Goal: Information Seeking & Learning: Check status

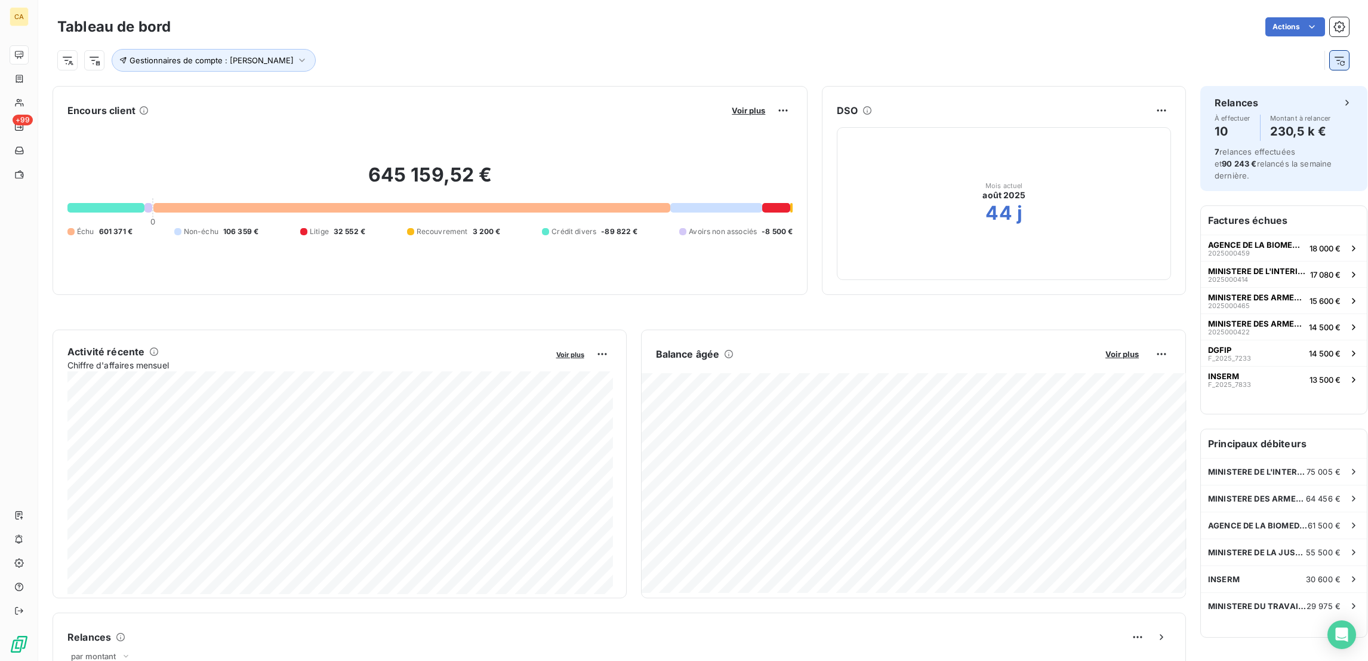
click at [1333, 55] on icon "button" at bounding box center [1339, 60] width 12 height 12
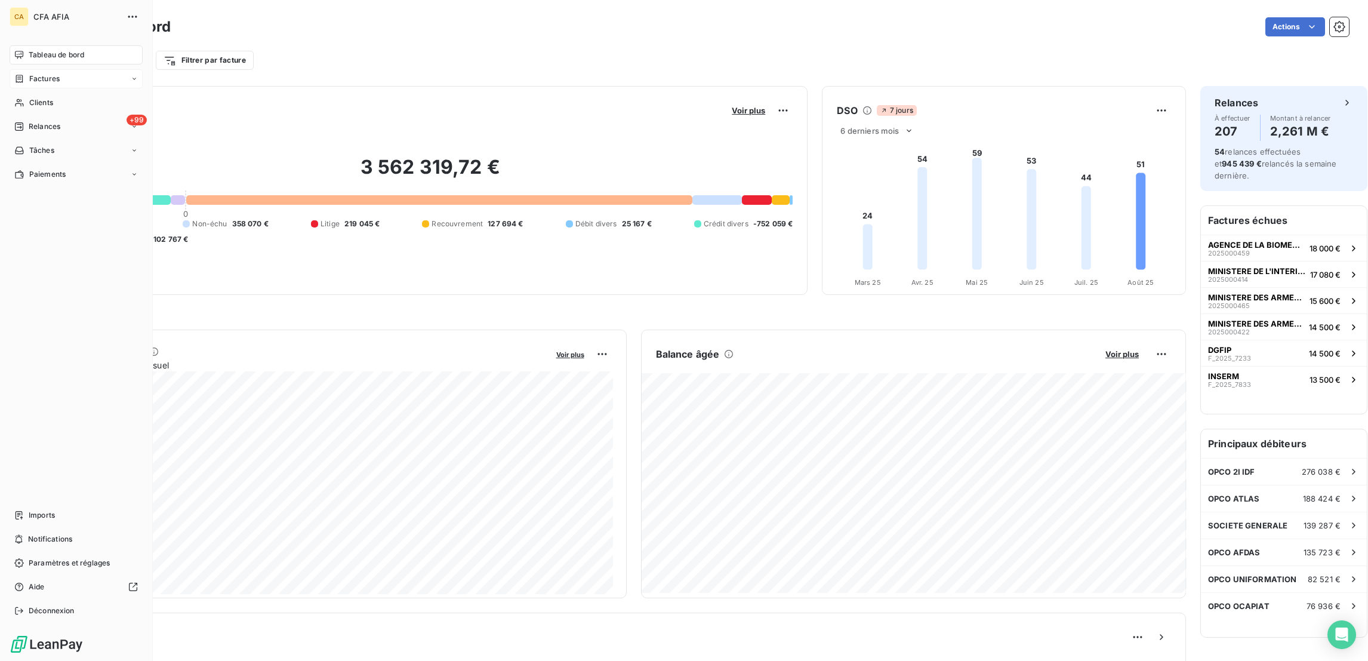
click at [46, 73] on span "Factures" at bounding box center [44, 78] width 30 height 11
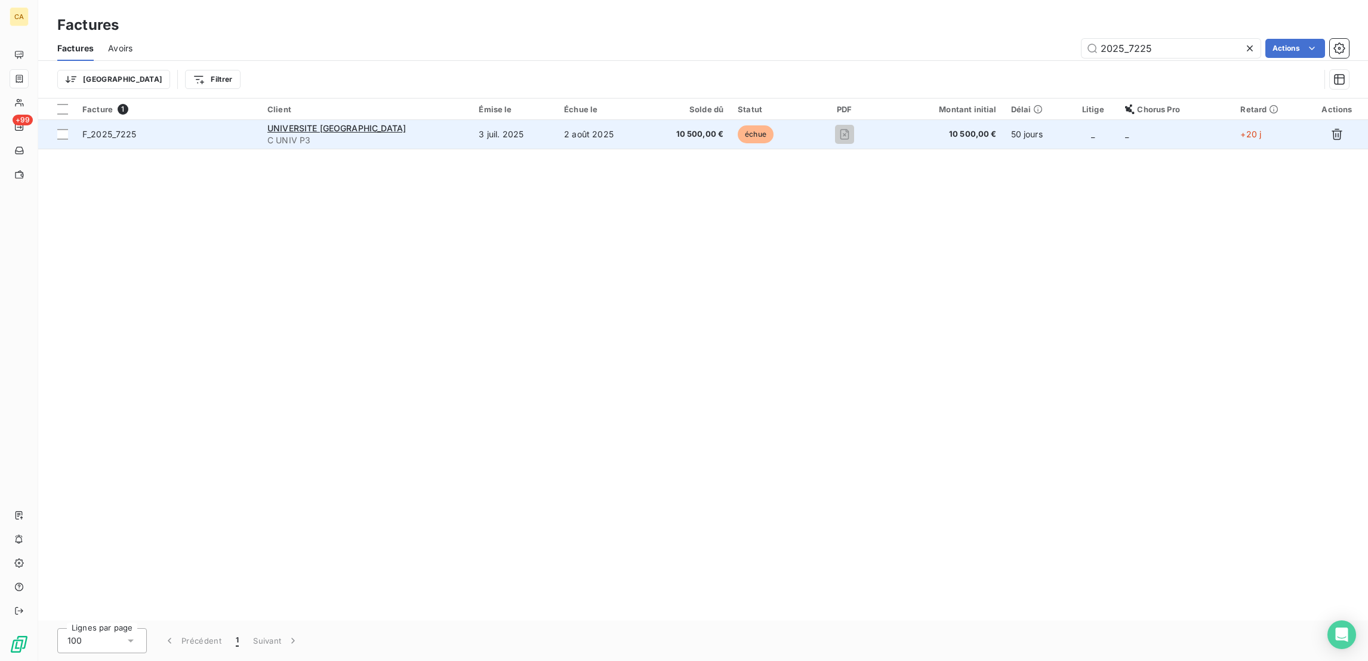
click at [381, 124] on td "UNIVERSITE [GEOGRAPHIC_DATA]" at bounding box center [365, 134] width 211 height 29
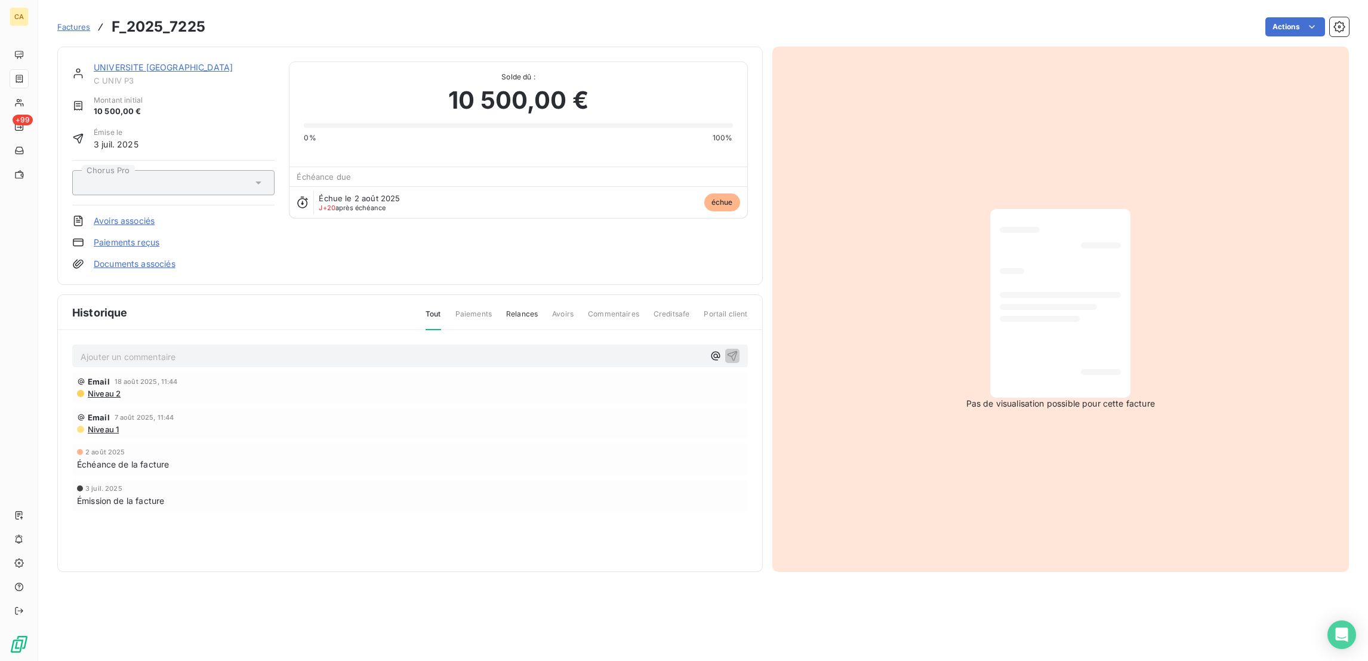
click at [288, 349] on p "Ajouter un commentaire ﻿" at bounding box center [392, 356] width 623 height 15
click at [273, 349] on p "Ajouter un commentaire ﻿" at bounding box center [392, 356] width 623 height 15
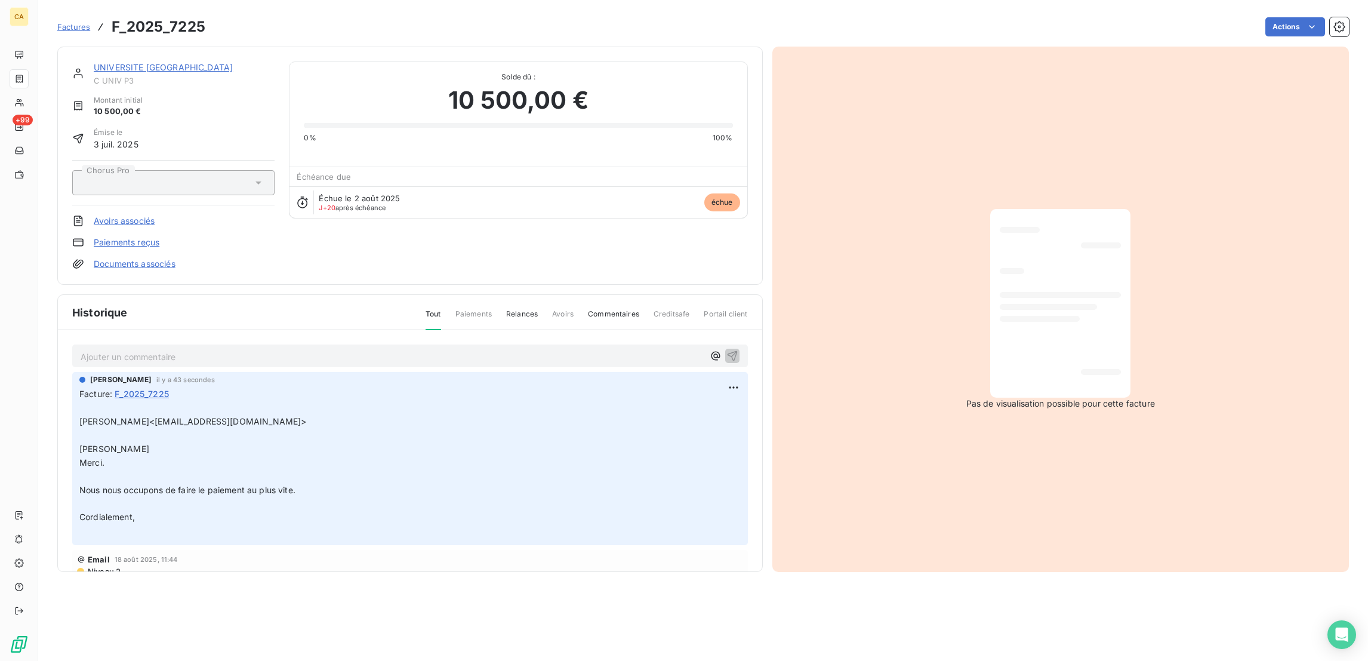
click at [184, 62] on link "UNIVERSITE [GEOGRAPHIC_DATA]" at bounding box center [163, 67] width 139 height 10
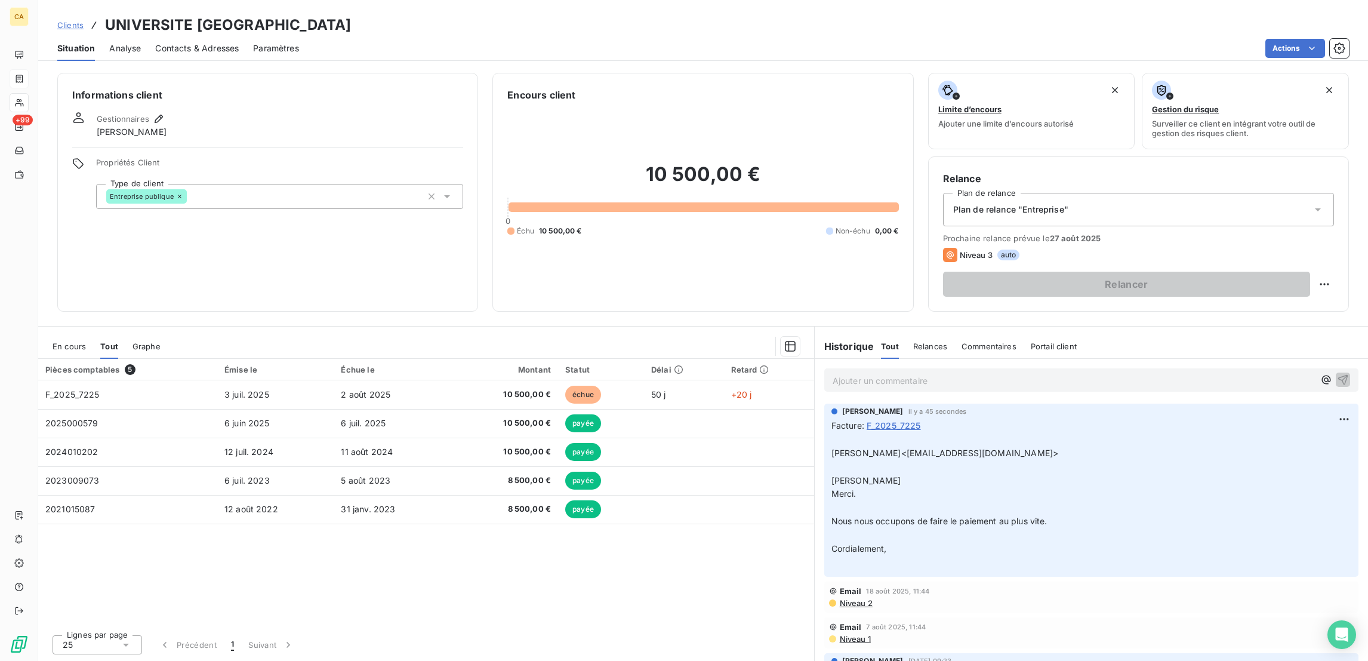
click at [1341, 233] on div "Relance Plan de relance Plan de relance "Entreprise" Prochaine relance prévue l…" at bounding box center [1138, 233] width 421 height 155
click at [1337, 233] on html "CA +99 Clients UNIVERSITE [GEOGRAPHIC_DATA] - C UNIV P3 Situation Analyse Conta…" at bounding box center [684, 330] width 1368 height 661
click at [1312, 257] on div "Replanifier cette action" at bounding box center [1287, 260] width 107 height 19
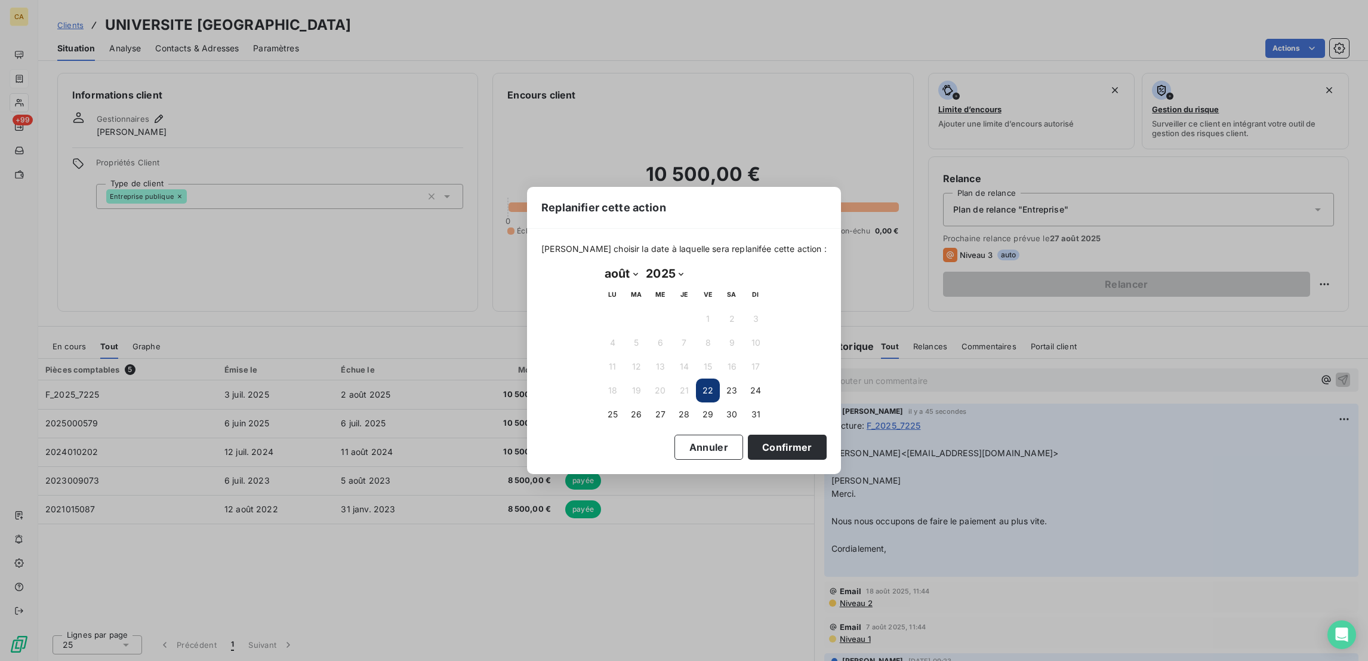
click at [614, 273] on select "janvier février mars avril mai juin juillet août septembre octobre novembre déc…" at bounding box center [620, 273] width 41 height 19
select select "8"
click at [600, 264] on select "janvier février mars avril mai juin juillet août septembre octobre novembre déc…" at bounding box center [620, 273] width 41 height 19
click at [663, 339] on button "10" at bounding box center [660, 343] width 24 height 24
click at [748, 441] on button "Confirmer" at bounding box center [787, 446] width 79 height 25
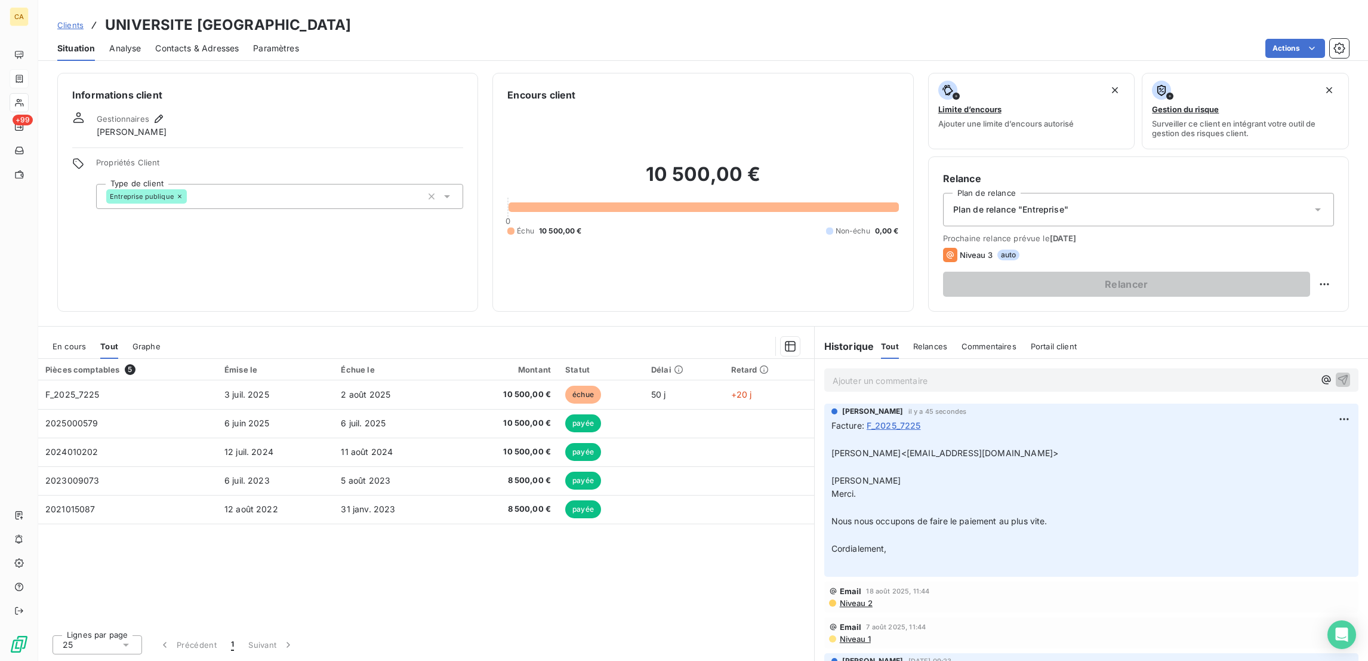
click at [53, 334] on div "En cours" at bounding box center [69, 346] width 33 height 25
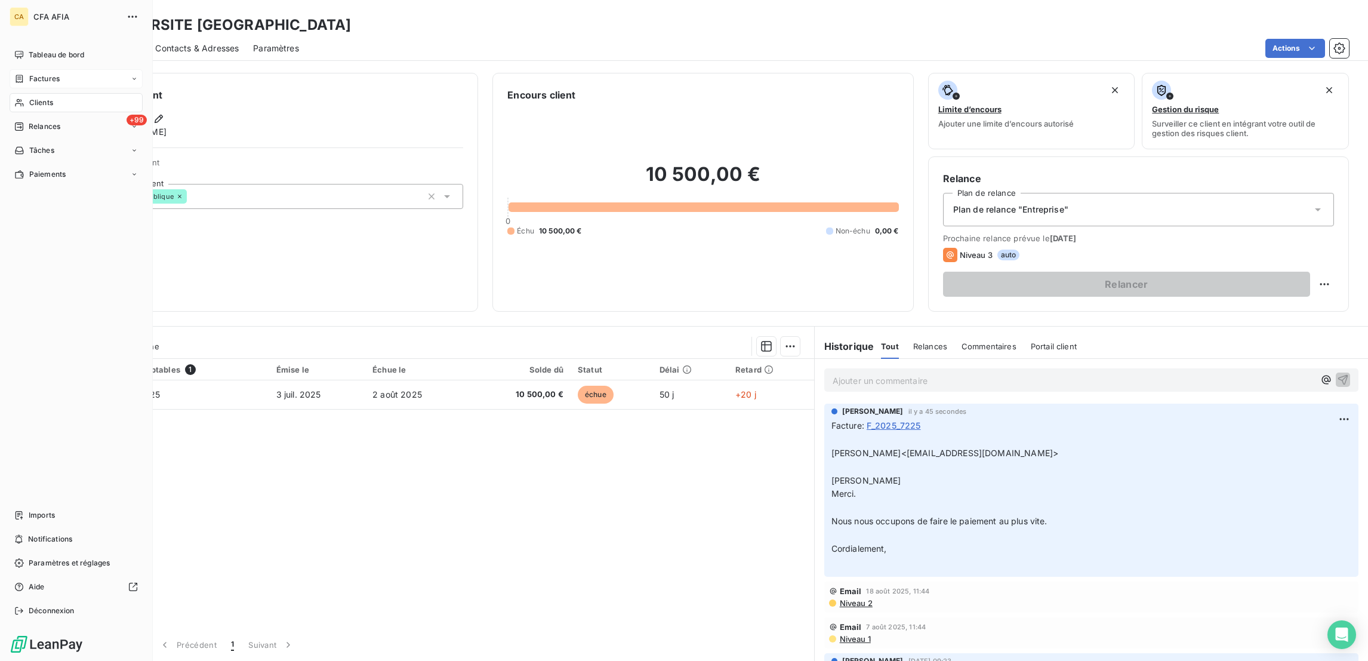
click at [29, 97] on span "Clients" at bounding box center [41, 102] width 24 height 11
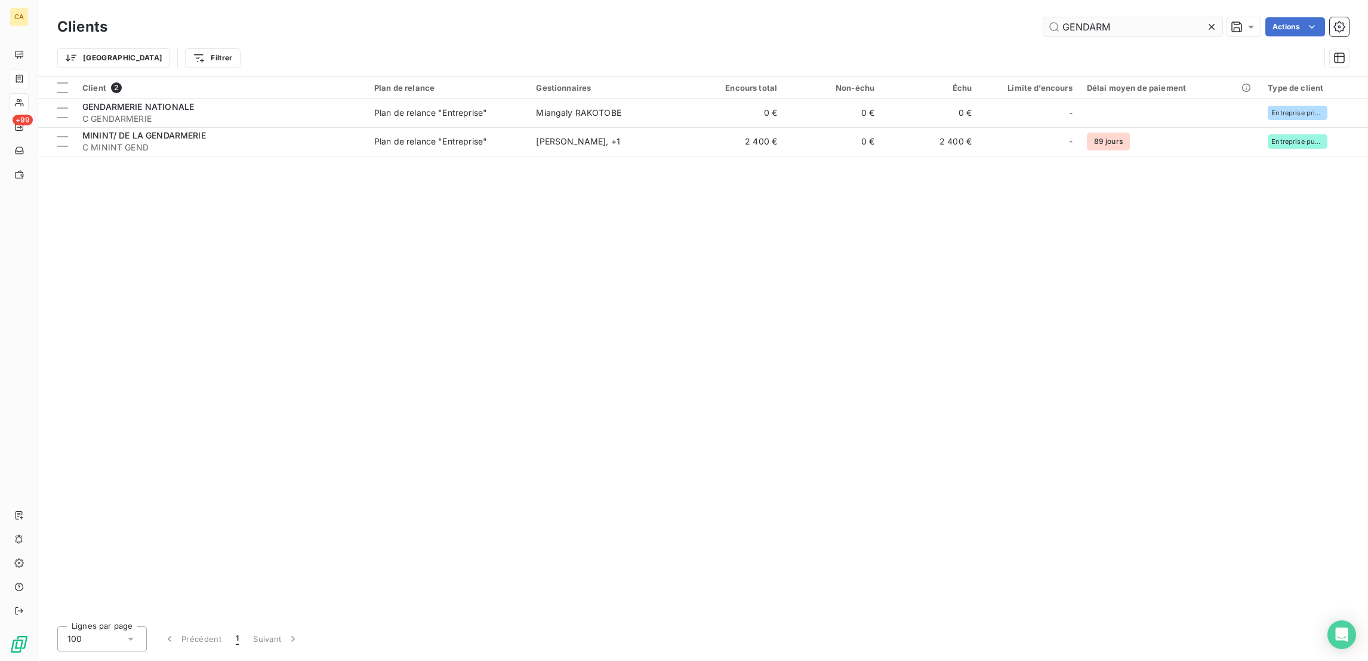
click at [1126, 21] on input "GENDARM" at bounding box center [1132, 26] width 179 height 19
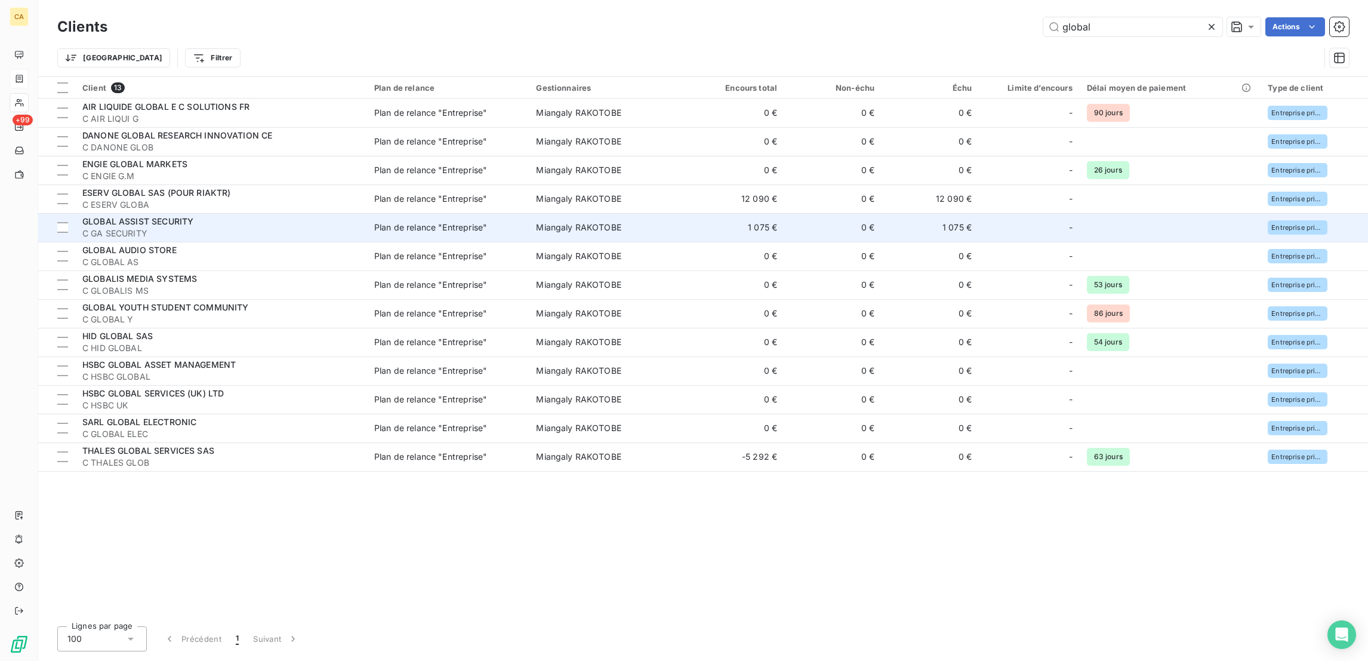
type input "global"
click at [169, 216] on span "GLOBAL ASSIST SECURITY" at bounding box center [137, 221] width 111 height 10
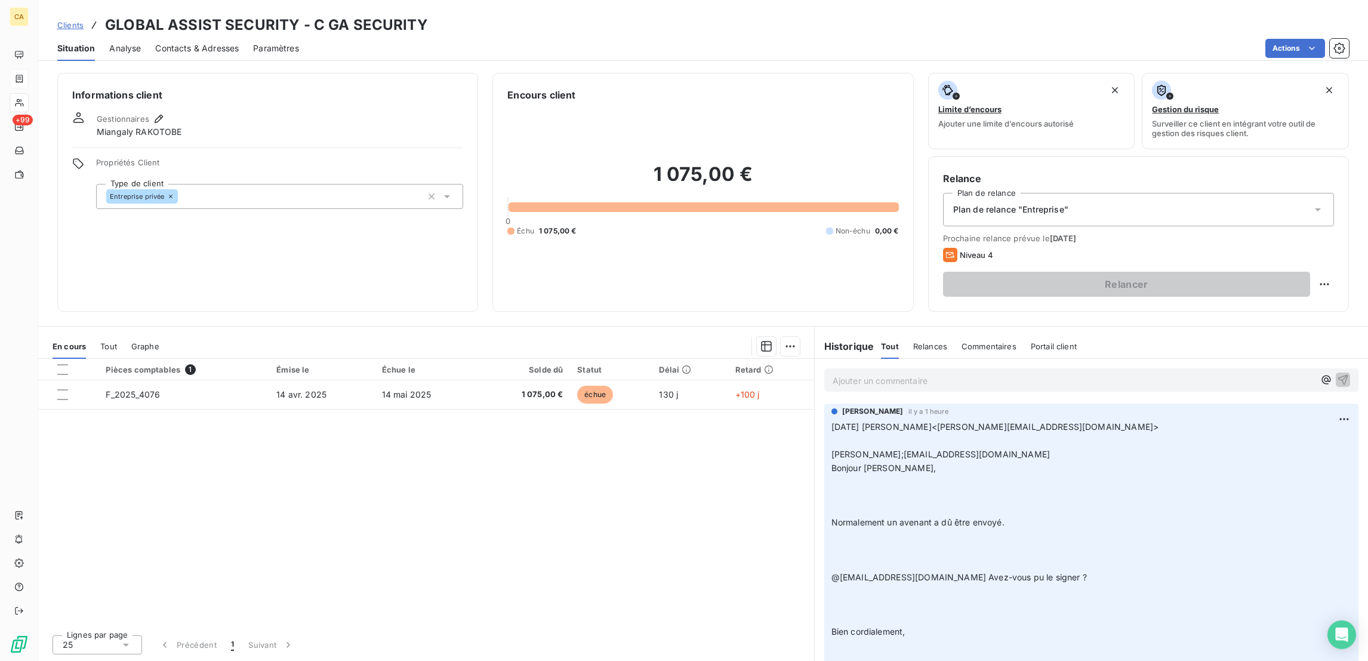
click at [205, 42] on span "Contacts & Adresses" at bounding box center [197, 48] width 84 height 12
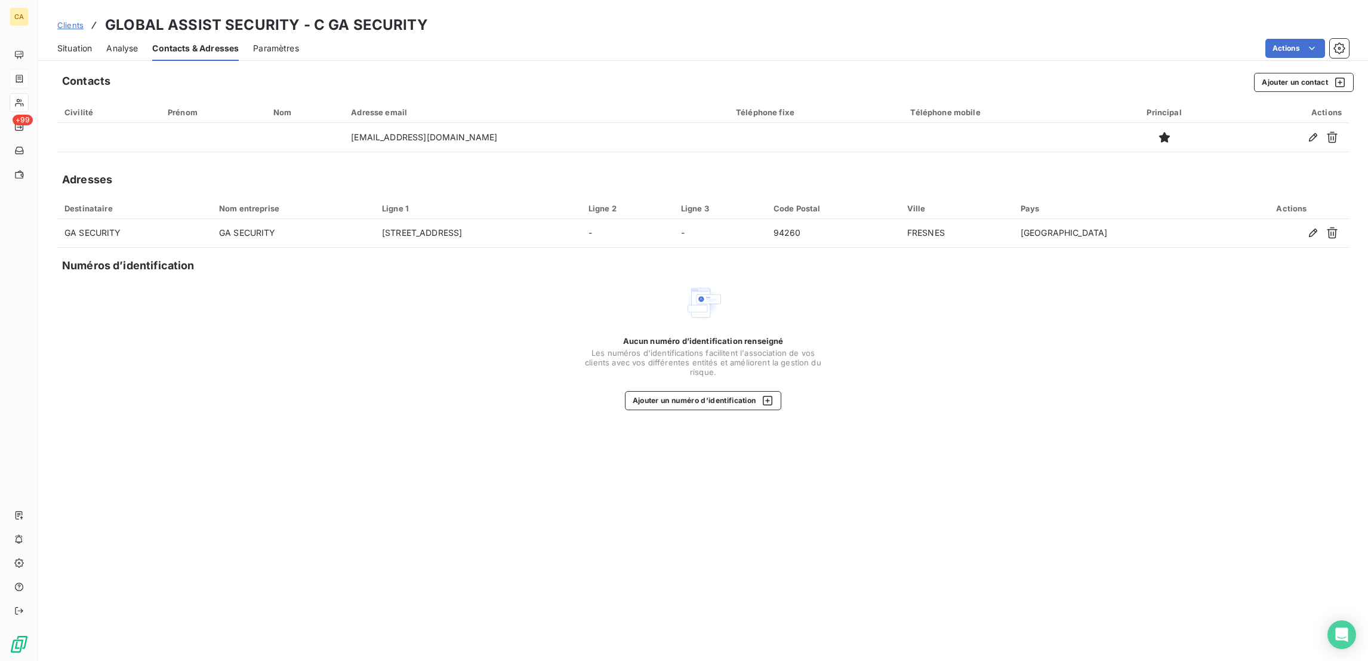
click at [63, 42] on span "Situation" at bounding box center [74, 48] width 35 height 12
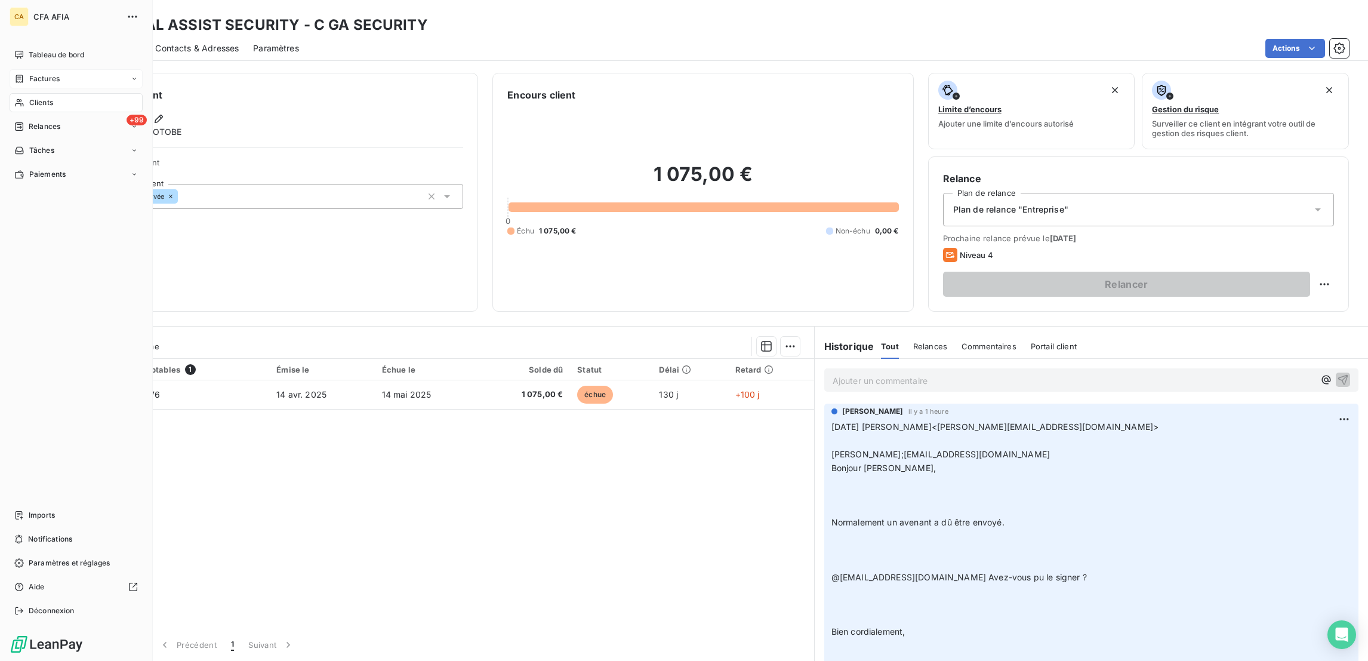
click at [21, 93] on div "Clients" at bounding box center [76, 102] width 133 height 19
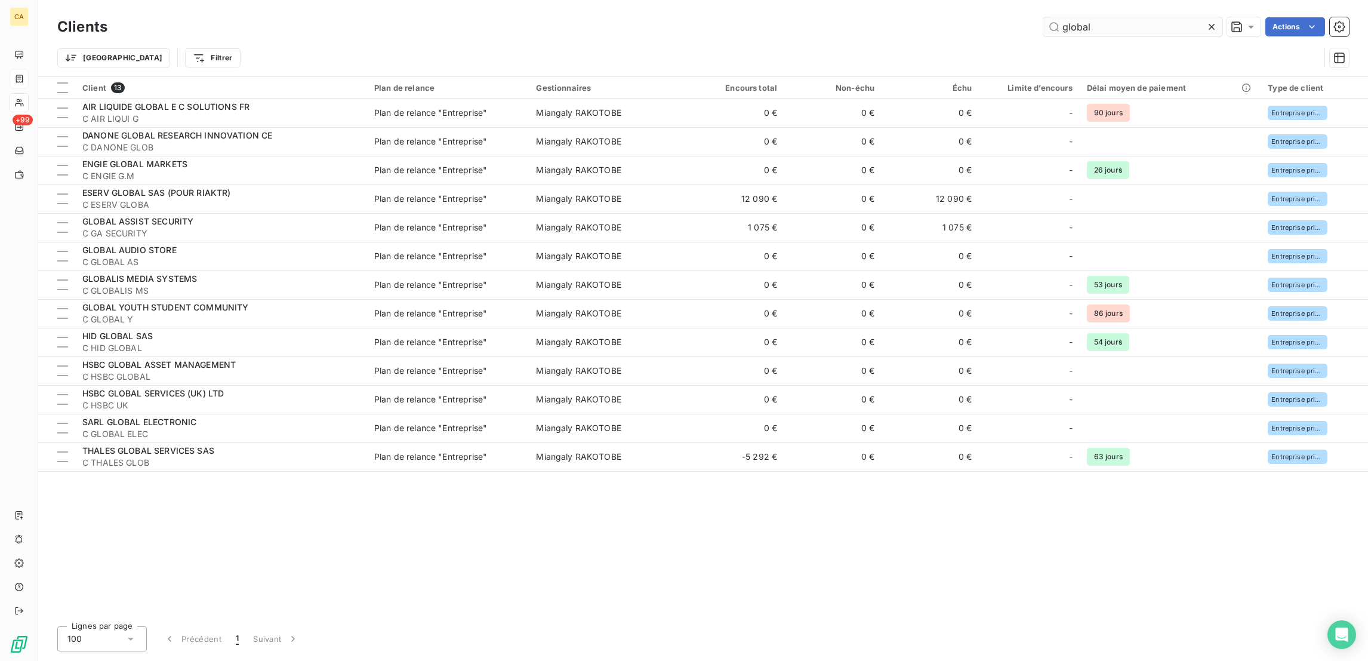
click at [1134, 25] on input "global" at bounding box center [1132, 26] width 179 height 19
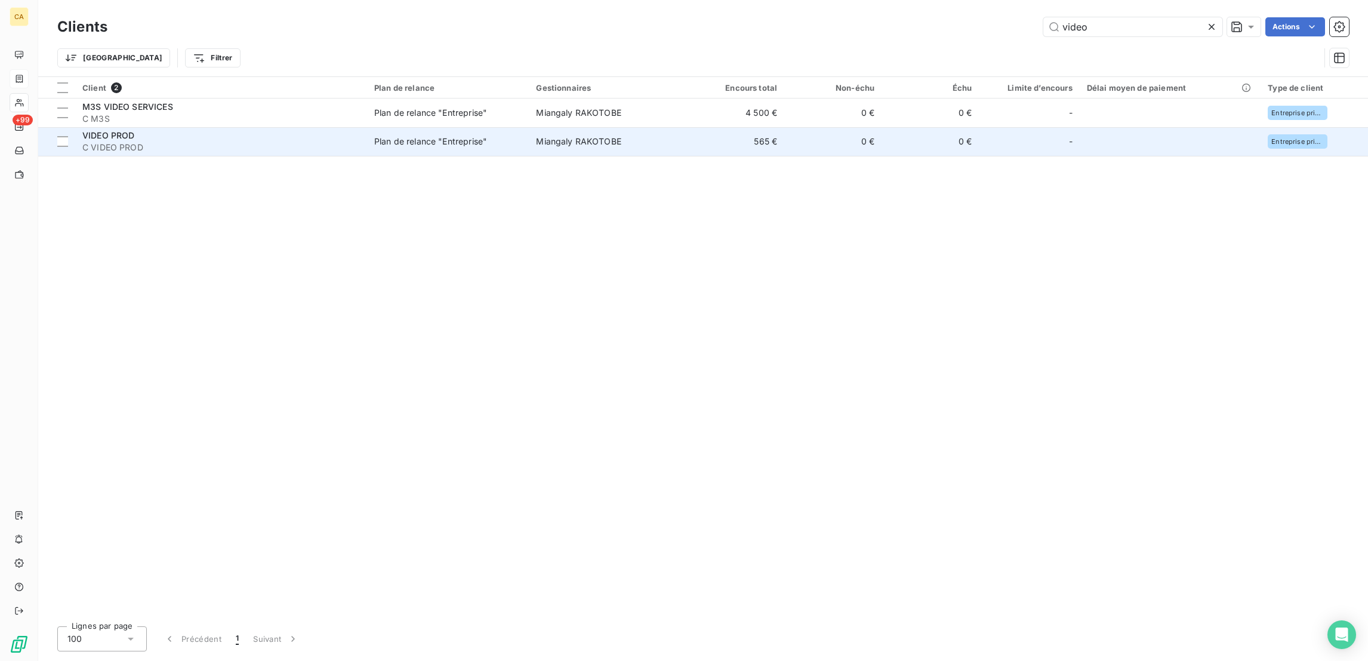
type input "video"
click at [707, 127] on td "565 €" at bounding box center [735, 141] width 97 height 29
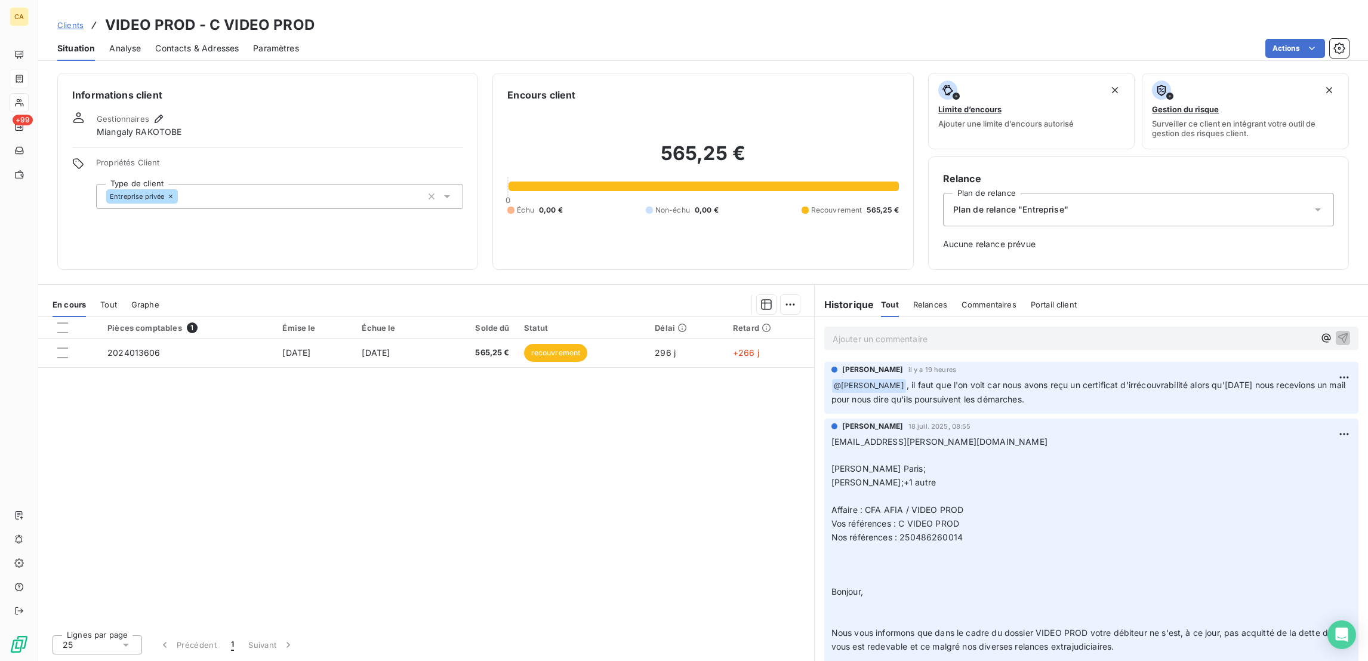
drag, startPoint x: 894, startPoint y: 264, endPoint x: 887, endPoint y: 285, distance: 22.3
click at [889, 317] on div "Ajouter un commentaire ﻿" at bounding box center [1090, 338] width 553 height 42
click at [887, 330] on div "Ajouter un commentaire ﻿" at bounding box center [1090, 338] width 517 height 16
click at [885, 331] on p "Ajouter un commentaire ﻿" at bounding box center [1073, 338] width 482 height 15
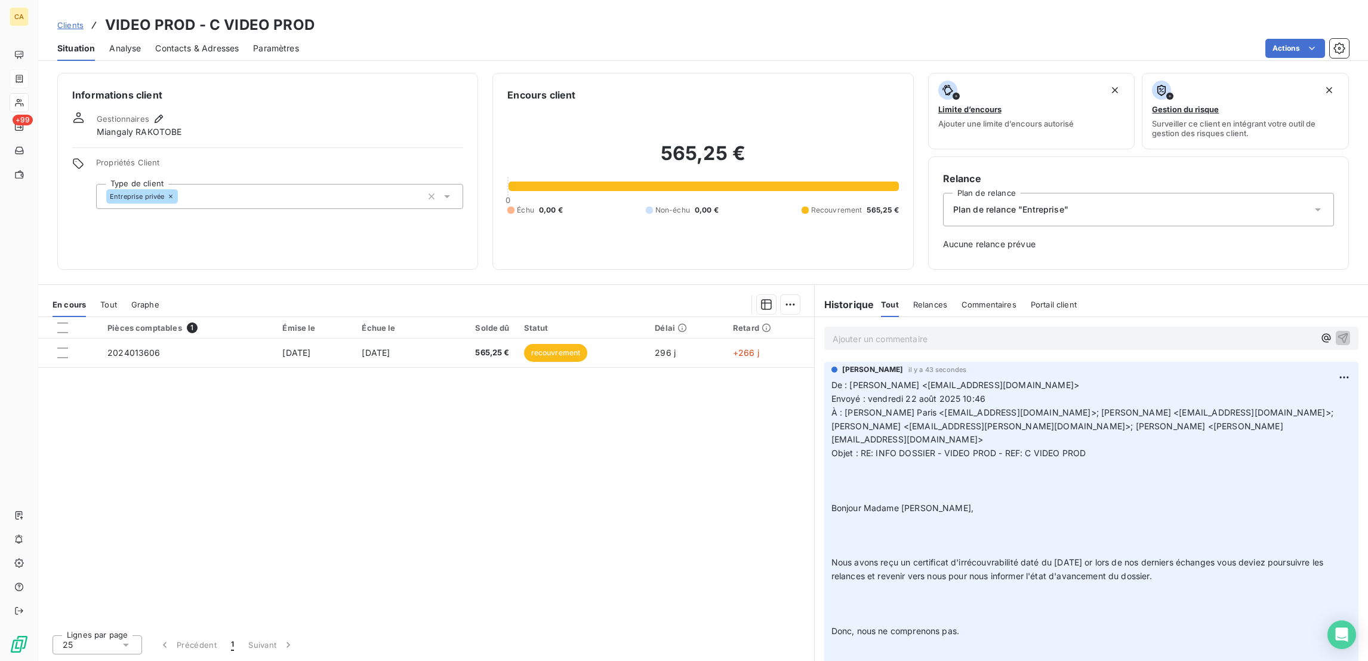
click at [875, 331] on p "Ajouter un commentaire ﻿" at bounding box center [1073, 338] width 482 height 15
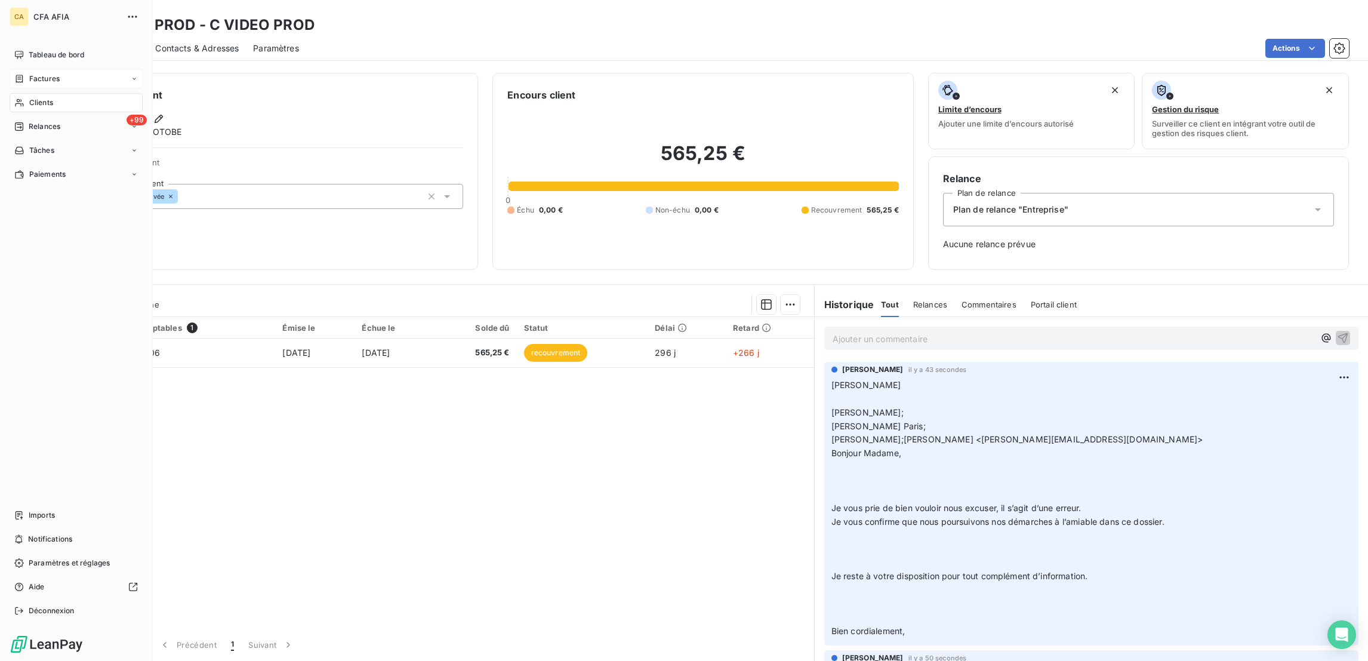
click at [19, 93] on div "Clients" at bounding box center [76, 102] width 133 height 19
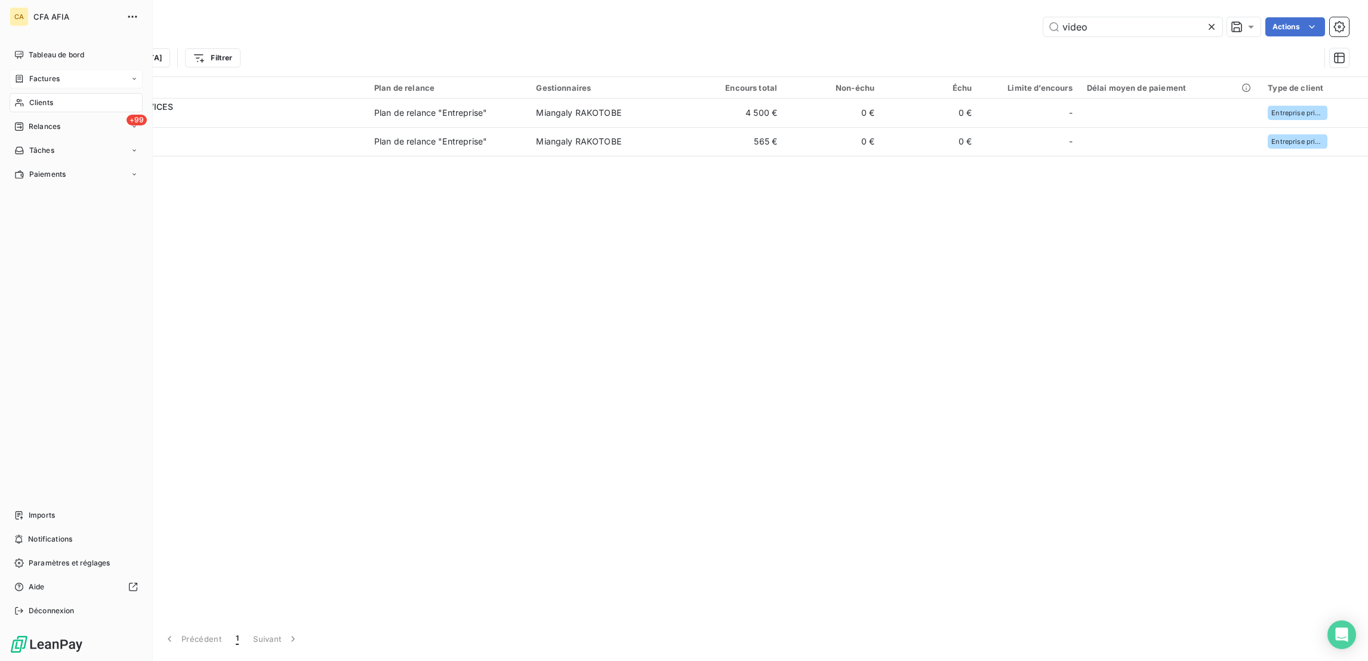
click at [16, 73] on div "Factures" at bounding box center [36, 78] width 45 height 11
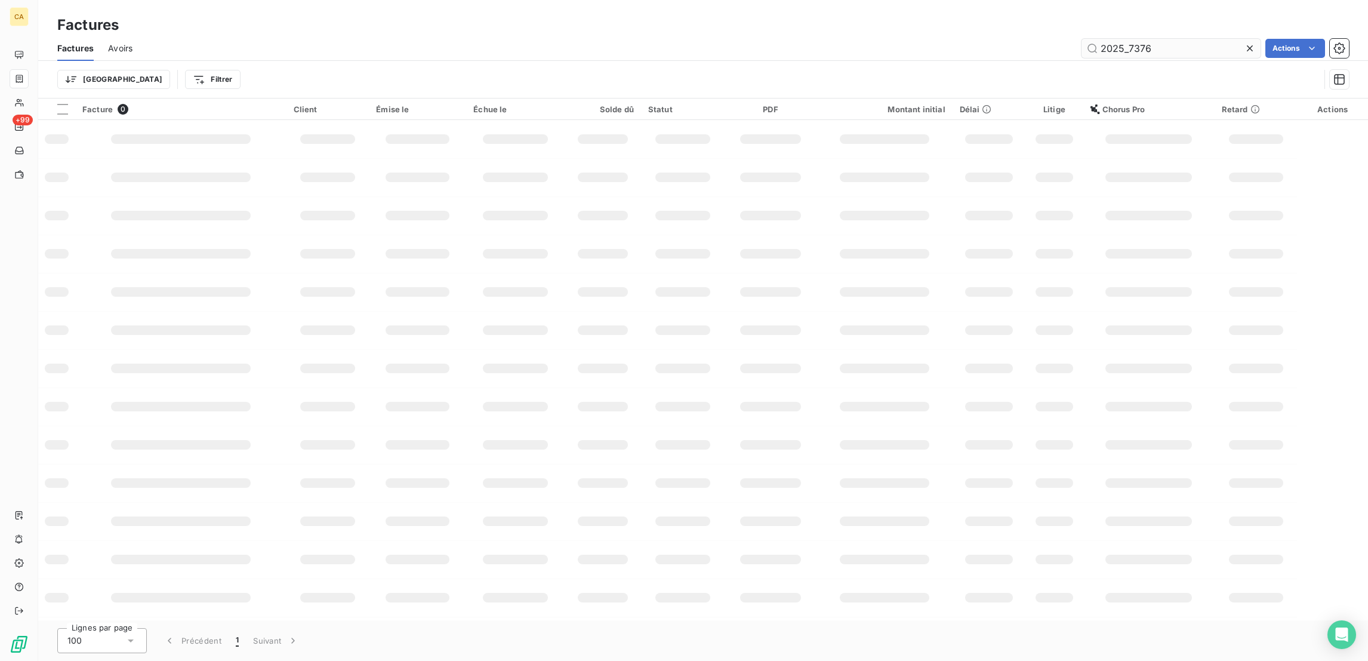
type input "2025_7376"
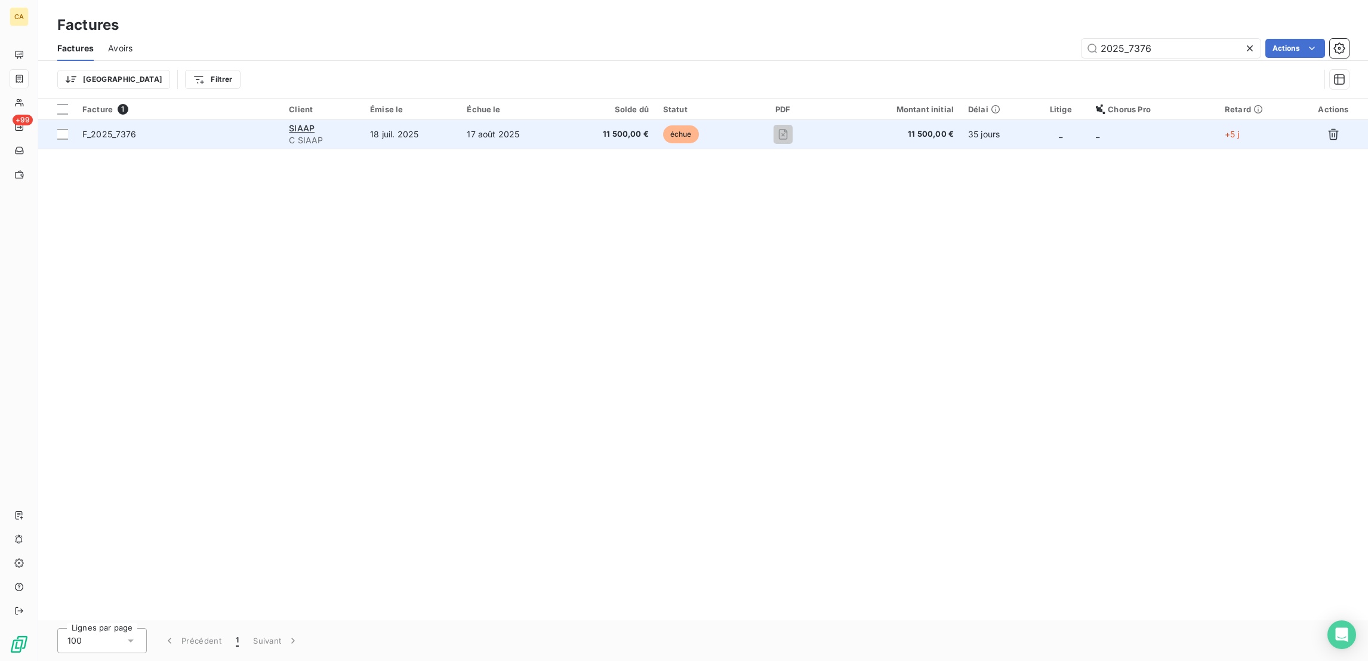
click at [502, 120] on td "17 août 2025" at bounding box center [510, 134] width 103 height 29
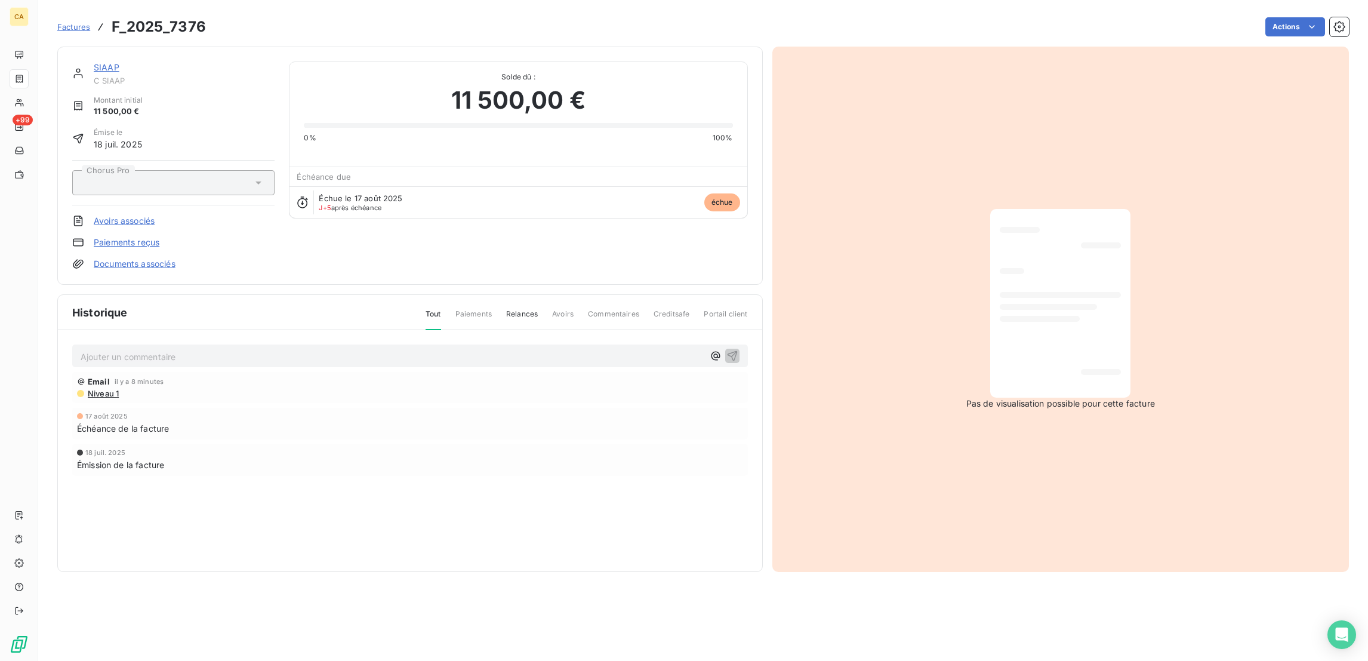
drag, startPoint x: 201, startPoint y: 292, endPoint x: 192, endPoint y: 296, distance: 9.6
click at [198, 349] on p "Ajouter un commentaire ﻿" at bounding box center [392, 356] width 623 height 15
click at [94, 62] on link "SIAAP" at bounding box center [107, 67] width 26 height 10
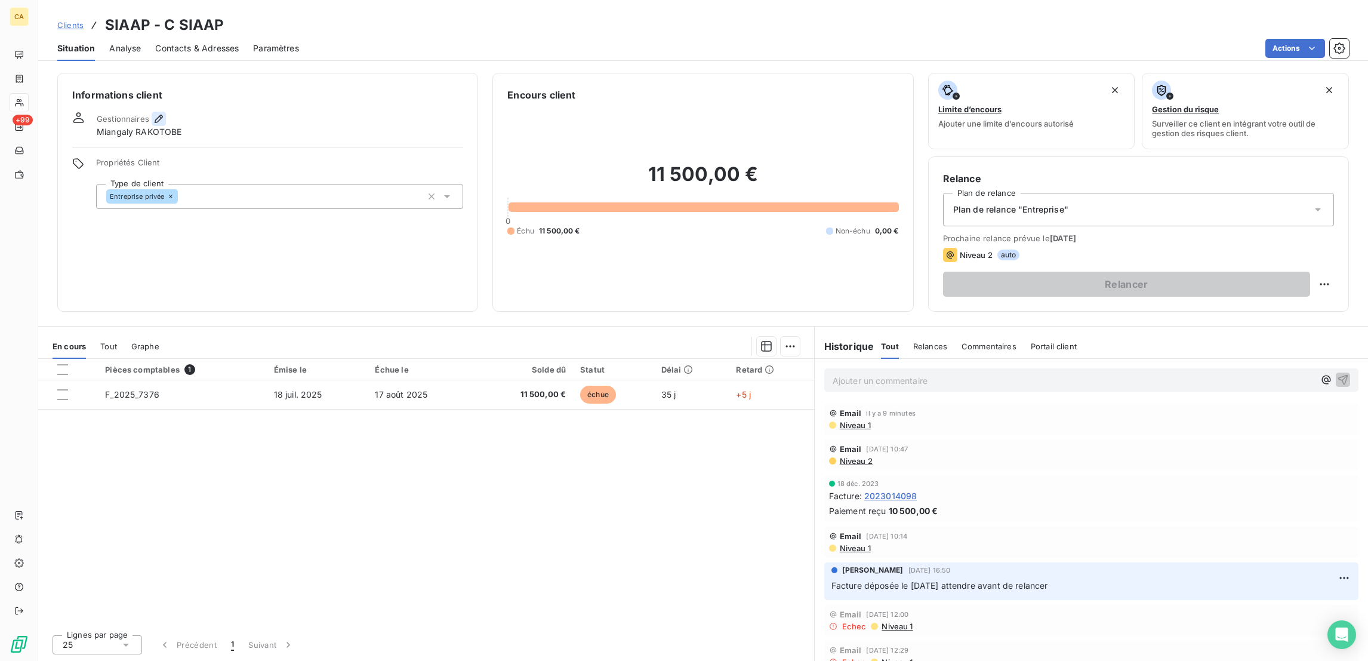
click at [153, 113] on icon "button" at bounding box center [159, 119] width 12 height 12
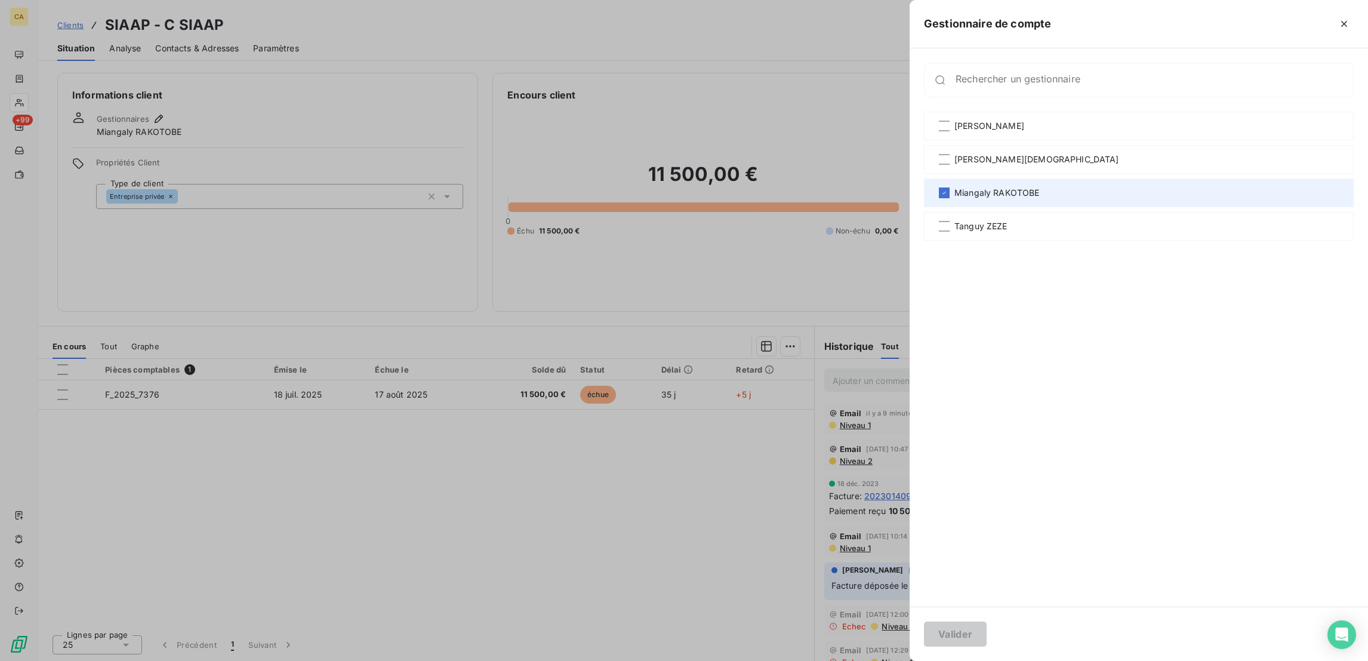
click at [1039, 187] on span "Miangaly RAKOTOBE" at bounding box center [996, 193] width 85 height 12
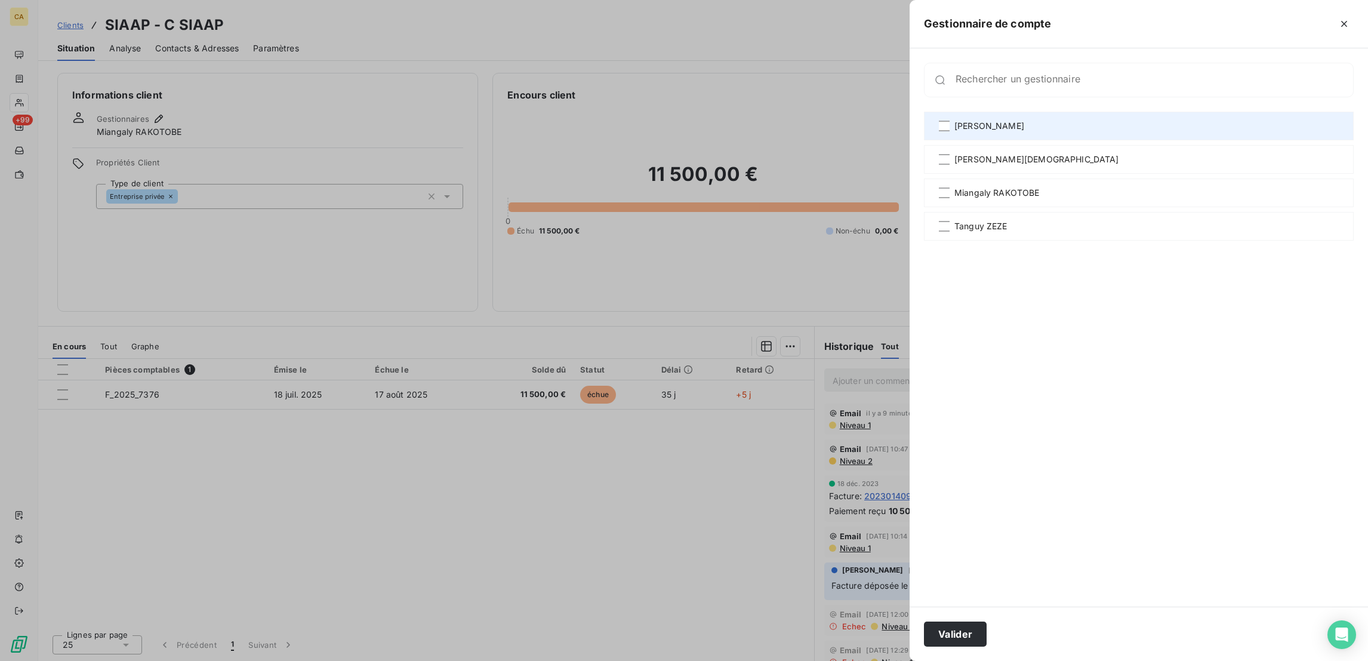
click at [1061, 115] on div "[PERSON_NAME]" at bounding box center [1139, 126] width 430 height 29
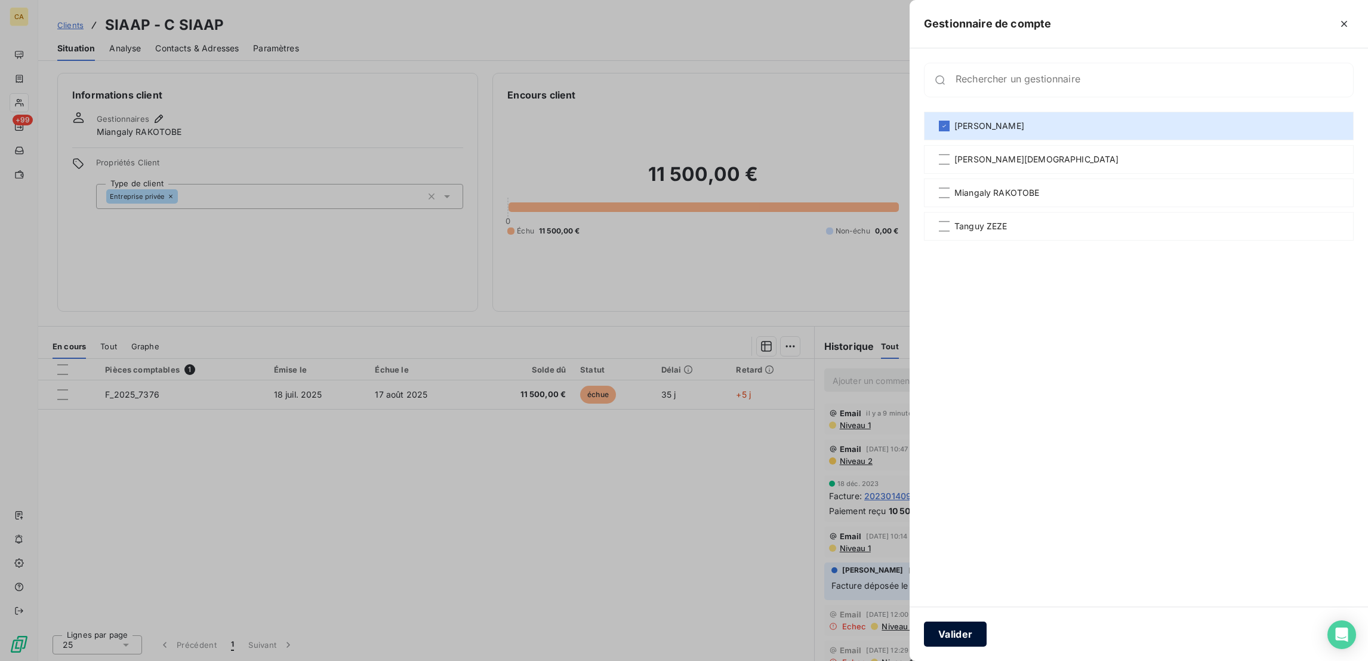
click at [986, 629] on button "Valider" at bounding box center [955, 633] width 63 height 25
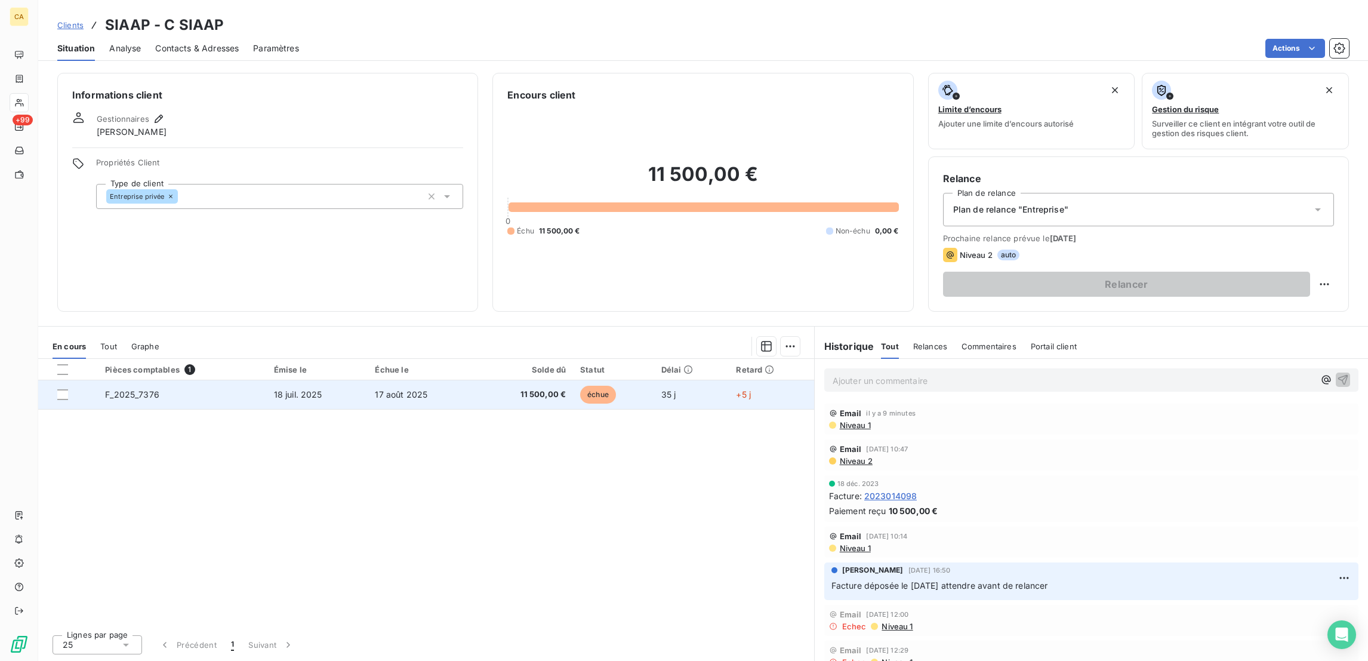
click at [602, 385] on span "échue" at bounding box center [598, 394] width 36 height 18
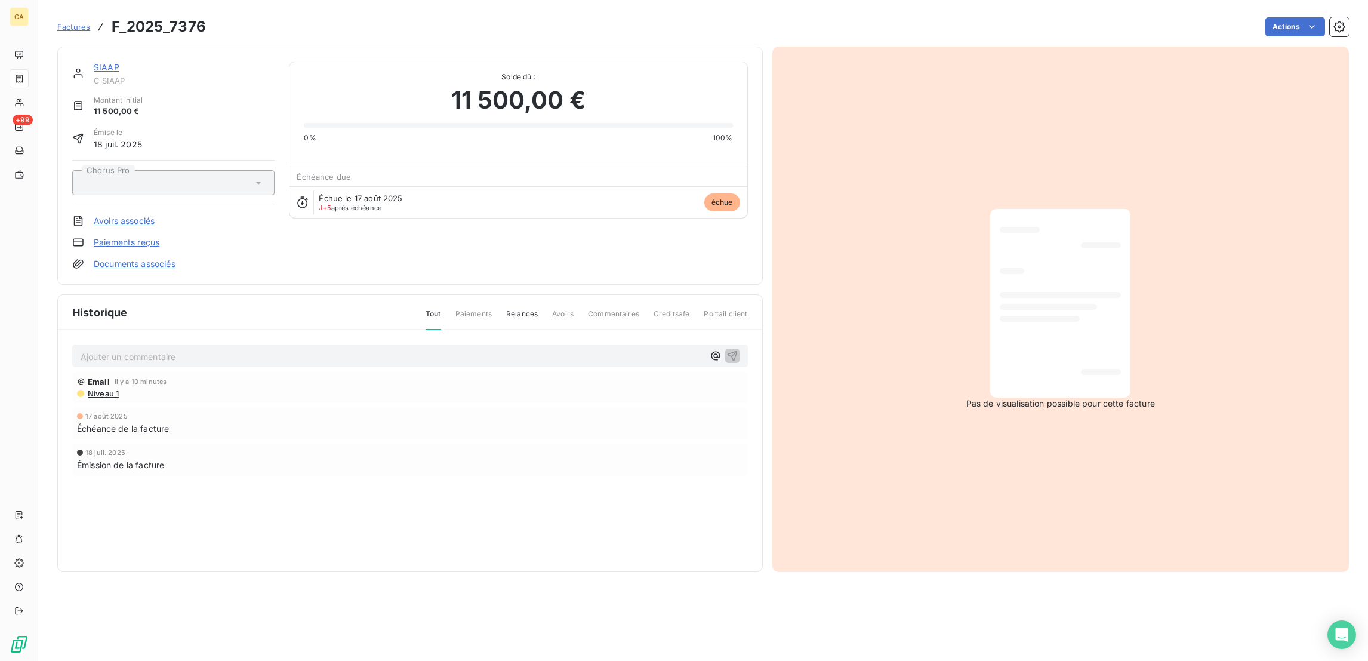
click at [141, 344] on div "Ajouter un commentaire ﻿" at bounding box center [409, 355] width 675 height 23
click at [147, 349] on p "Ajouter un commentaire ﻿" at bounding box center [392, 356] width 623 height 15
click at [391, 349] on p "﻿ @ [PERSON_NAME] ﻿ , est ce que tu peux déposer la facture sur CHORUS stp, app…" at bounding box center [392, 356] width 623 height 14
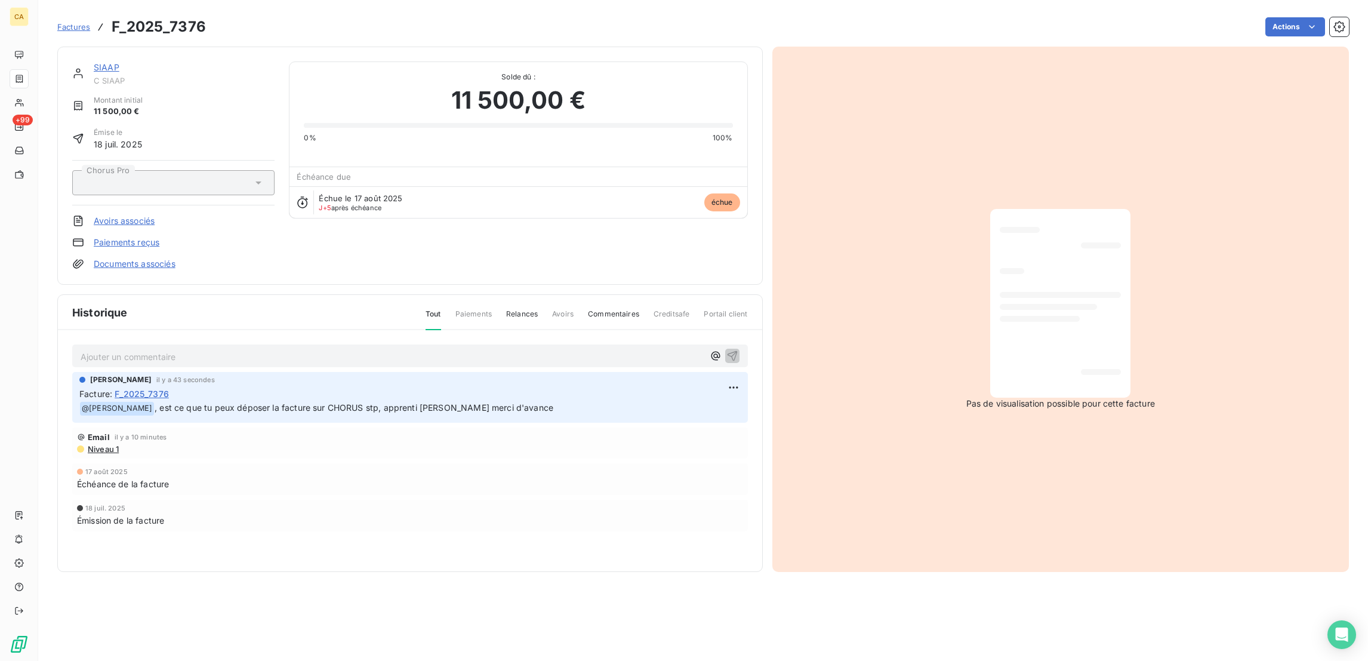
click at [196, 349] on p "Ajouter un commentaire ﻿" at bounding box center [392, 356] width 623 height 15
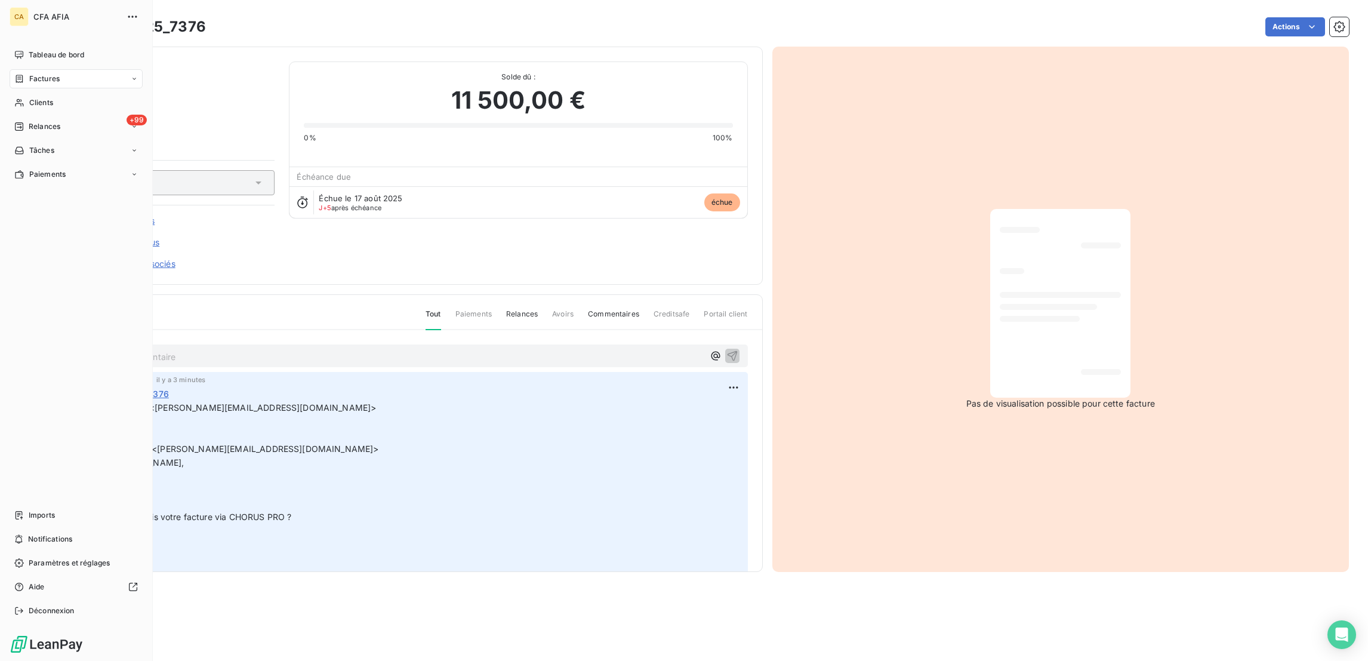
click at [45, 73] on span "Factures" at bounding box center [44, 78] width 30 height 11
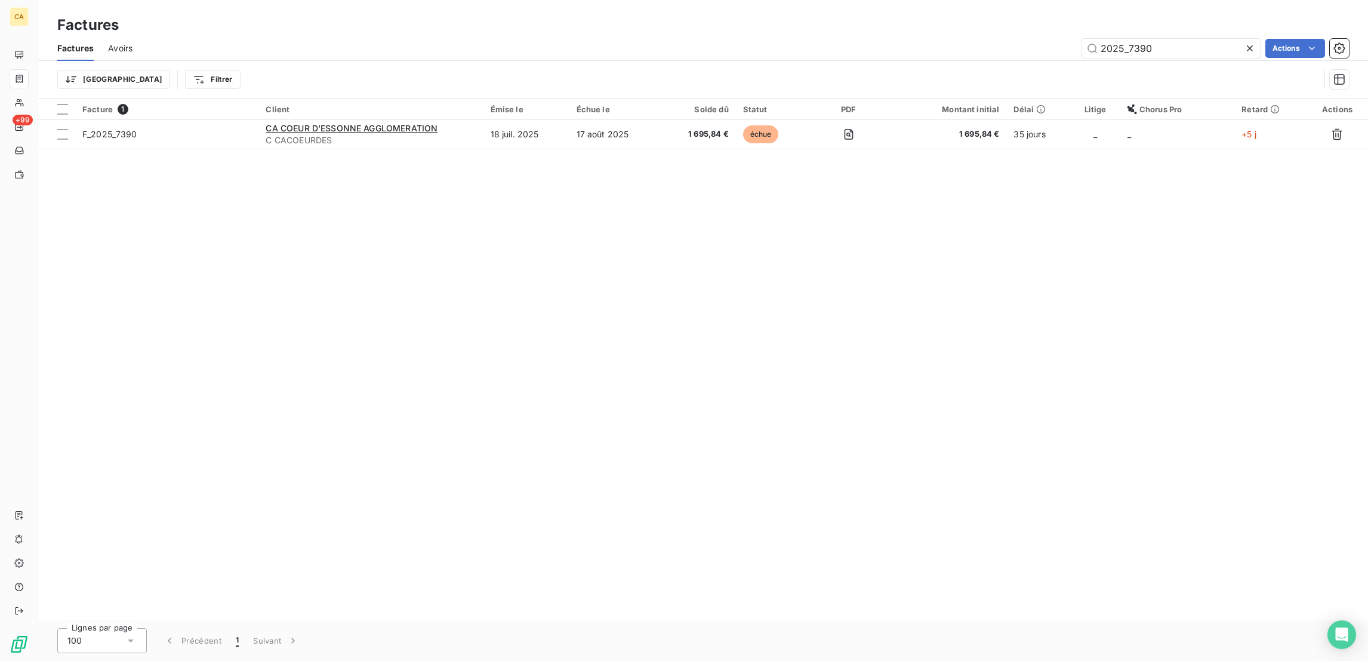
type input "2025_7390"
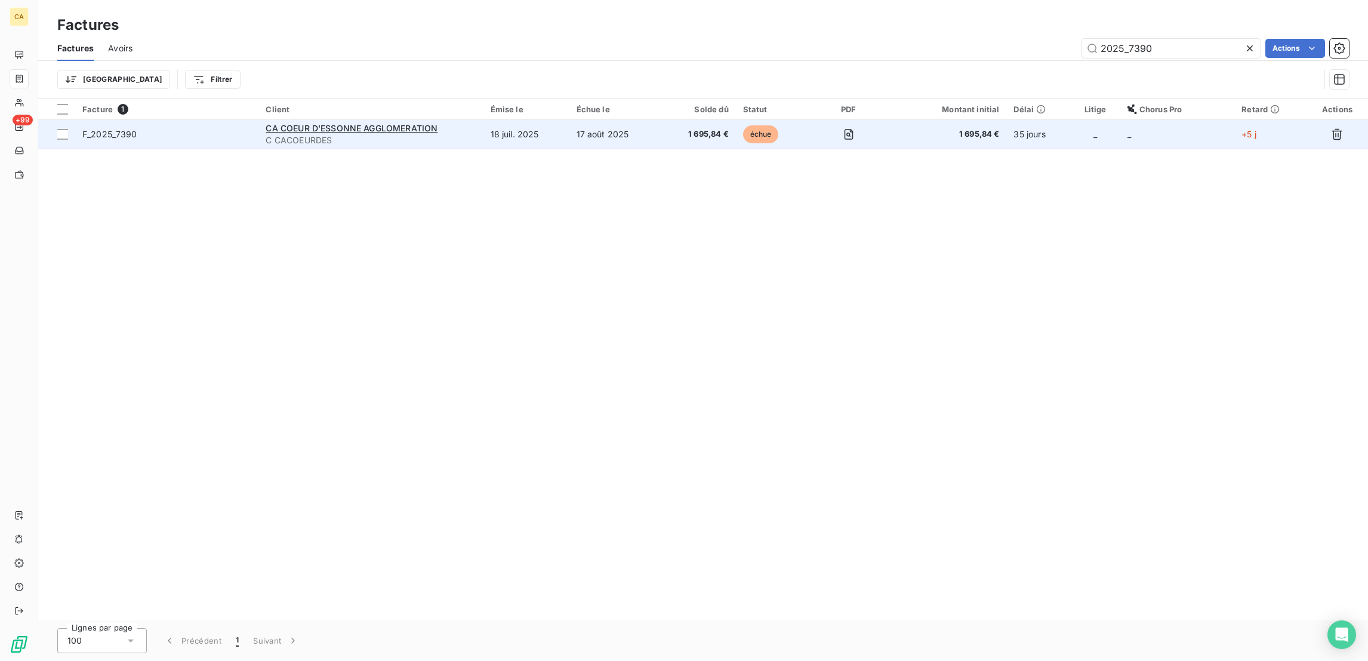
click at [507, 120] on td "18 juil. 2025" at bounding box center [526, 134] width 86 height 29
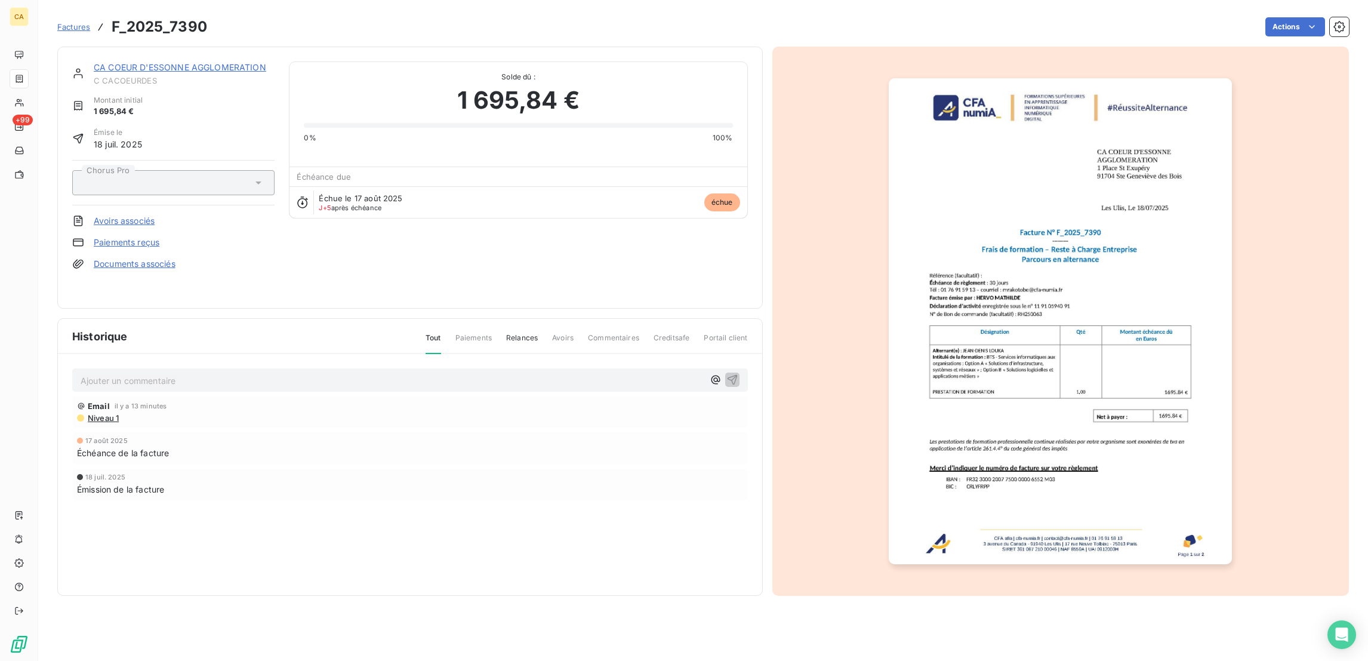
click at [153, 62] on link "CA COEUR D'ESSONNE AGGLOMERATION" at bounding box center [180, 67] width 172 height 10
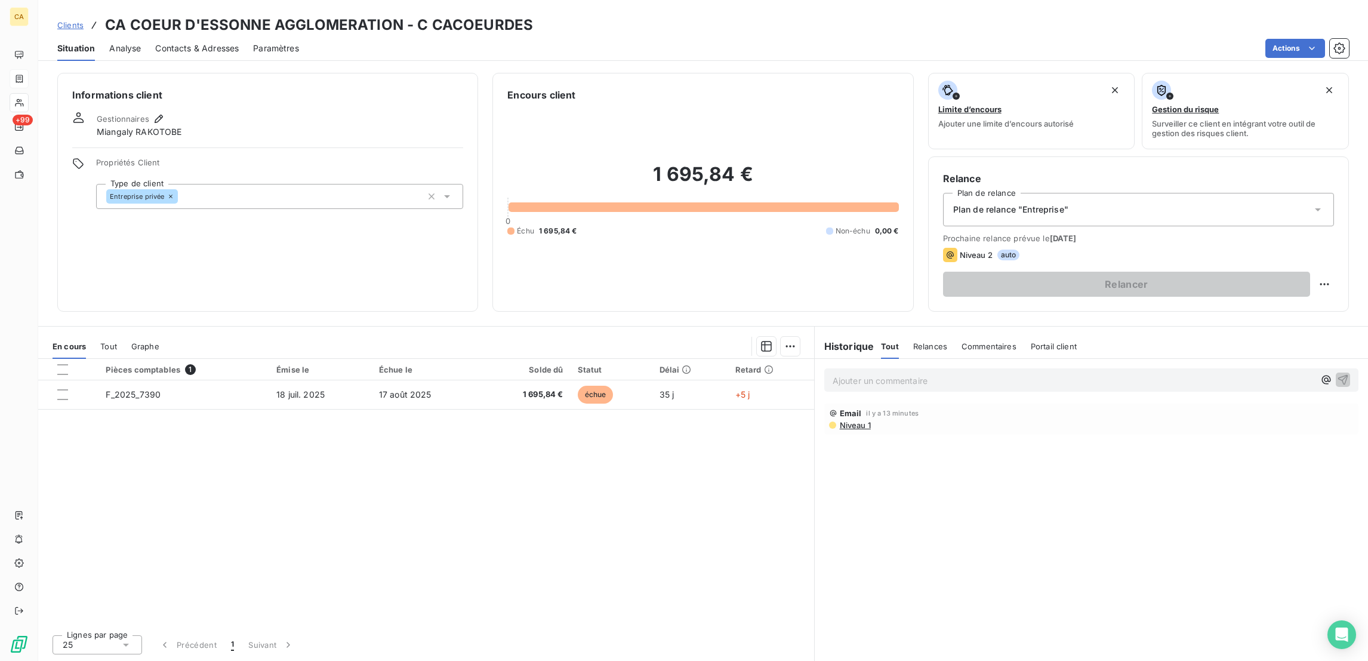
click at [174, 42] on span "Contacts & Adresses" at bounding box center [197, 48] width 84 height 12
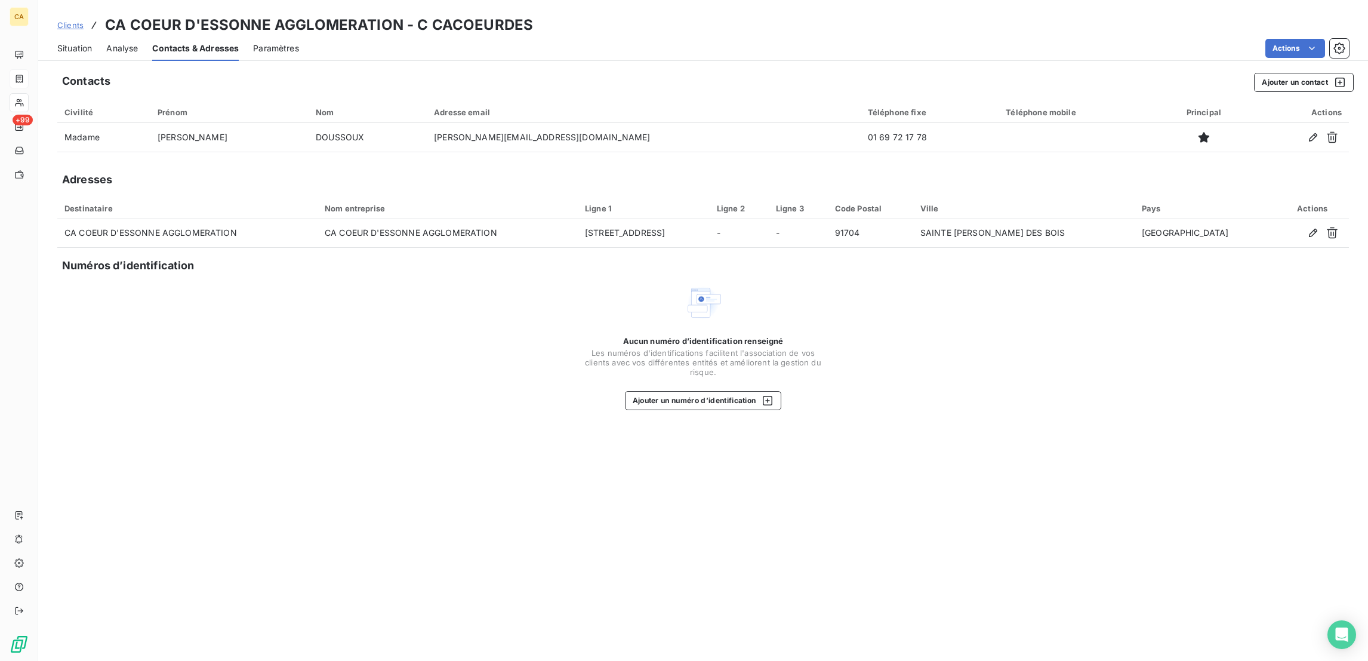
click at [76, 47] on div "Situation" at bounding box center [74, 48] width 35 height 25
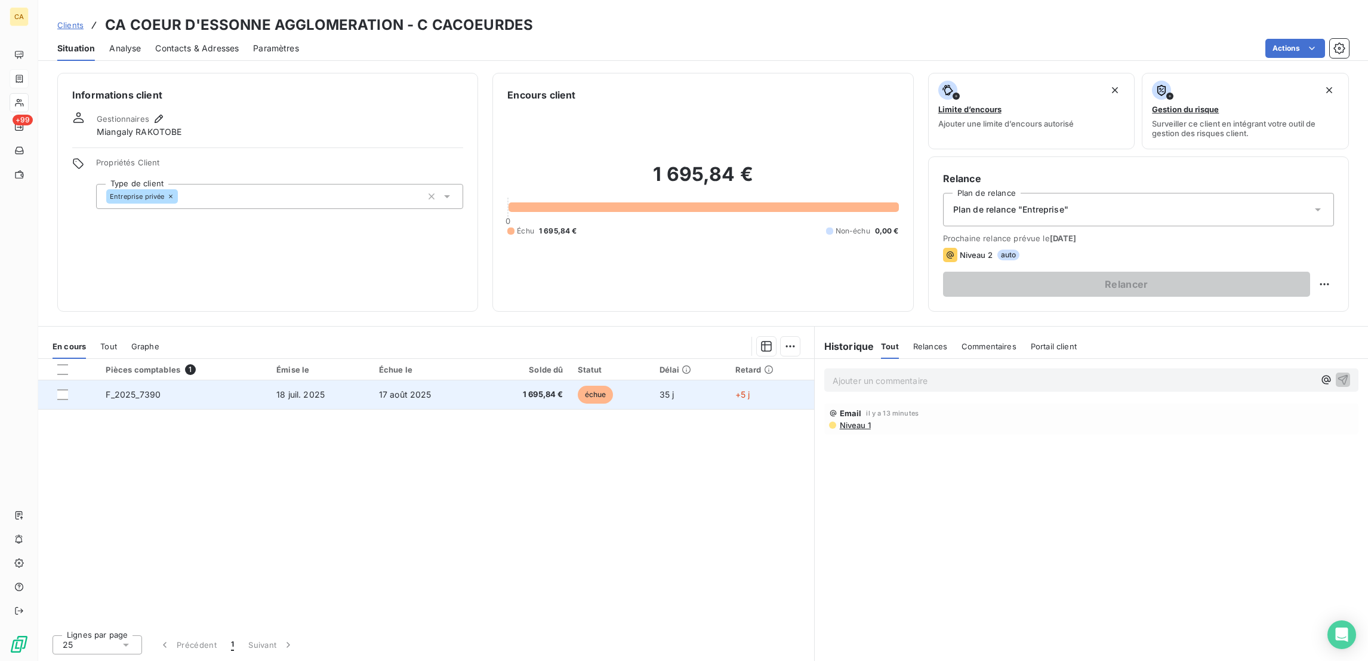
click at [350, 380] on td "18 juil. 2025" at bounding box center [320, 394] width 103 height 29
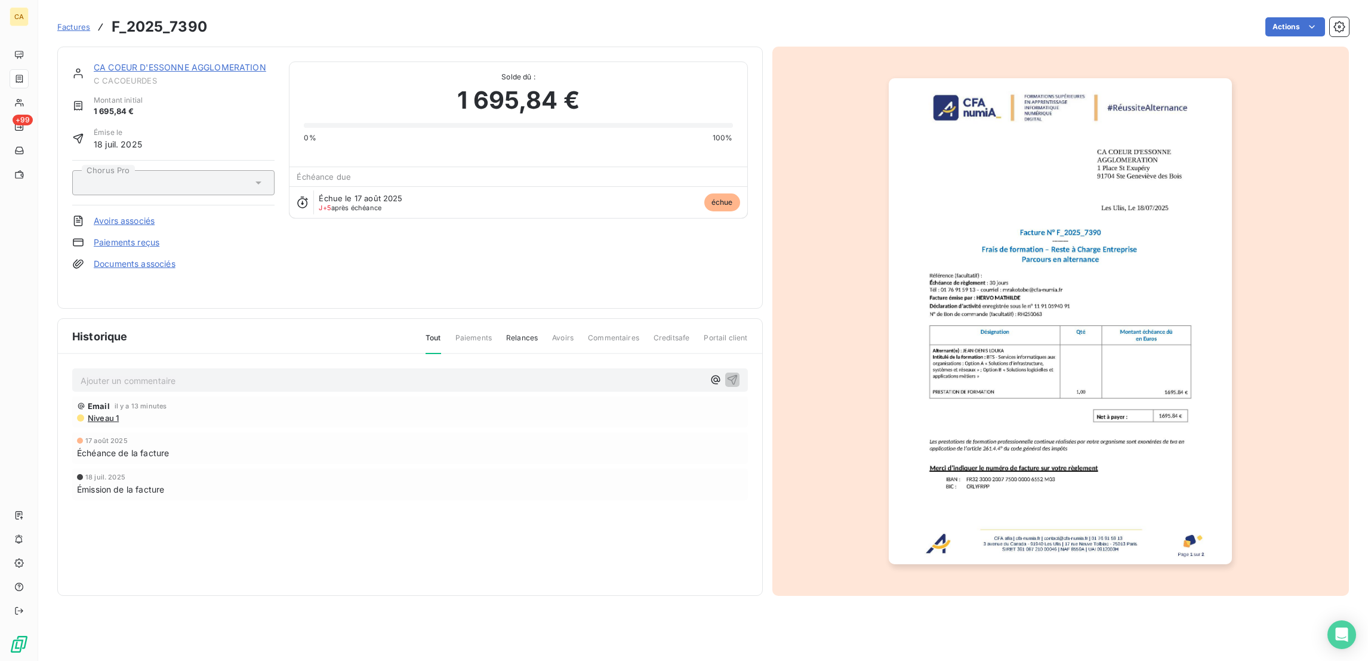
click at [1014, 335] on img "button" at bounding box center [1059, 321] width 343 height 486
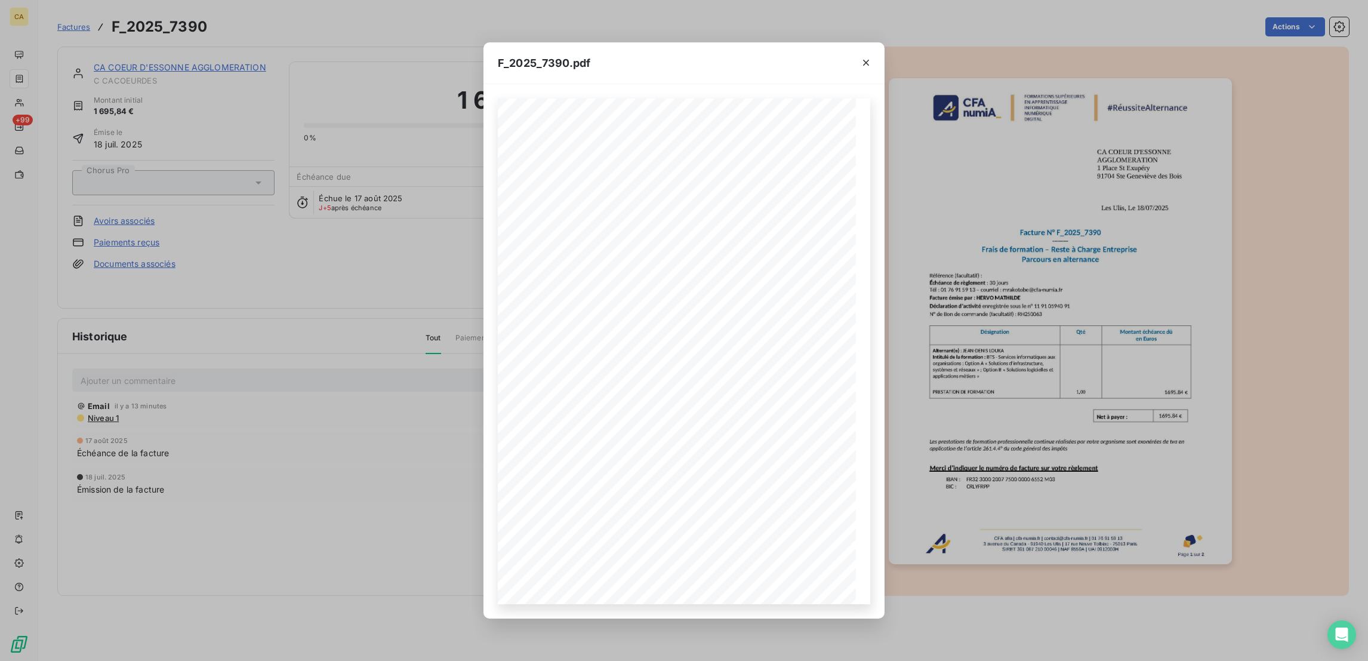
click at [1014, 335] on div "F_2025_7390.pdf CFA afia | [DOMAIN_NAME] | [EMAIL_ADDRESS][DOMAIN_NAME] | 01 76…" at bounding box center [684, 330] width 1368 height 661
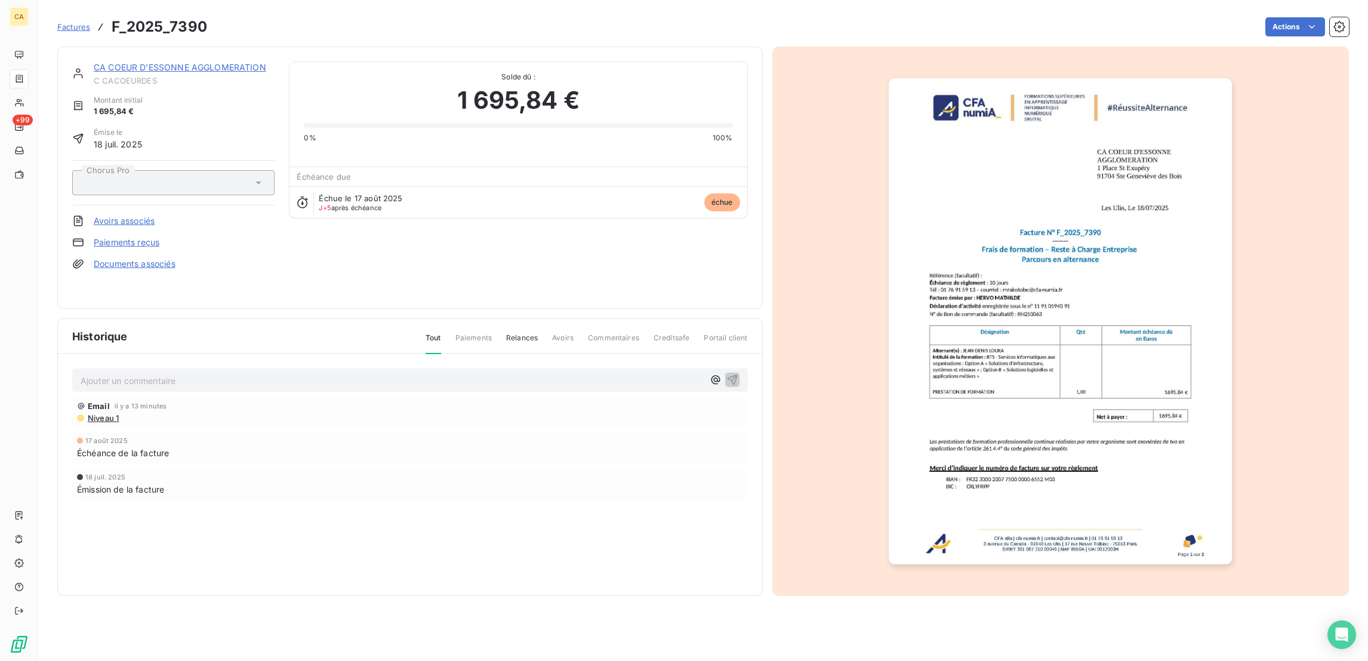
click at [217, 62] on link "CA COEUR D'ESSONNE AGGLOMERATION" at bounding box center [180, 67] width 172 height 10
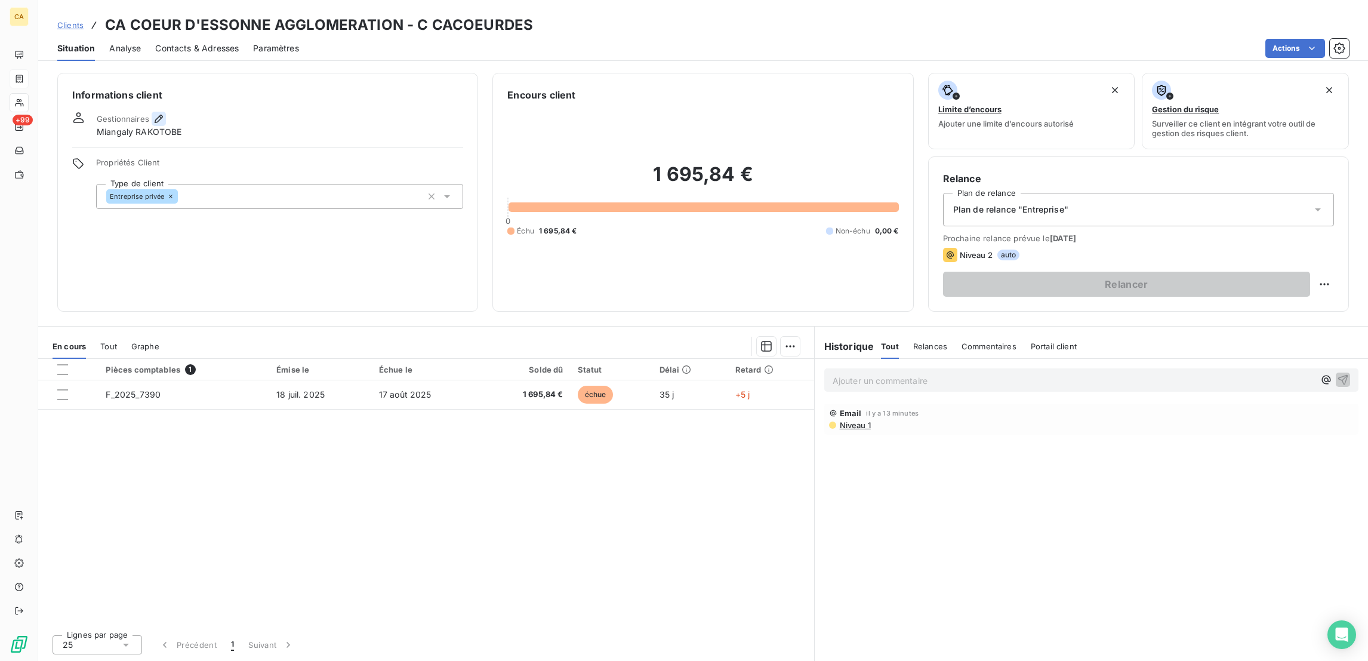
click at [153, 113] on icon "button" at bounding box center [159, 119] width 12 height 12
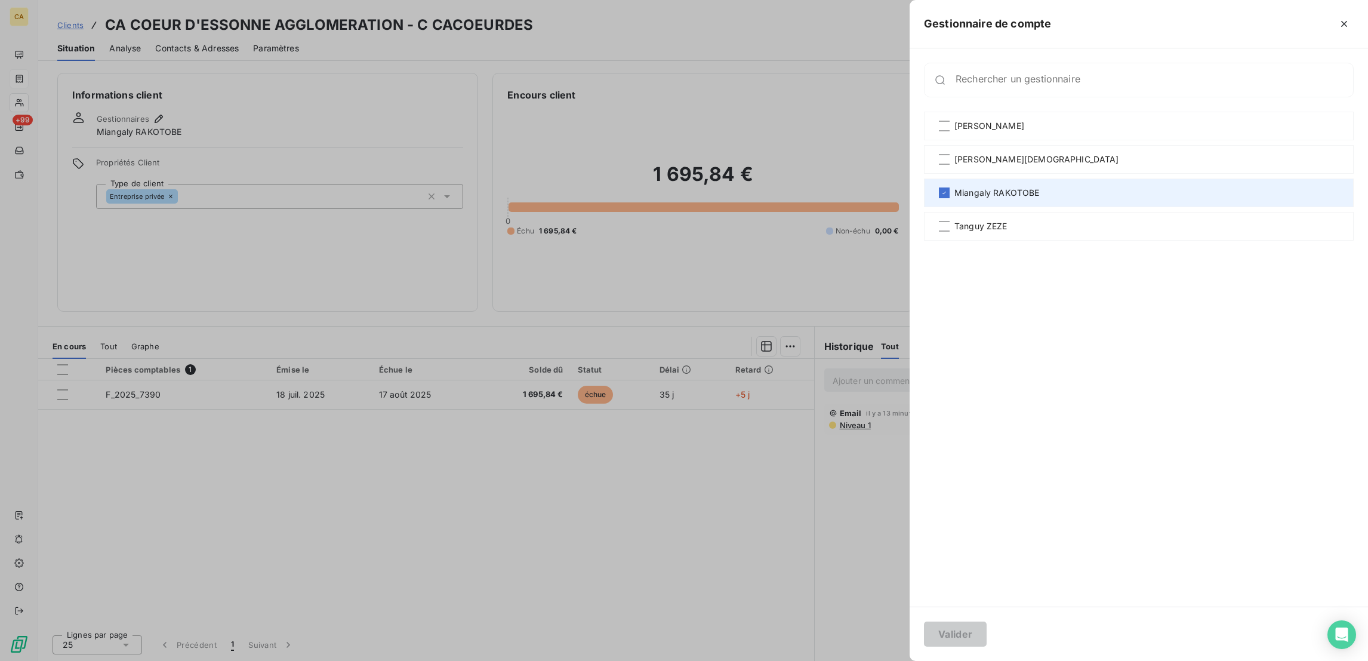
click at [1039, 187] on span "Miangaly RAKOTOBE" at bounding box center [996, 193] width 85 height 12
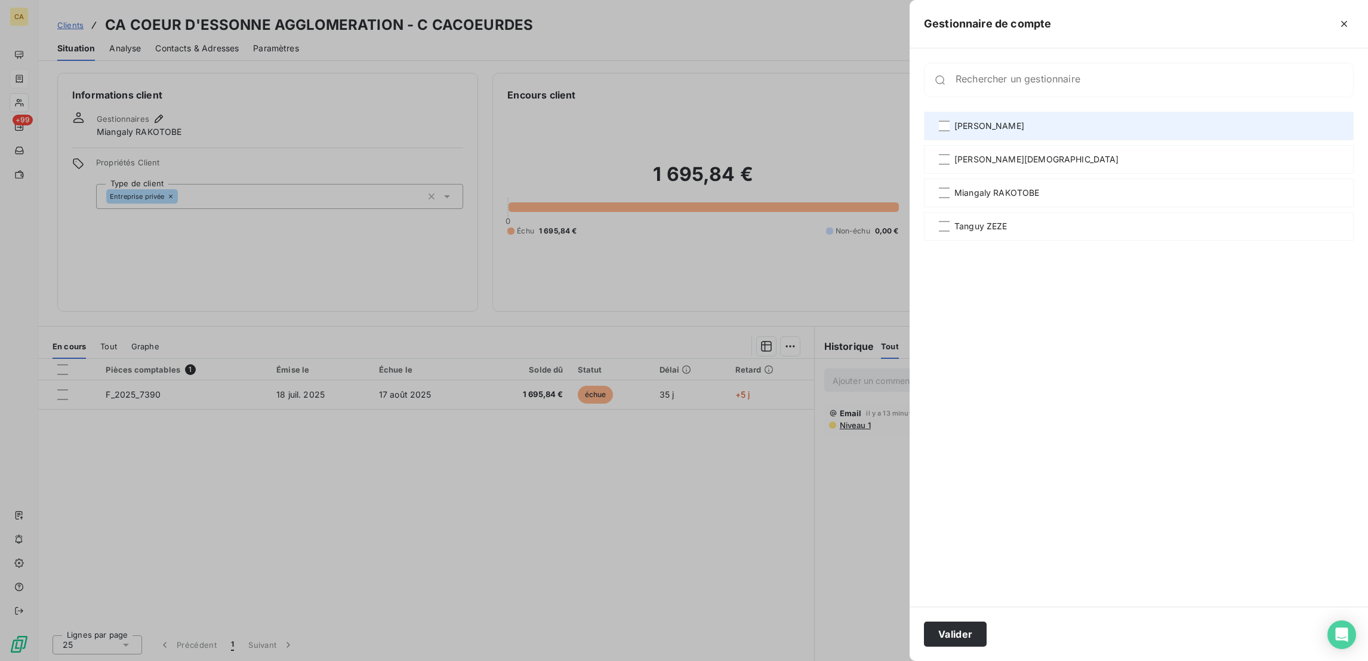
click at [1024, 120] on span "[PERSON_NAME]" at bounding box center [989, 126] width 70 height 12
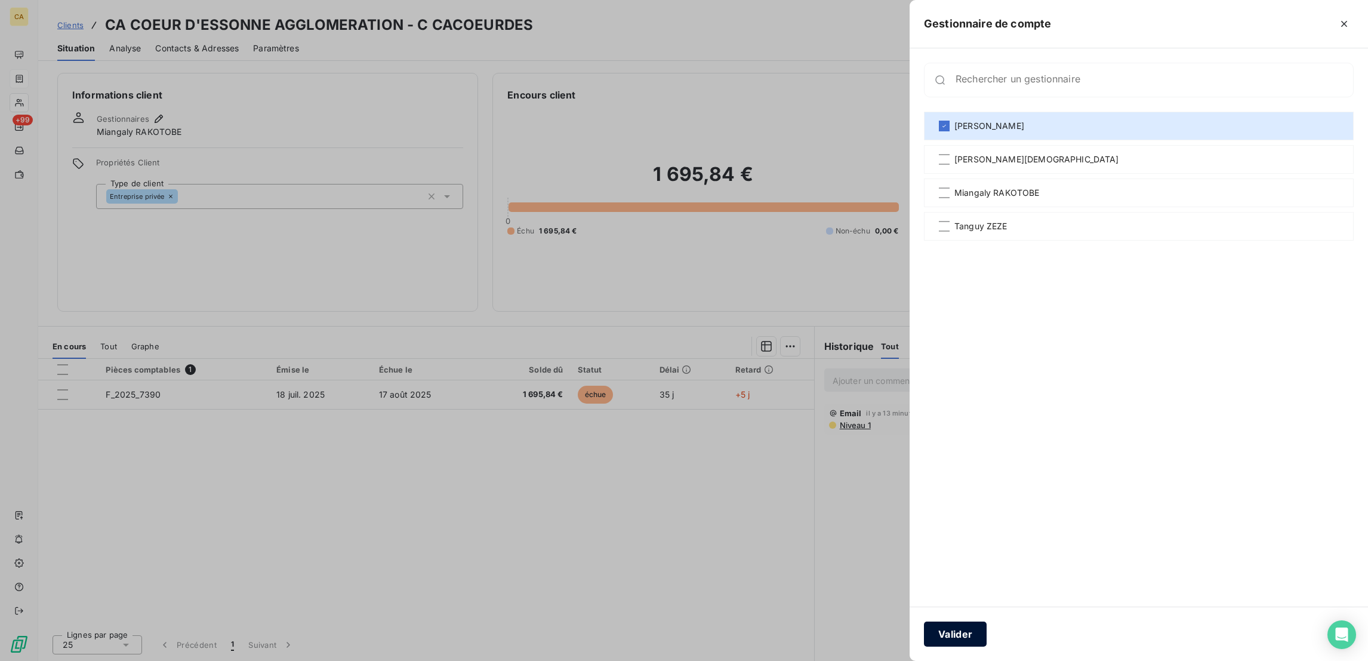
click at [986, 625] on button "Valider" at bounding box center [955, 633] width 63 height 25
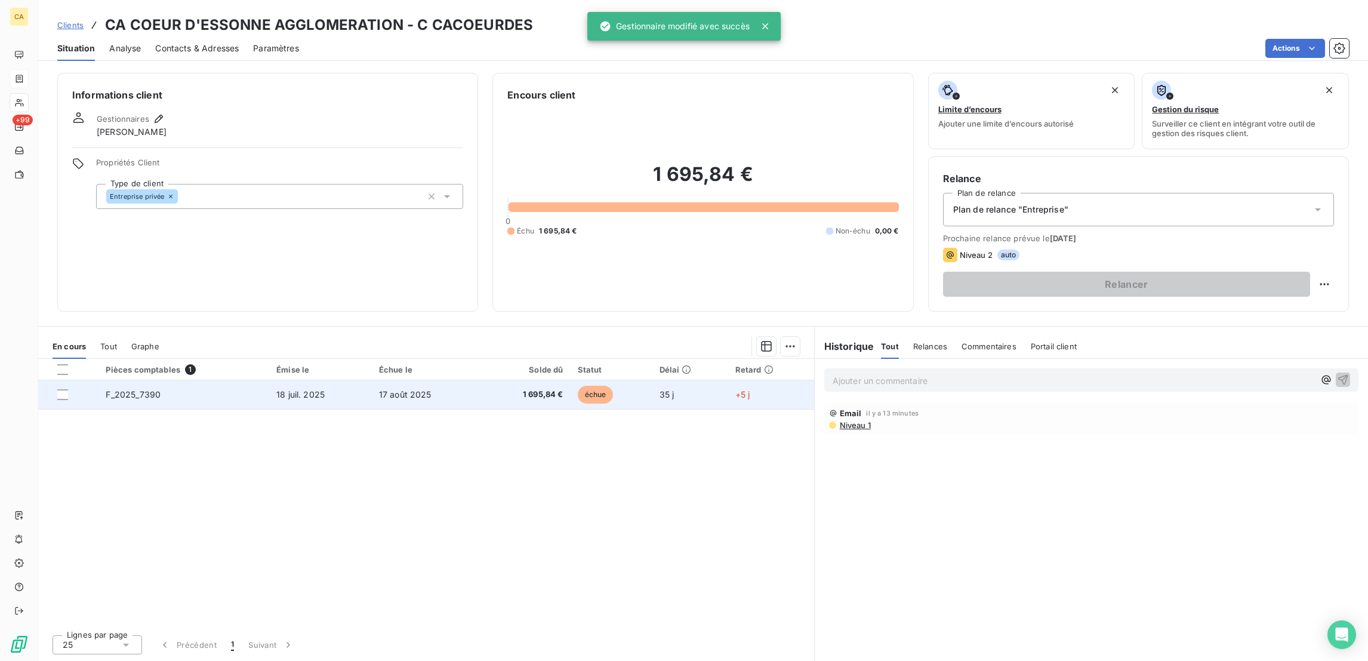
click at [372, 380] on td "17 août 2025" at bounding box center [426, 394] width 109 height 29
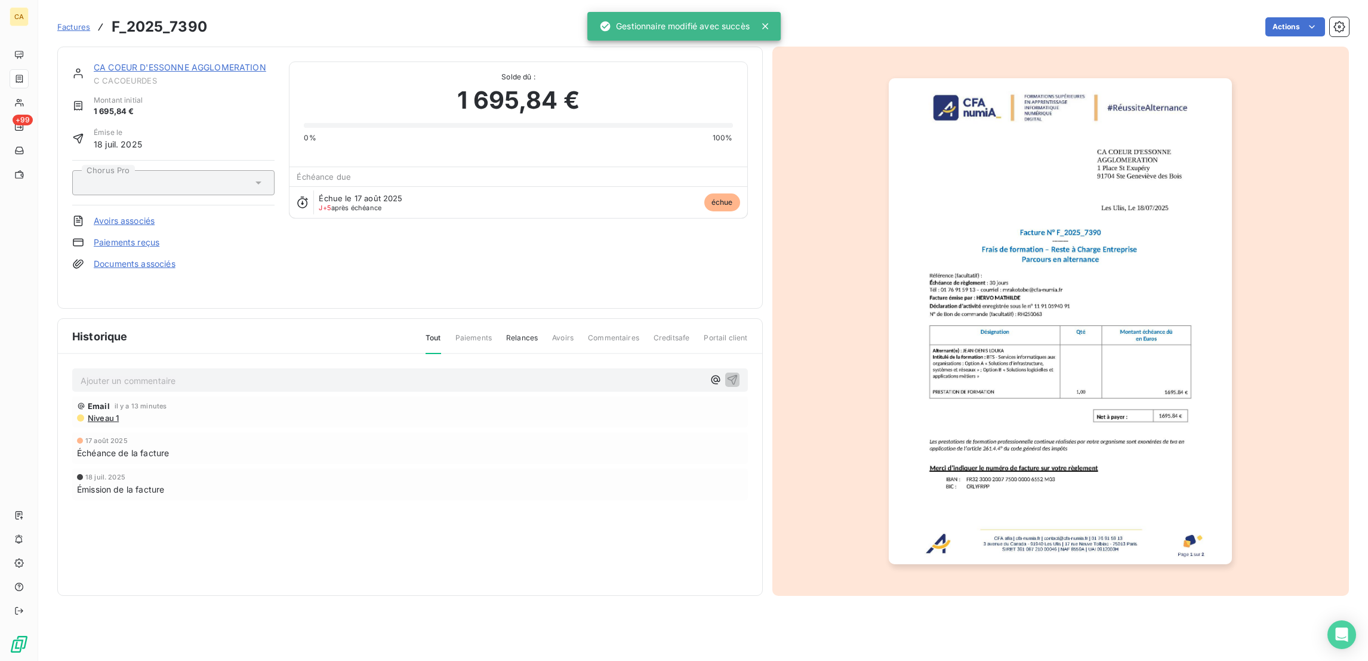
click at [1062, 322] on img "button" at bounding box center [1059, 321] width 343 height 486
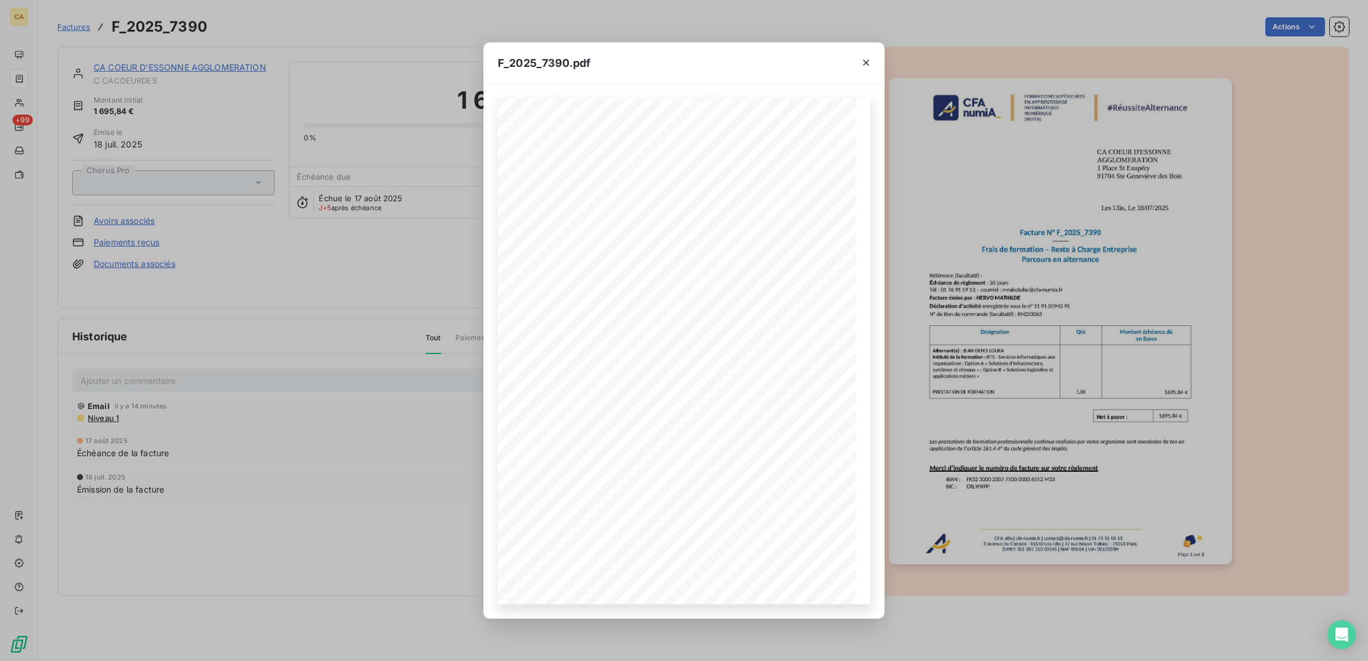
click at [439, 269] on div "F_2025_7390.pdf CFA afia | [DOMAIN_NAME] | [EMAIL_ADDRESS][DOMAIN_NAME] | 01 76…" at bounding box center [684, 330] width 1368 height 661
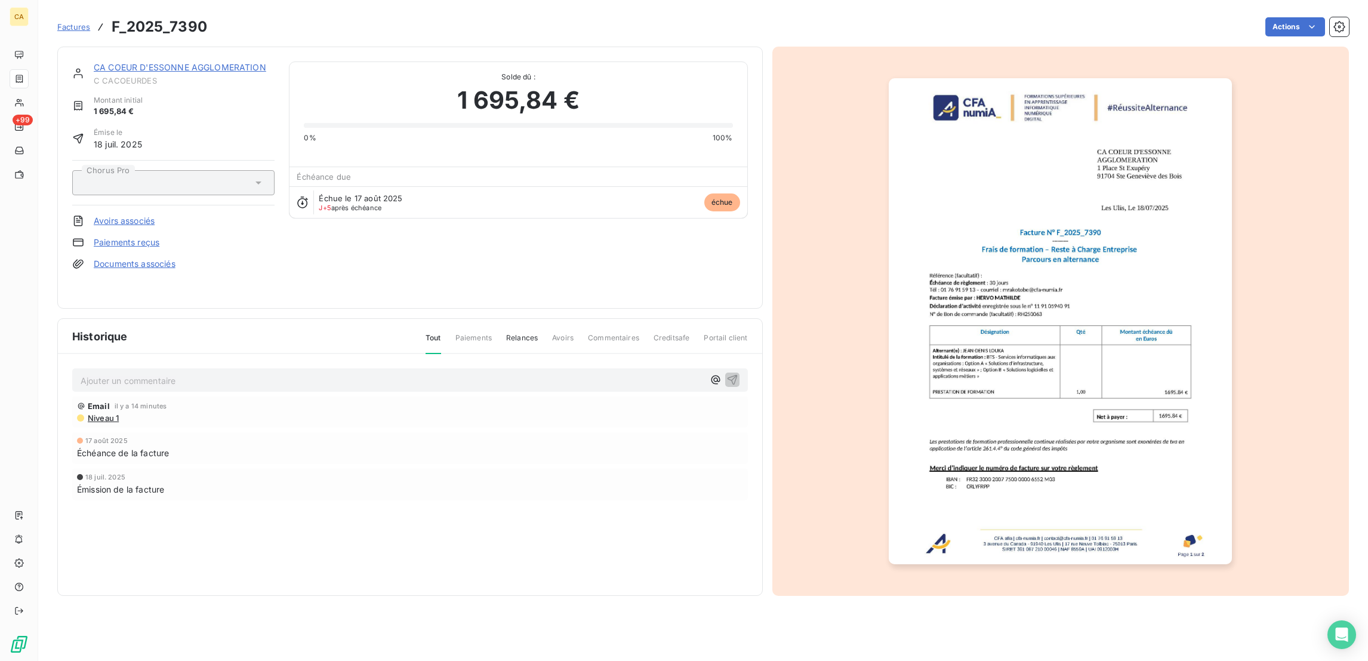
click at [196, 62] on link "CA COEUR D'ESSONNE AGGLOMERATION" at bounding box center [180, 67] width 172 height 10
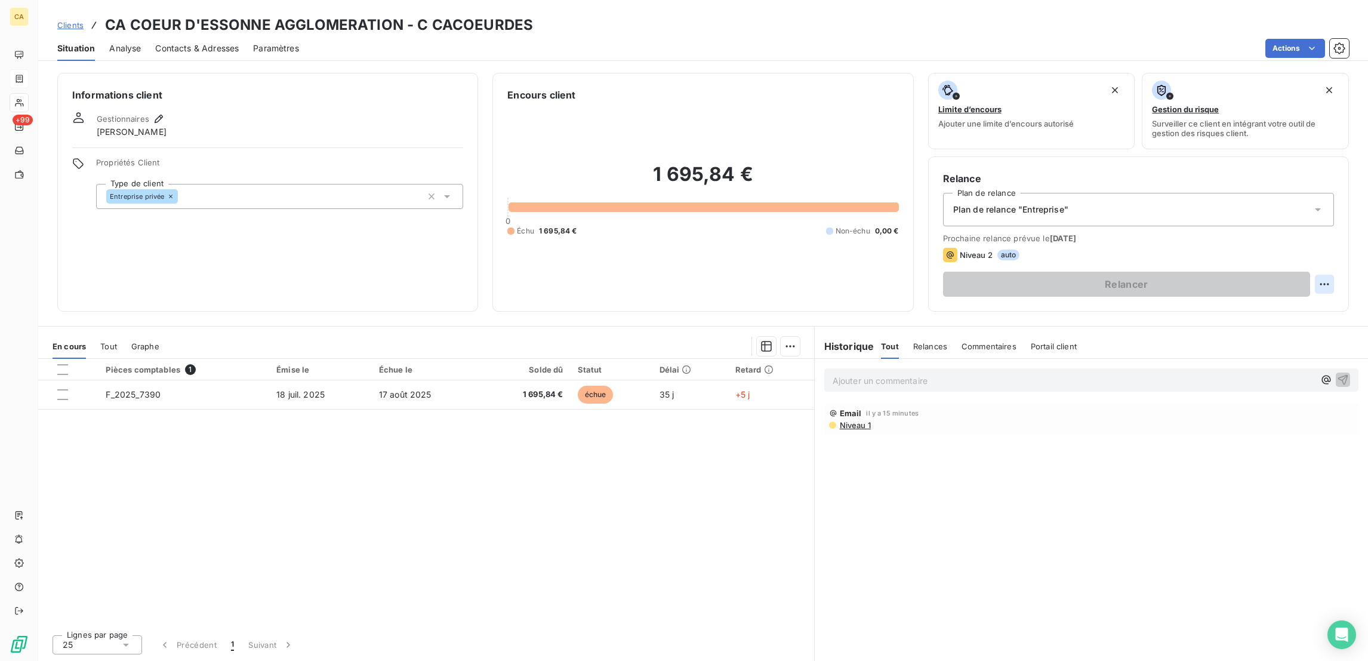
click at [1334, 230] on html "CA +99 Clients CA COEUR D'ESSONNE AGGLOMERATION - C CACOEURDES Situation Analys…" at bounding box center [684, 330] width 1368 height 661
click at [1308, 266] on div "Replanifier cette action" at bounding box center [1287, 260] width 116 height 29
click at [1313, 259] on div "Replanifier cette action" at bounding box center [1287, 260] width 107 height 19
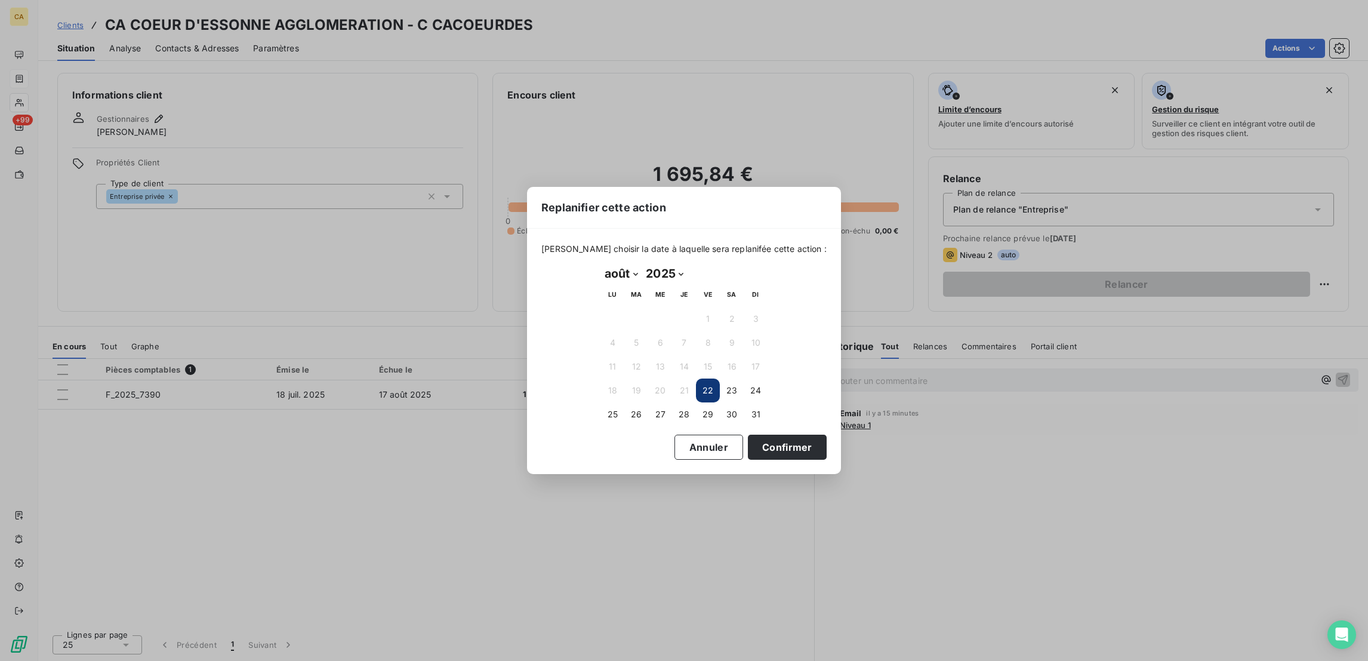
drag, startPoint x: 622, startPoint y: 268, endPoint x: 622, endPoint y: 279, distance: 10.7
click at [622, 268] on select "janvier février mars avril mai juin juillet août septembre octobre novembre déc…" at bounding box center [620, 273] width 41 height 19
select select "8"
click at [600, 264] on select "janvier février mars avril mai juin juillet août septembre octobre novembre déc…" at bounding box center [620, 273] width 41 height 19
click at [715, 391] on button "26" at bounding box center [708, 390] width 24 height 24
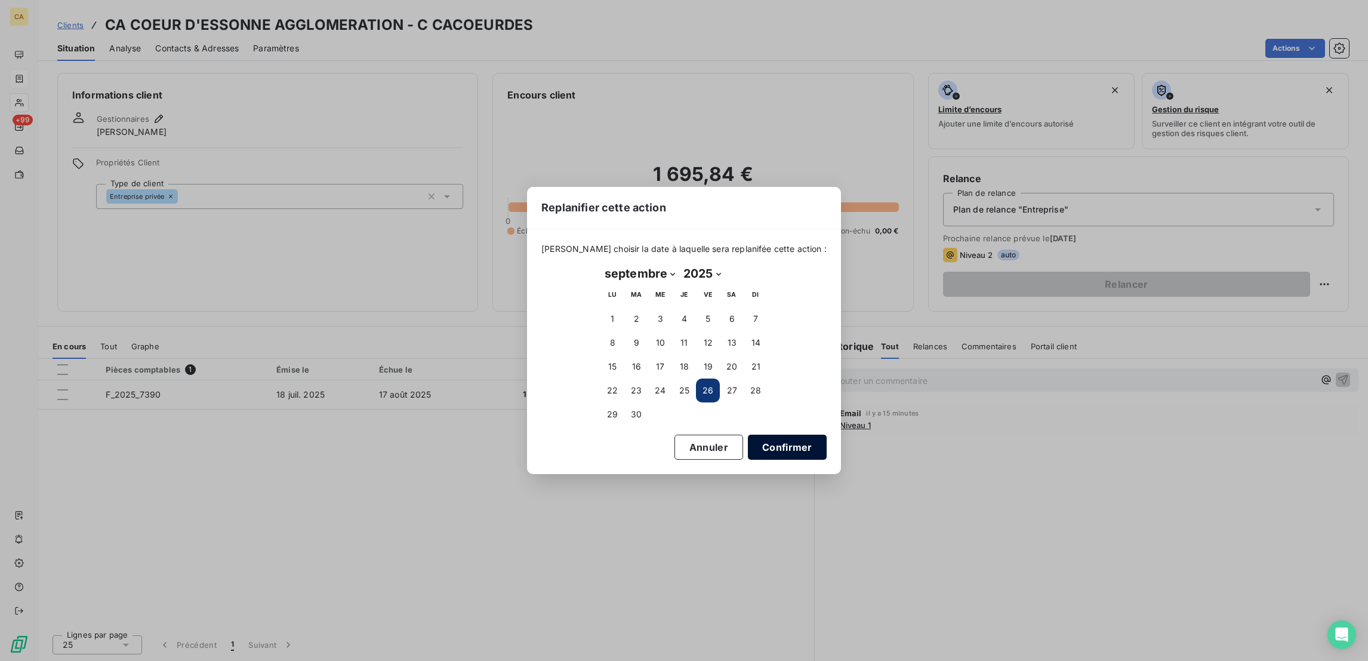
click at [748, 442] on button "Confirmer" at bounding box center [787, 446] width 79 height 25
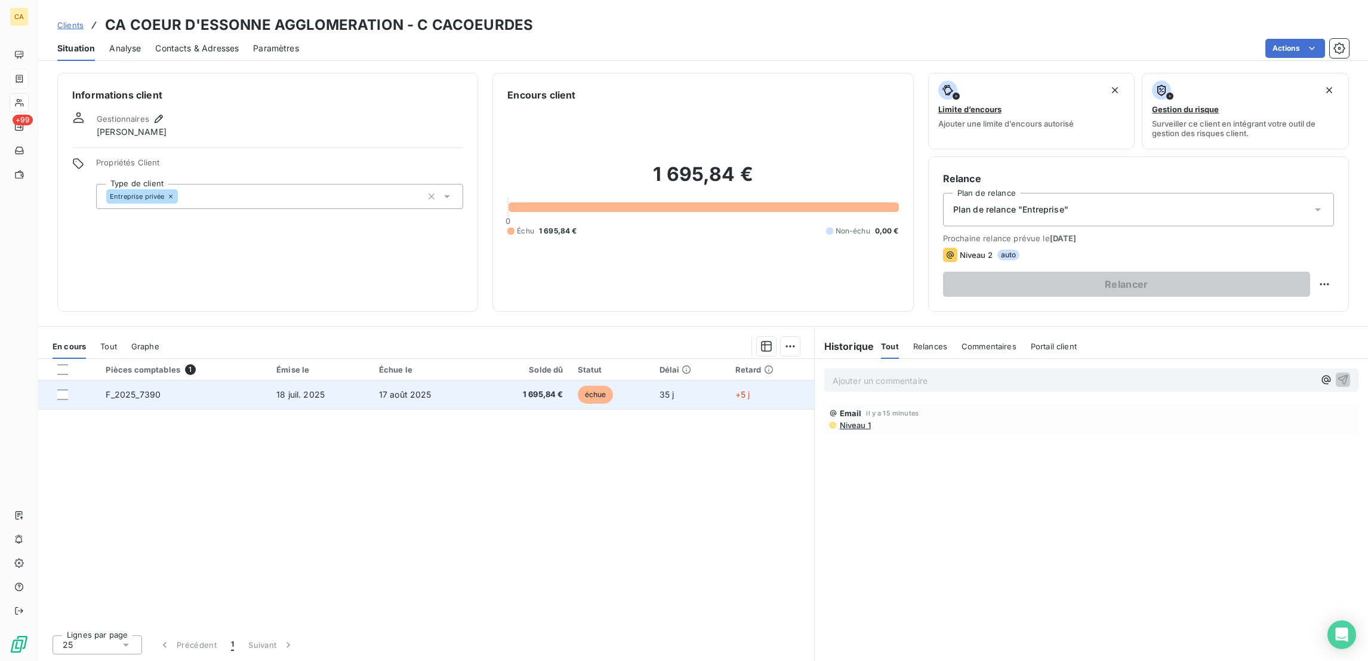
click at [360, 380] on td "18 juil. 2025" at bounding box center [320, 394] width 103 height 29
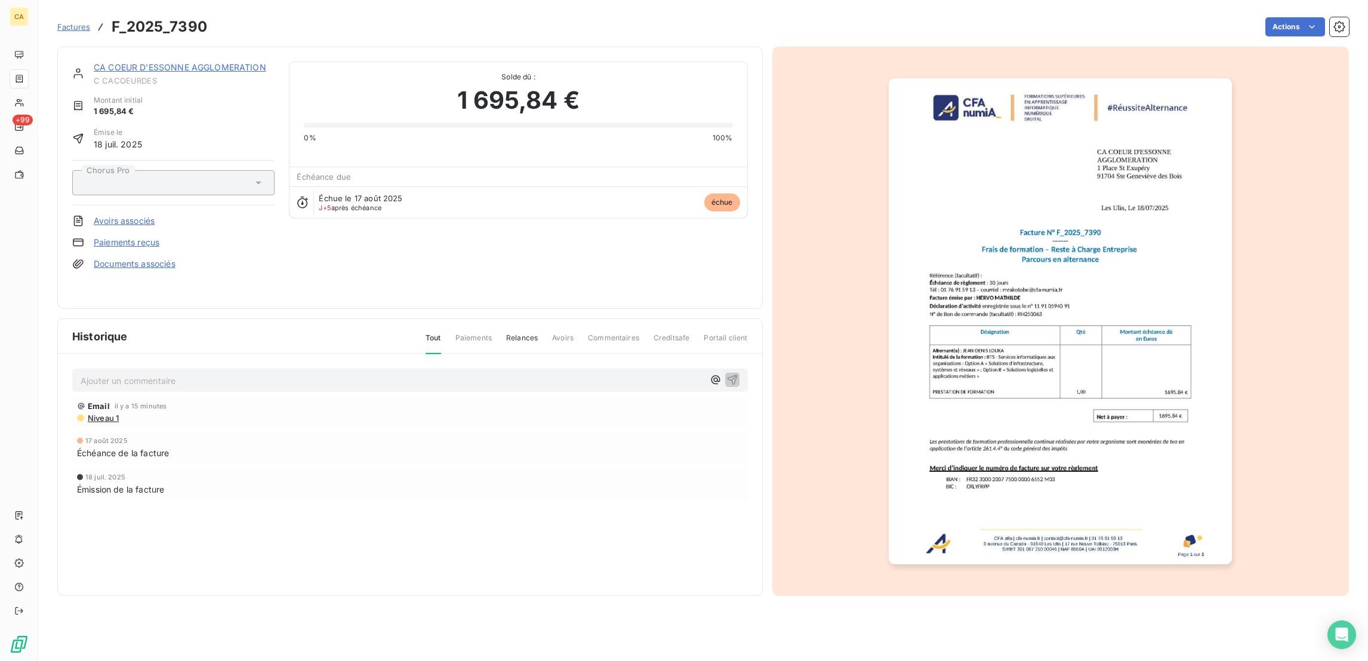
click at [266, 373] on p "Ajouter un commentaire ﻿" at bounding box center [392, 380] width 623 height 15
click at [385, 373] on p "﻿ @ [PERSON_NAME] ﻿ , est ce que tu peux déposer la facture sur CHORUS stp merc…" at bounding box center [392, 380] width 623 height 14
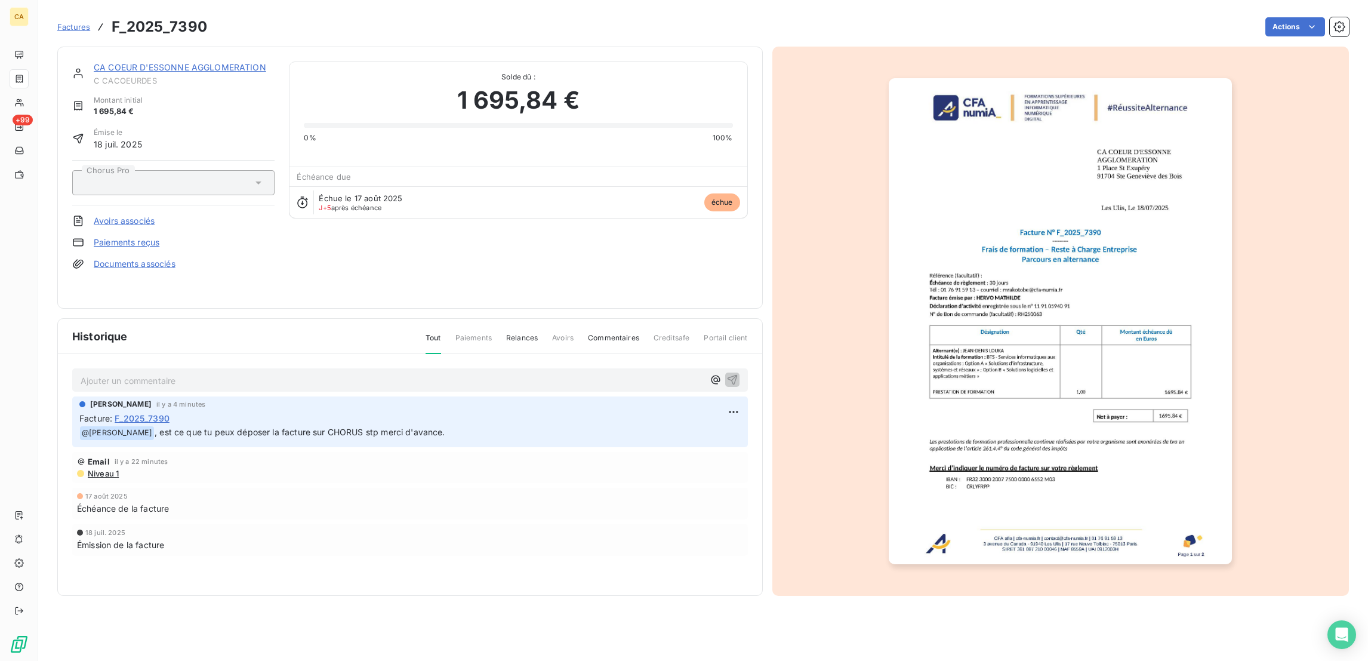
click at [251, 373] on p "Ajouter un commentaire ﻿" at bounding box center [392, 380] width 623 height 15
click at [425, 373] on p "Ajouter un commentaire ﻿" at bounding box center [392, 380] width 623 height 15
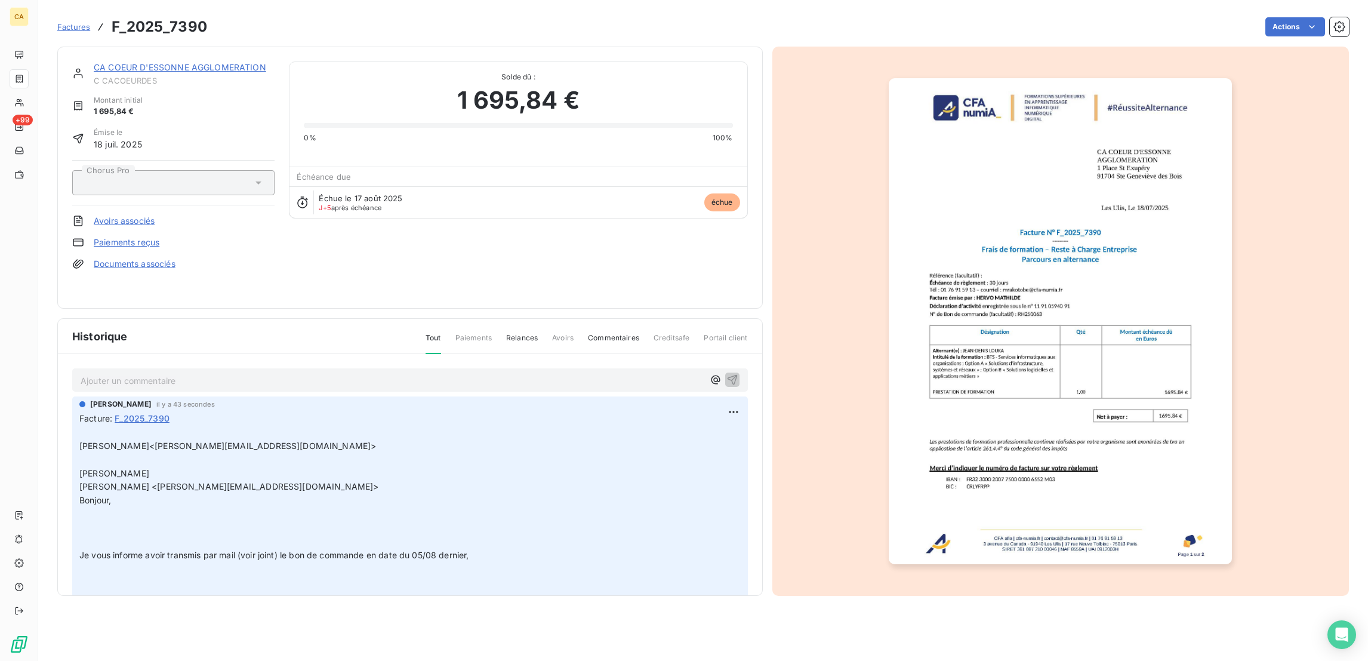
click at [212, 62] on link "CA COEUR D'ESSONNE AGGLOMERATION" at bounding box center [180, 67] width 172 height 10
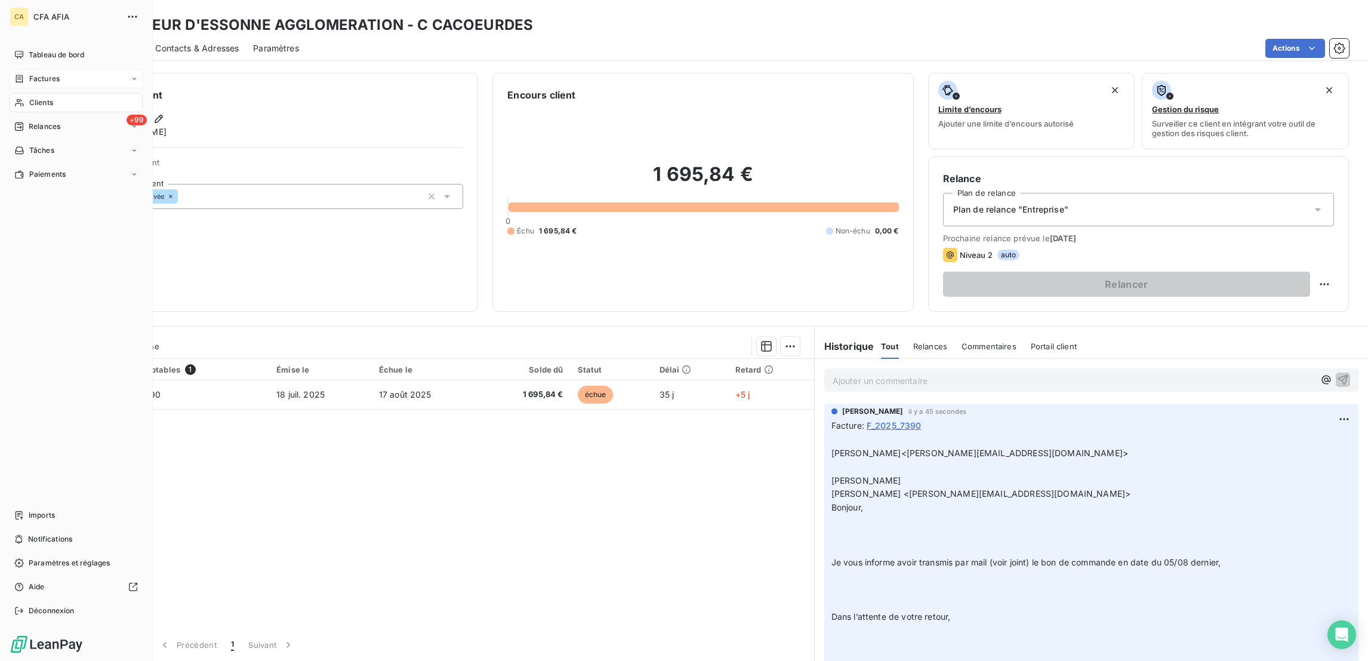
click at [30, 97] on span "Clients" at bounding box center [41, 102] width 24 height 11
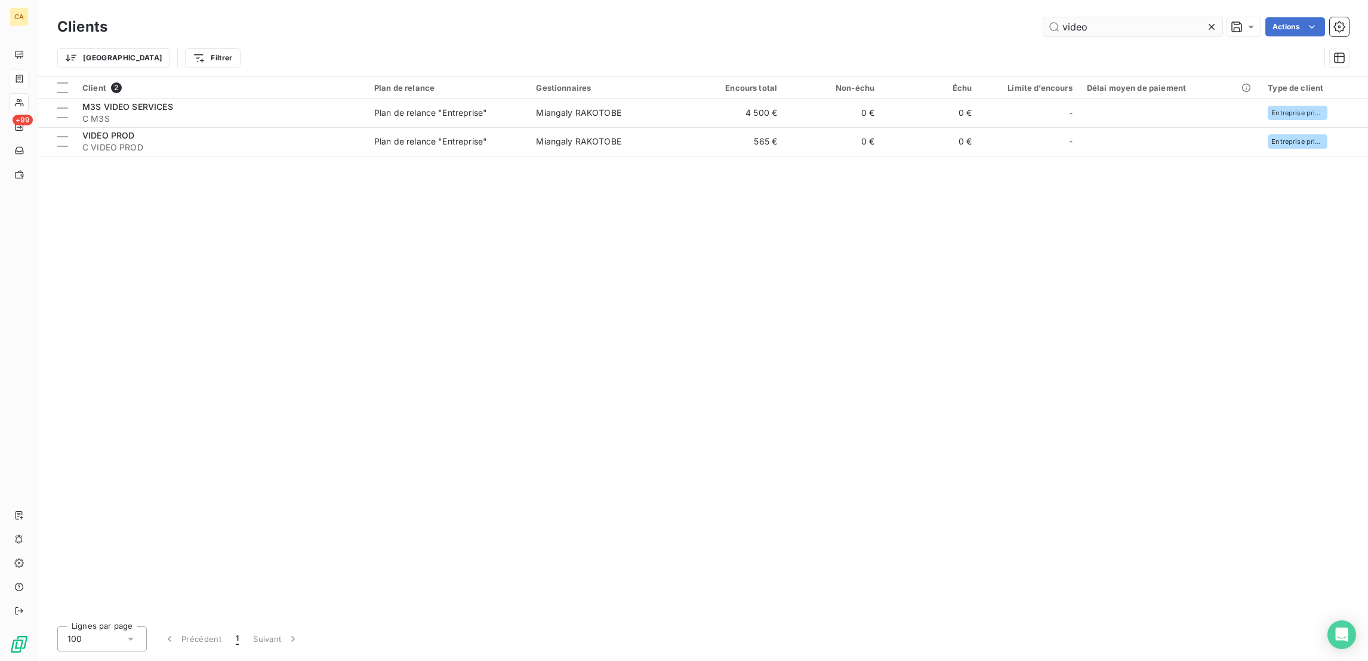
click at [1141, 22] on input "video" at bounding box center [1132, 26] width 179 height 19
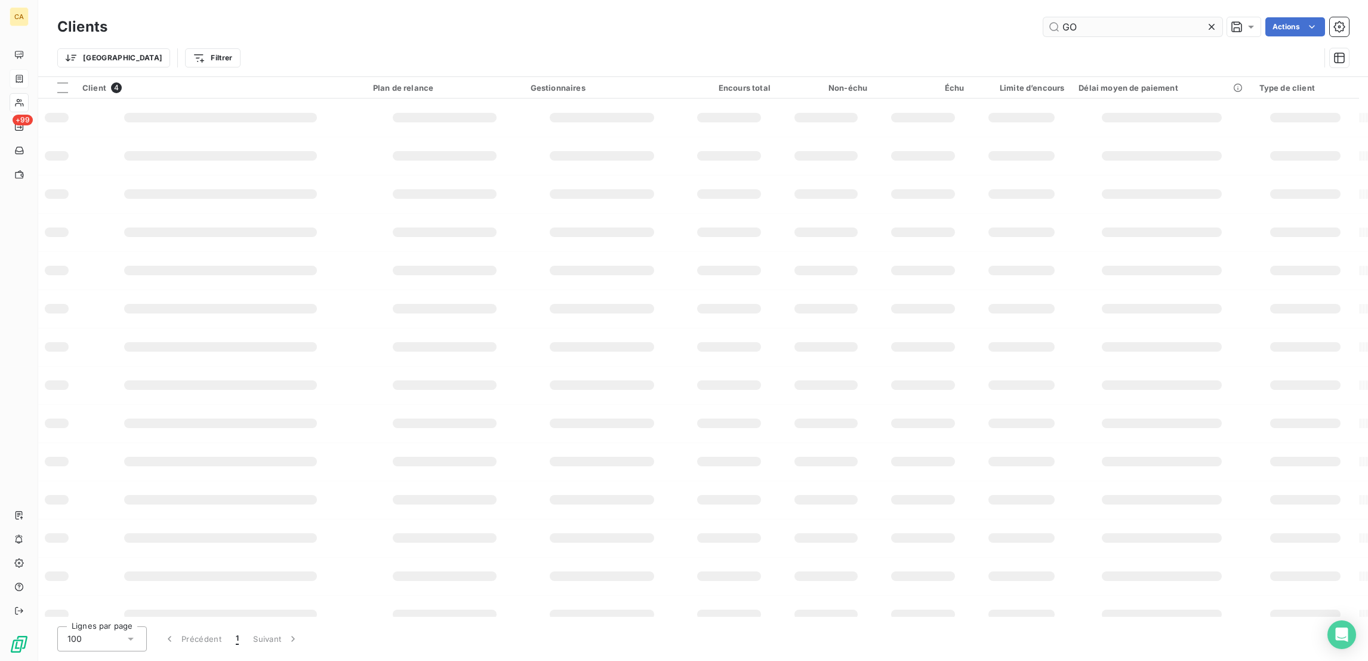
type input "G"
type input "L"
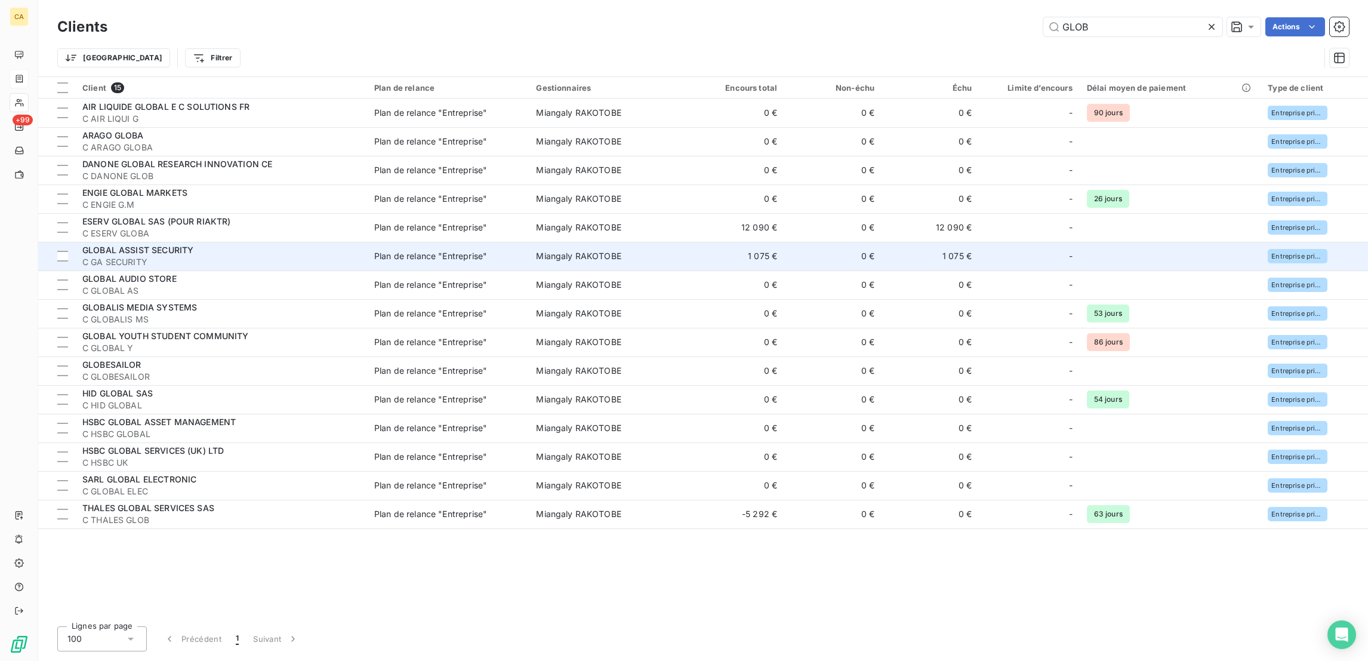
type input "GLOB"
click at [151, 245] on span "GLOBAL ASSIST SECURITY" at bounding box center [137, 250] width 111 height 10
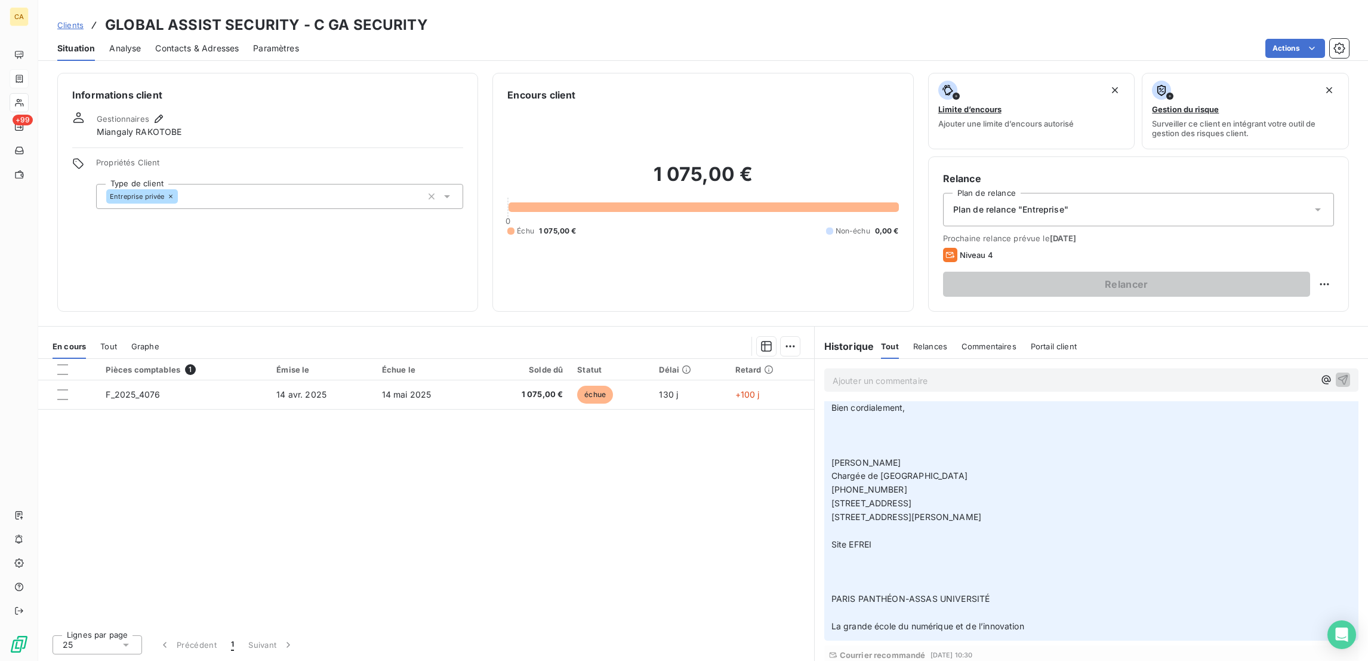
scroll to position [327, 0]
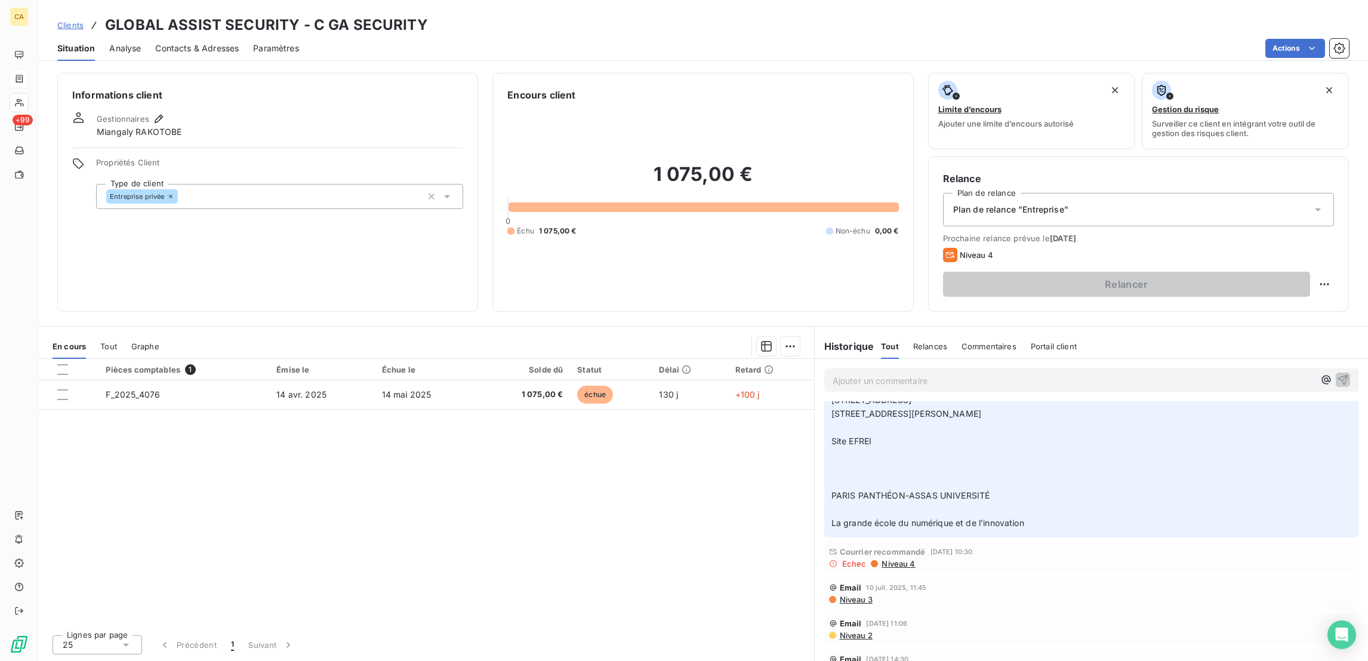
click at [149, 4] on div "Clients GLOBAL ASSIST SECURITY - C GA SECURITY Situation Analyse Contacts & Adr…" at bounding box center [702, 30] width 1329 height 61
click at [159, 42] on span "Contacts & Adresses" at bounding box center [197, 48] width 84 height 12
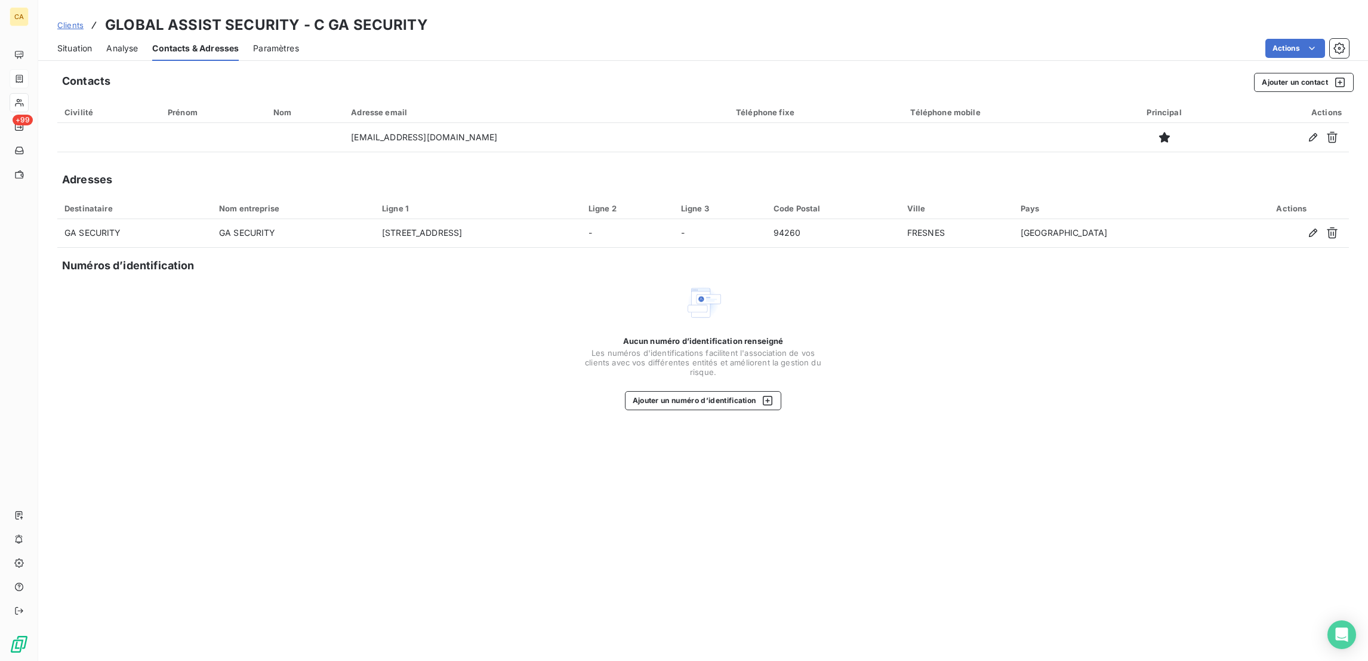
click at [67, 42] on span "Situation" at bounding box center [74, 48] width 35 height 12
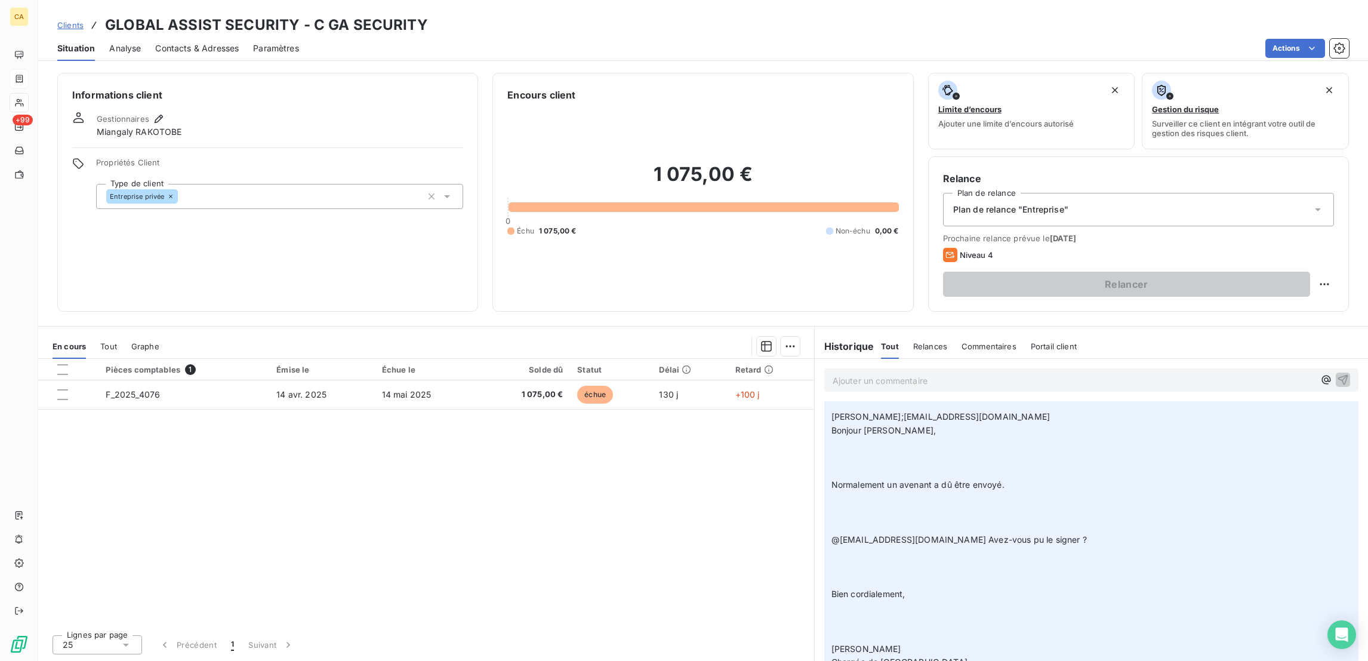
scroll to position [0, 0]
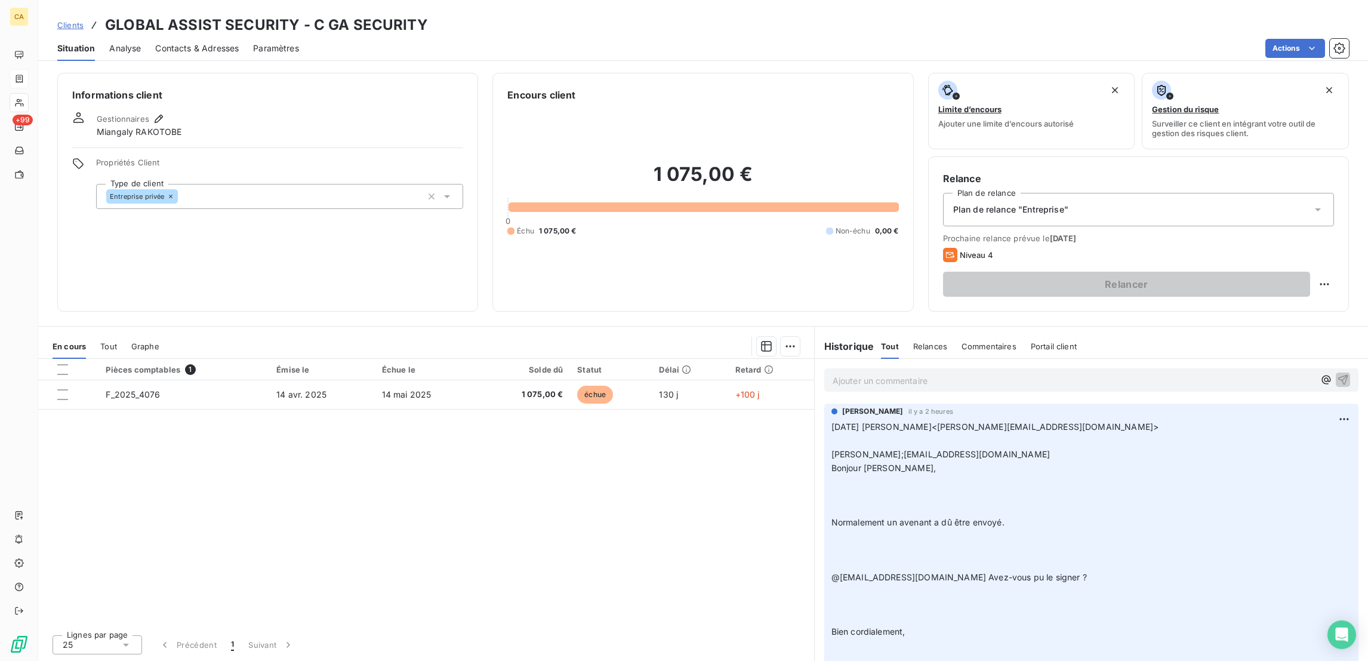
click at [197, 359] on div "Pièces comptables 1 Émise le Échue le Solde dû Statut Délai Retard F_2025_4076 …" at bounding box center [426, 492] width 776 height 266
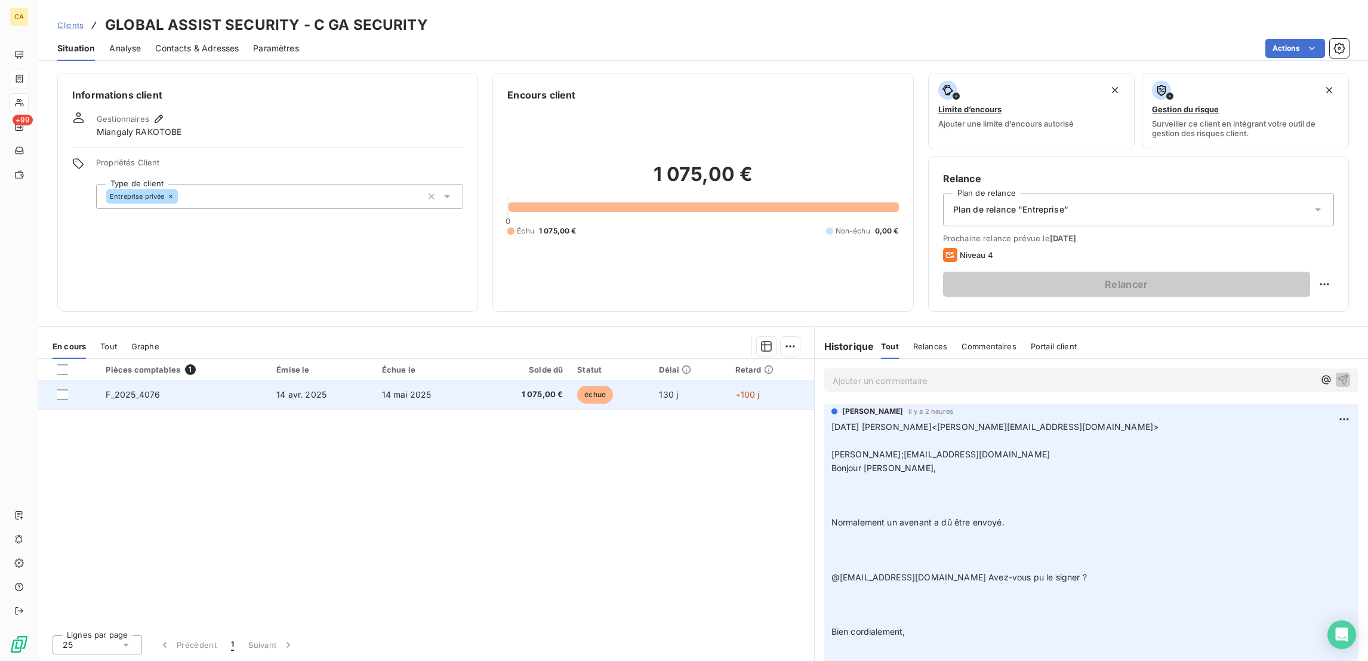
click at [194, 380] on td "F_2025_4076" at bounding box center [183, 394] width 171 height 29
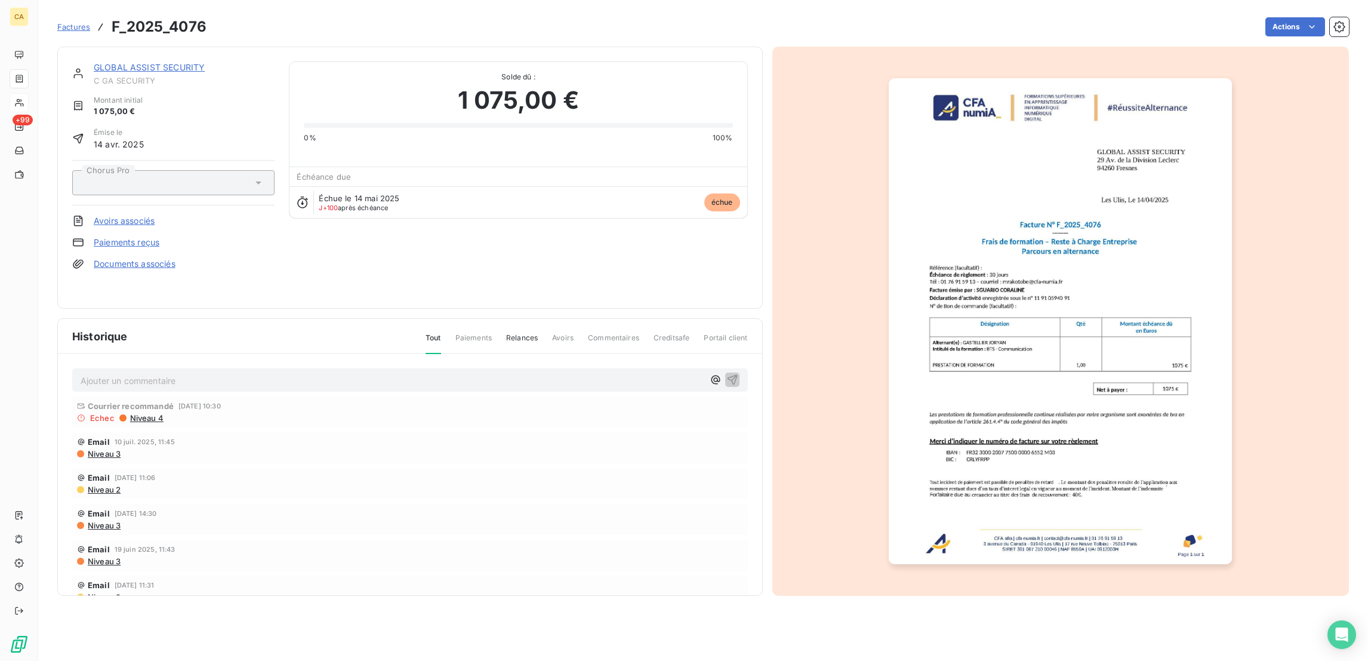
click at [1030, 302] on img "button" at bounding box center [1059, 321] width 343 height 486
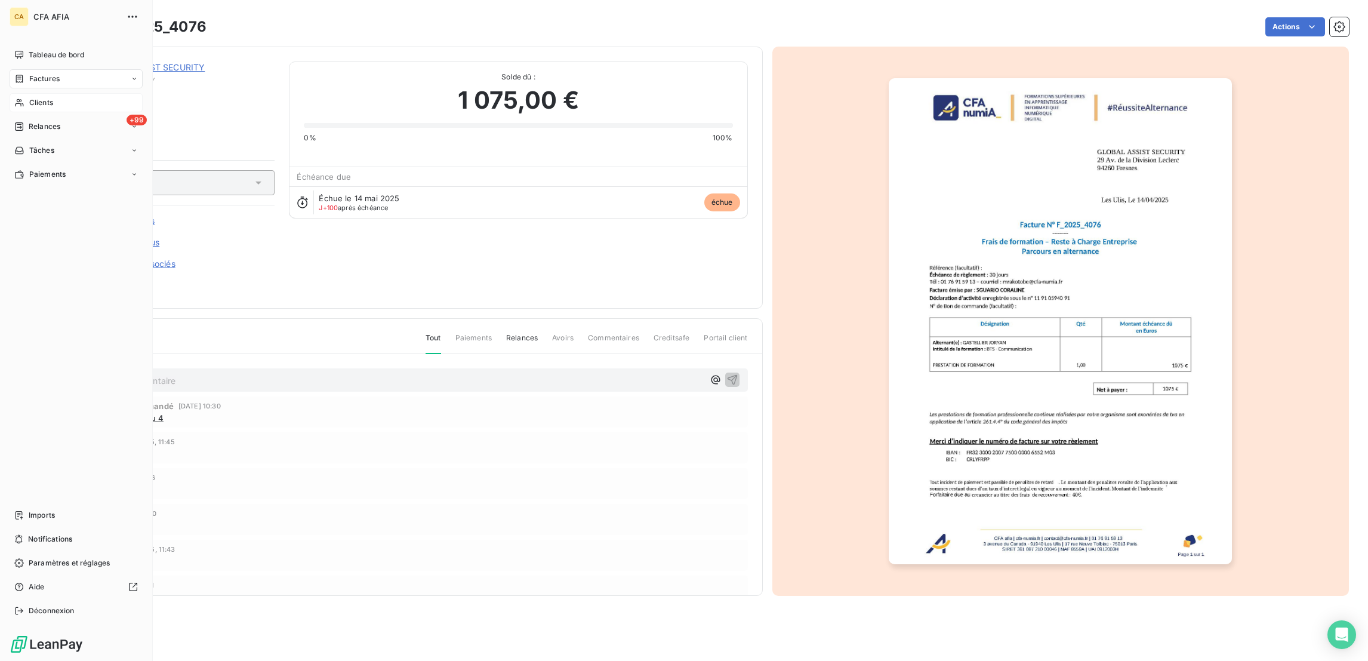
click at [49, 73] on span "Factures" at bounding box center [44, 78] width 30 height 11
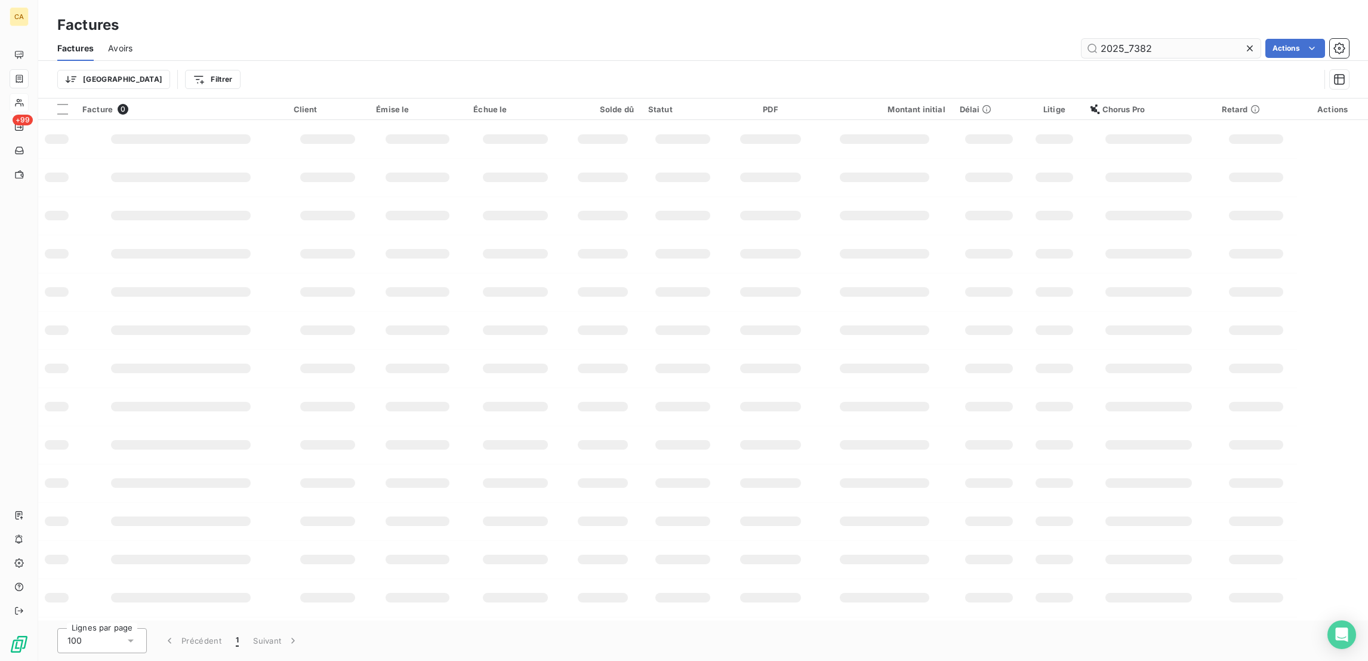
type input "2025_7382"
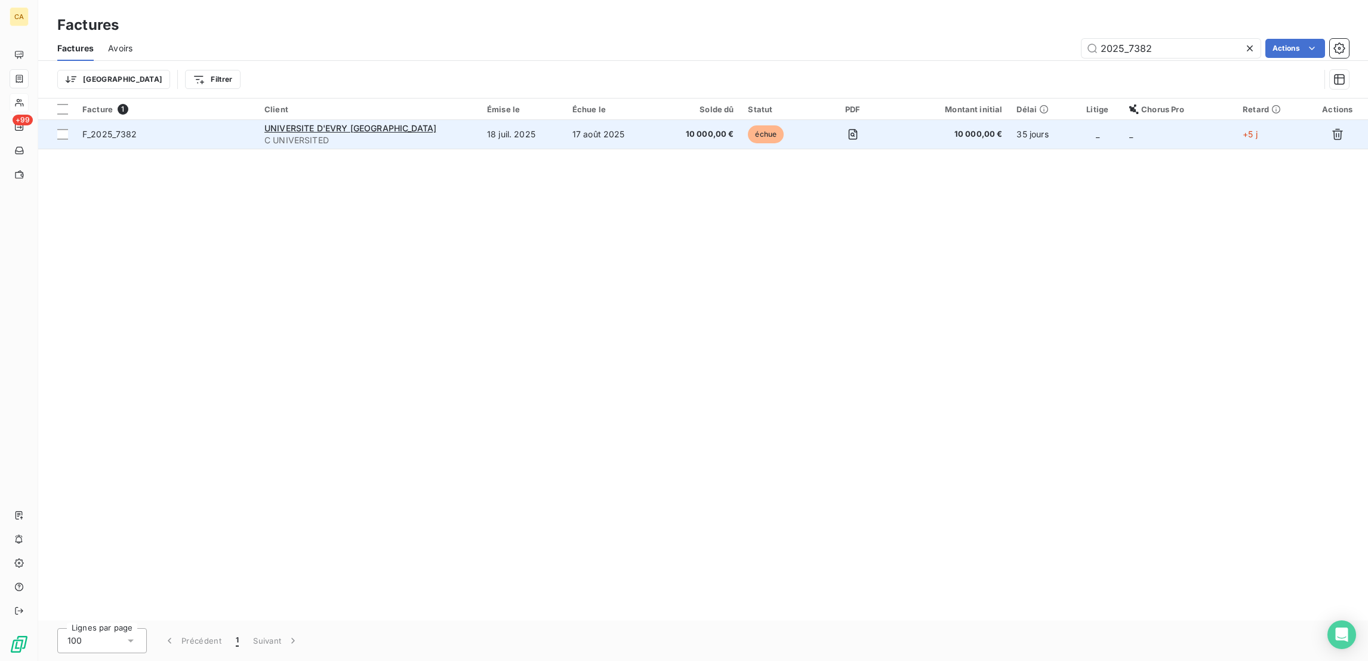
click at [473, 134] on span "C UNIVERSITED" at bounding box center [368, 140] width 208 height 12
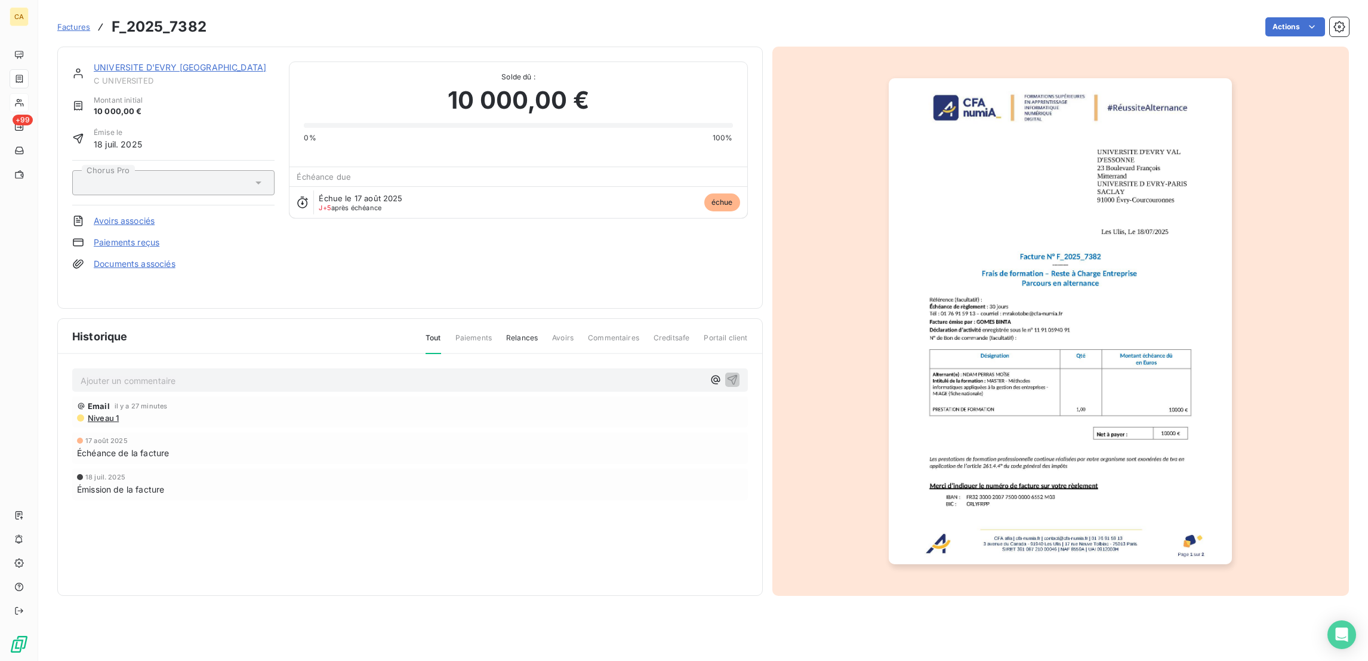
click at [1150, 307] on img "button" at bounding box center [1059, 321] width 343 height 486
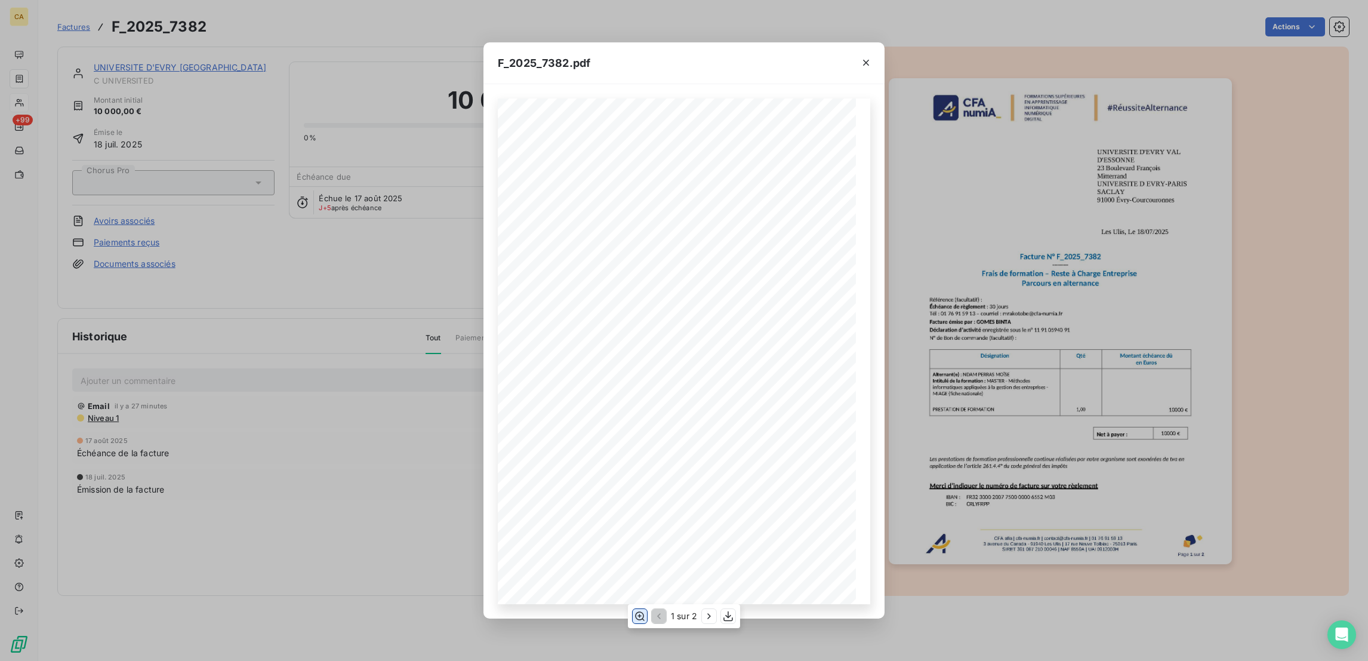
click at [635, 613] on button "button" at bounding box center [639, 616] width 14 height 14
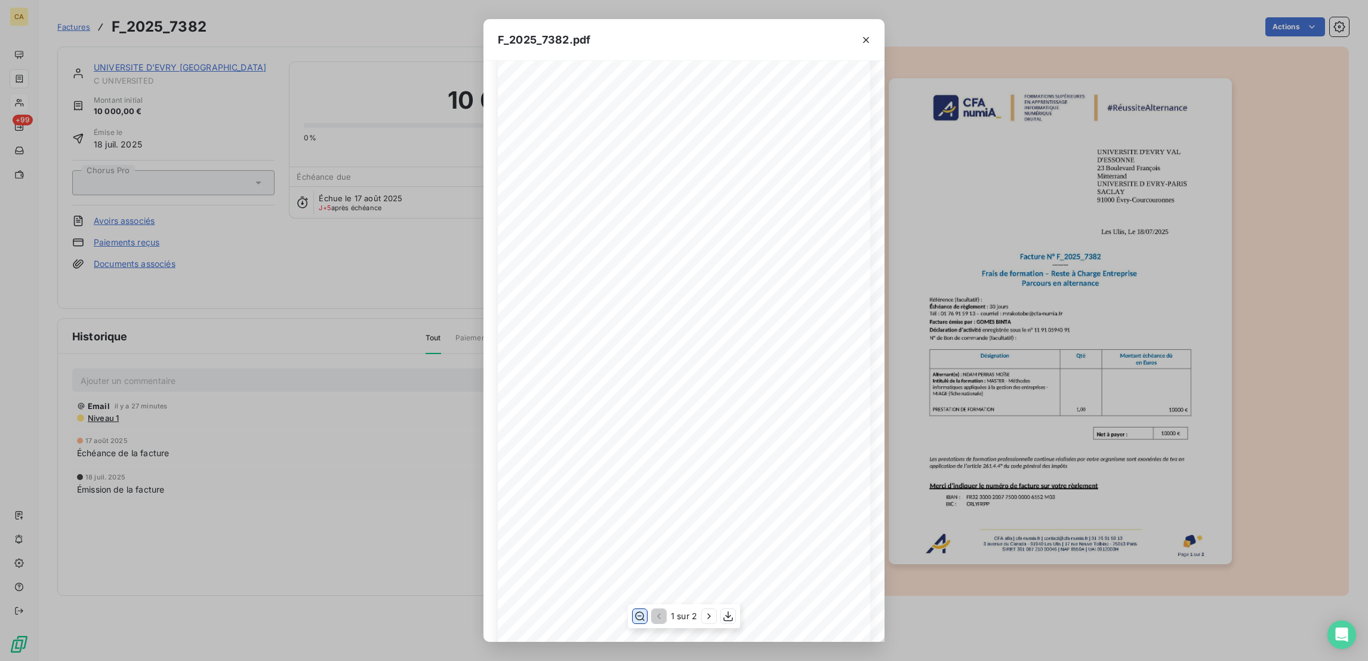
scroll to position [179, 0]
click at [354, 368] on div "F_2025_7382.pdf CFA afia | [DOMAIN_NAME] | [EMAIL_ADDRESS][DOMAIN_NAME] | 01 76…" at bounding box center [684, 330] width 1368 height 661
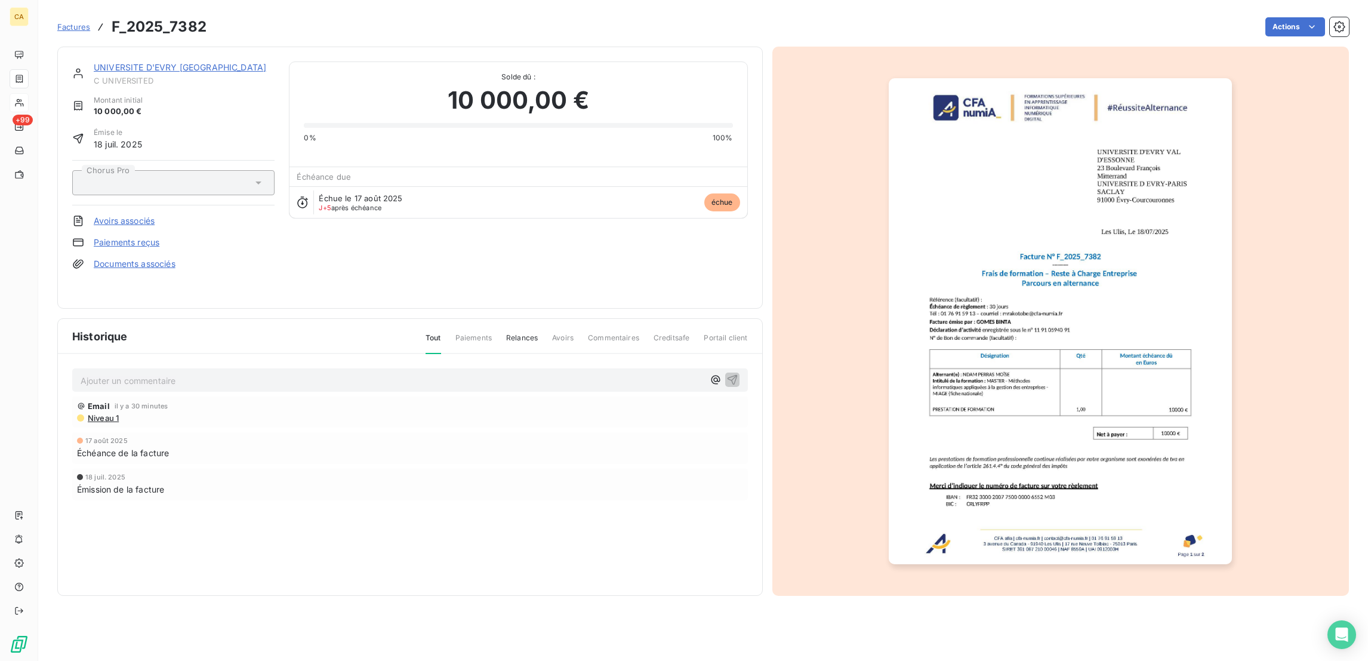
click at [254, 373] on p "Ajouter un commentaire ﻿" at bounding box center [392, 380] width 623 height 15
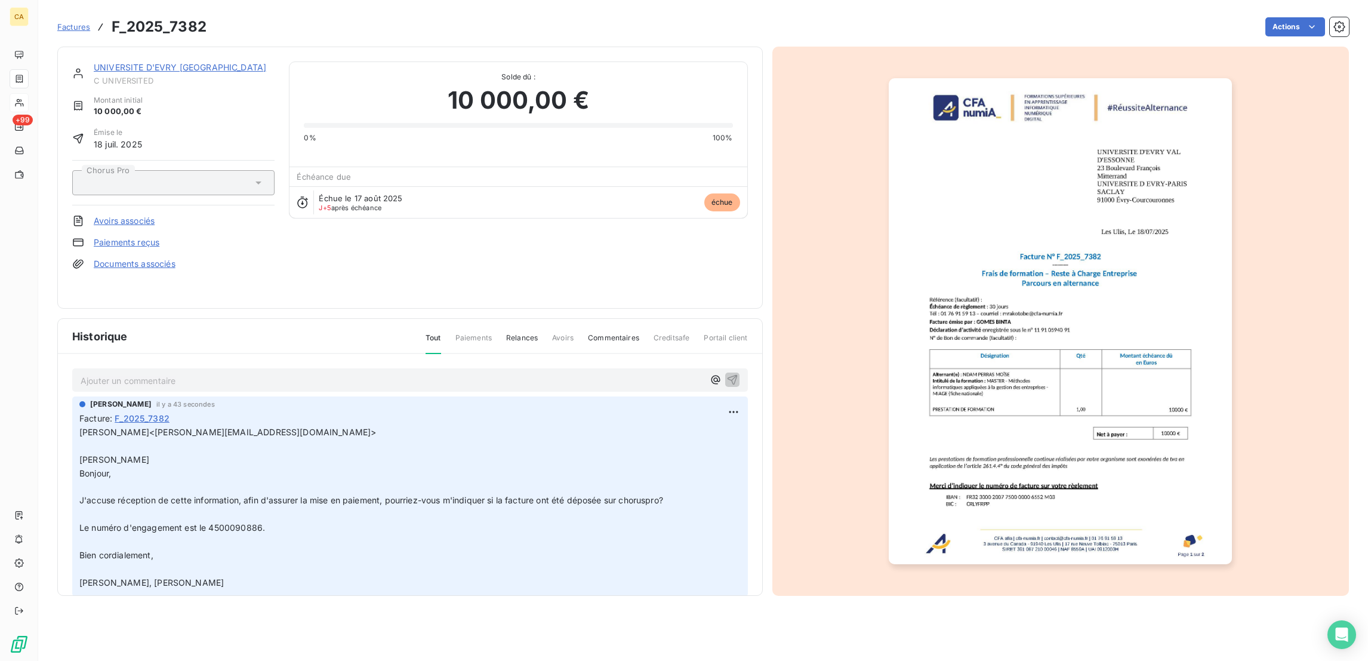
click at [264, 373] on p "Ajouter un commentaire ﻿" at bounding box center [392, 380] width 623 height 15
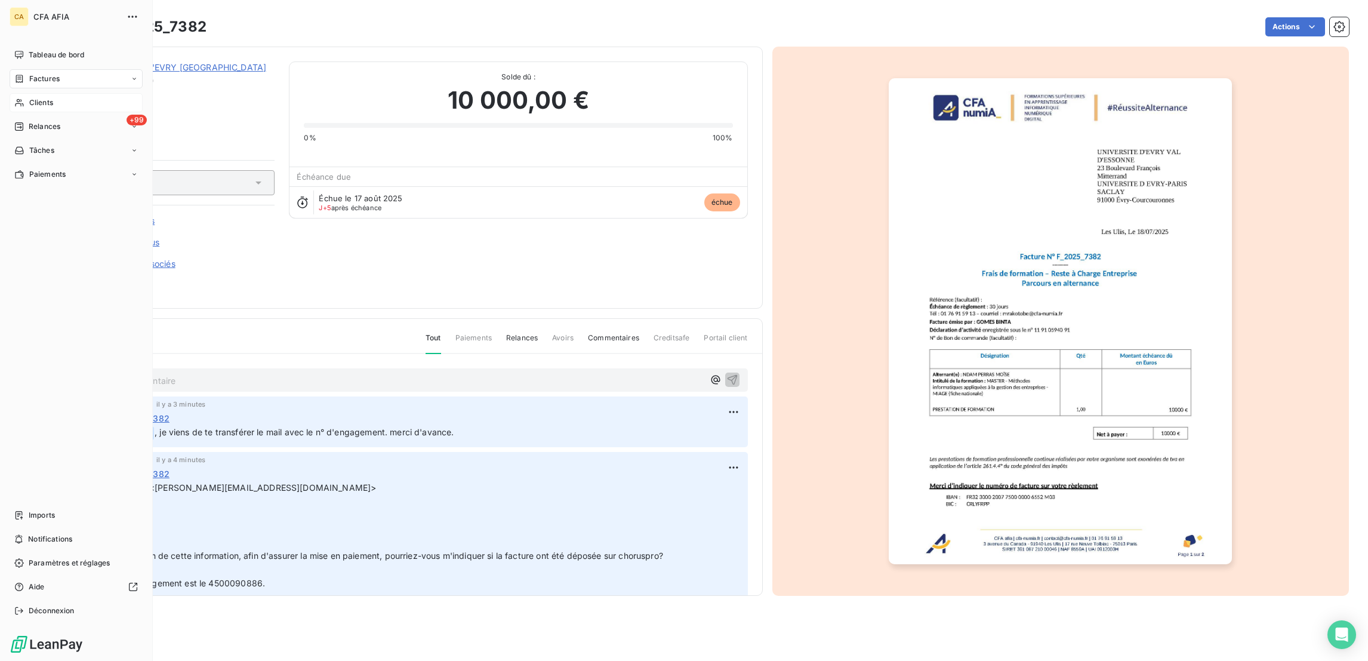
click at [44, 73] on span "Factures" at bounding box center [44, 78] width 30 height 11
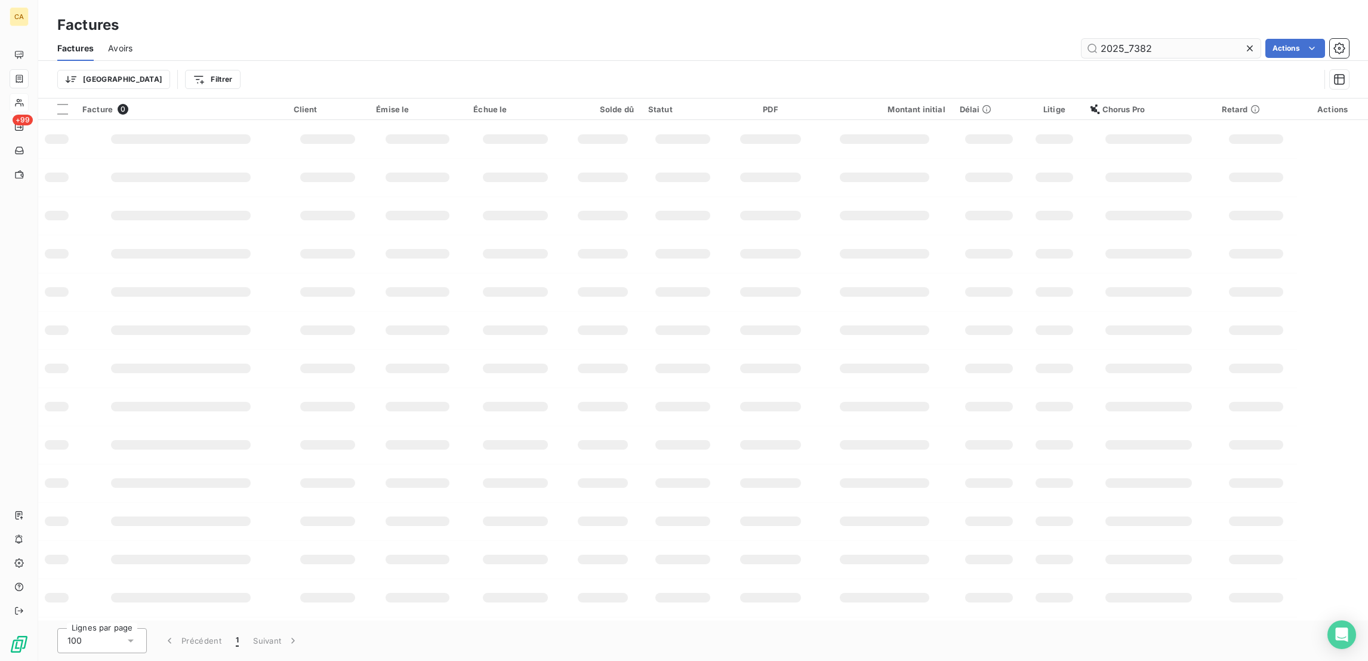
click at [1171, 39] on div "2025_7382" at bounding box center [1170, 48] width 179 height 19
drag, startPoint x: 1170, startPoint y: 37, endPoint x: 1066, endPoint y: 36, distance: 104.4
click at [1066, 39] on div "2025_7382 Actions" at bounding box center [748, 48] width 1202 height 19
paste input "300116"
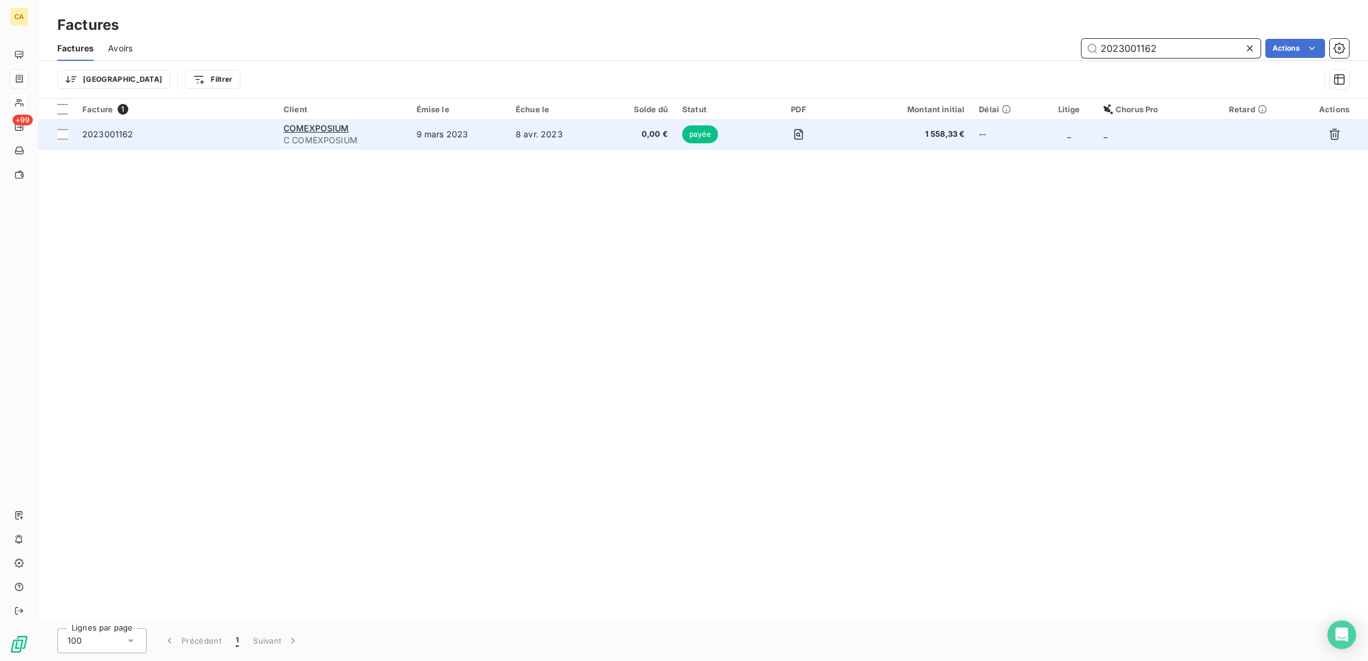
type input "2023001162"
click at [409, 121] on td "COMEXPOSIUM C COMEXPOSIUM" at bounding box center [342, 134] width 133 height 29
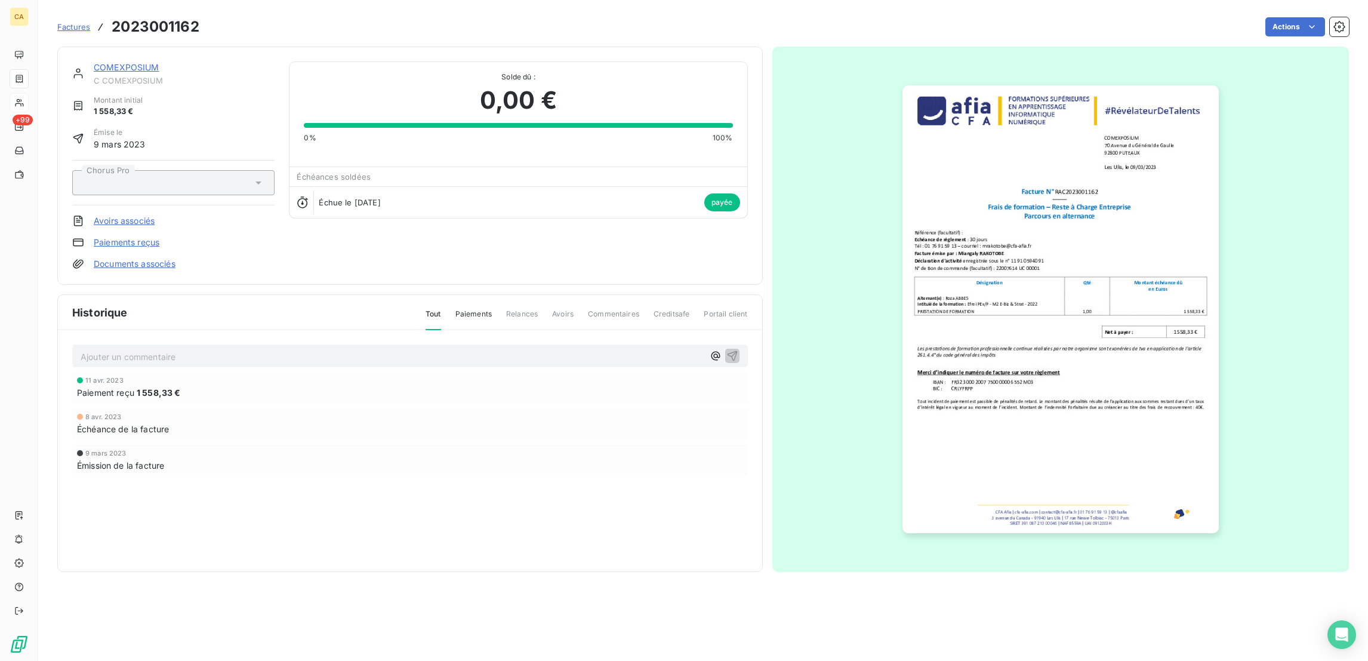
click at [94, 62] on link "COMEXPOSIUM" at bounding box center [127, 67] width 66 height 10
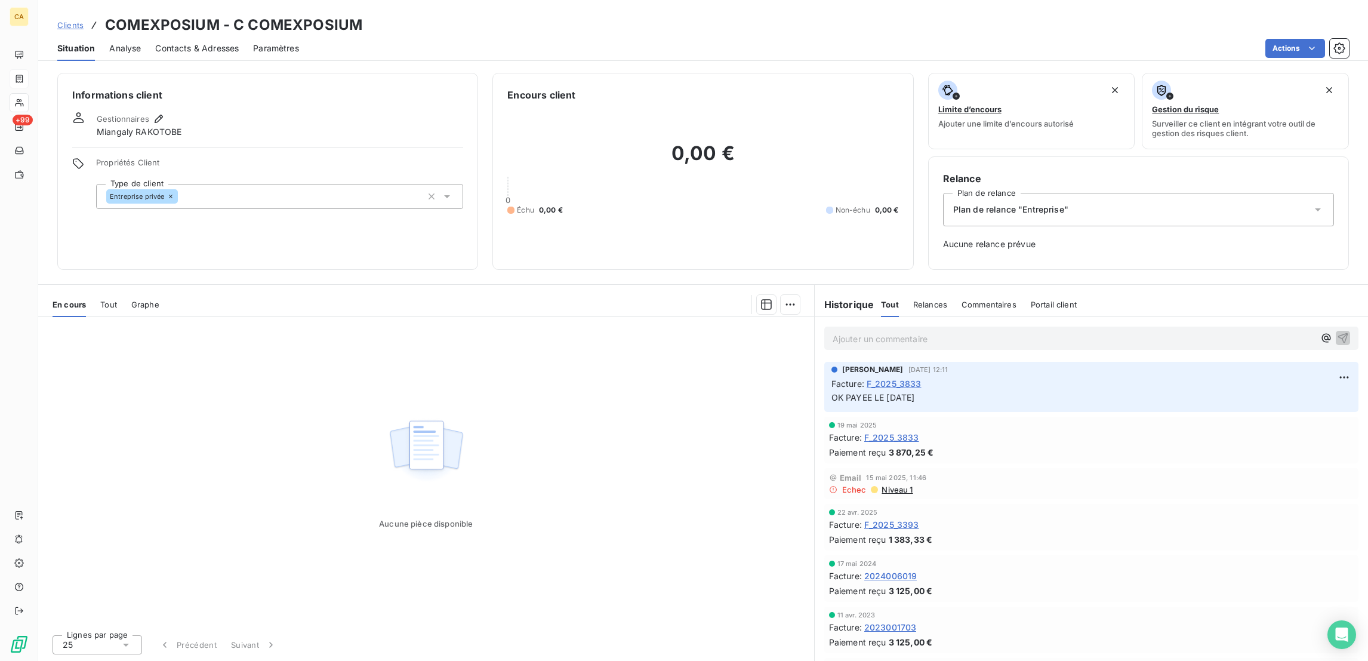
drag, startPoint x: 143, startPoint y: 298, endPoint x: 126, endPoint y: 267, distance: 35.2
click at [143, 317] on div "Aucune pièce disponible" at bounding box center [426, 471] width 776 height 308
click at [100, 292] on div "Tout" at bounding box center [108, 304] width 17 height 25
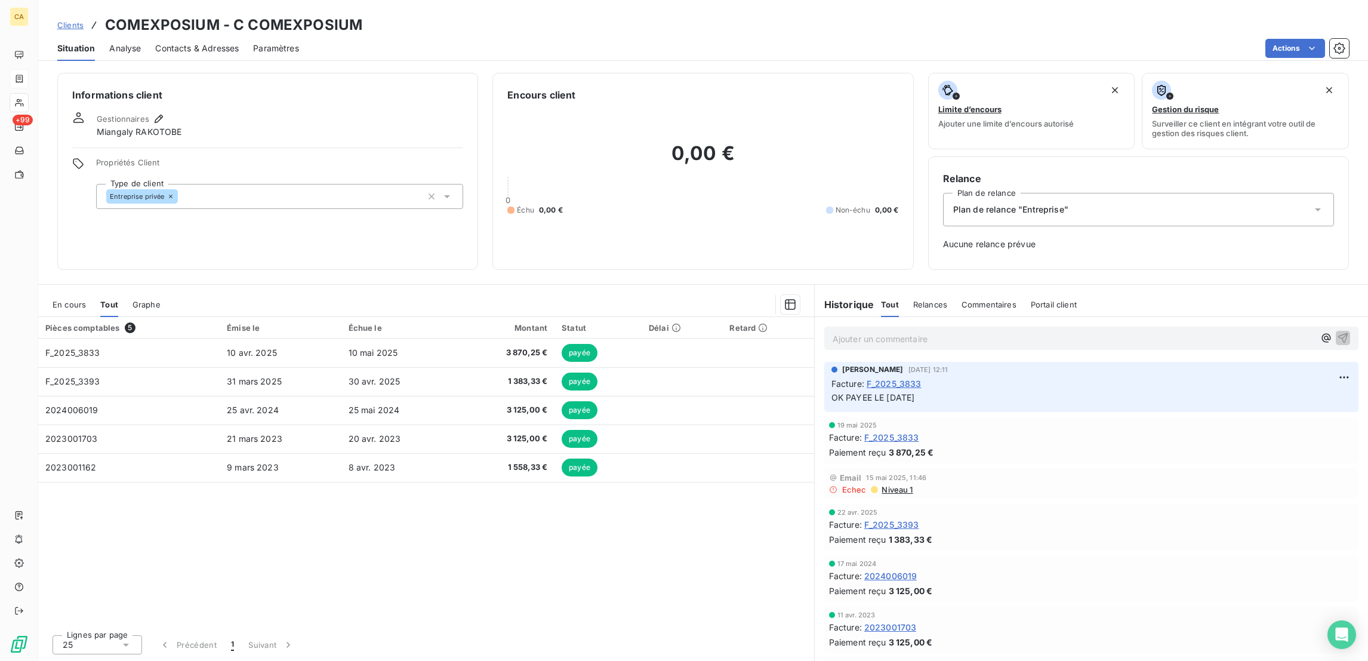
click at [510, 448] on div "Pièces comptables 5 Émise le Échue le Montant Statut Délai Retard F_2025_3833 […" at bounding box center [426, 471] width 776 height 308
click at [534, 462] on div "Pièces comptables 5 Émise le Échue le Montant Statut Délai Retard F_2025_3833 […" at bounding box center [426, 471] width 776 height 308
click at [567, 426] on div "Pièces comptables 5 Émise le Échue le Montant Statut Délai Retard F_2025_3833 […" at bounding box center [426, 471] width 776 height 308
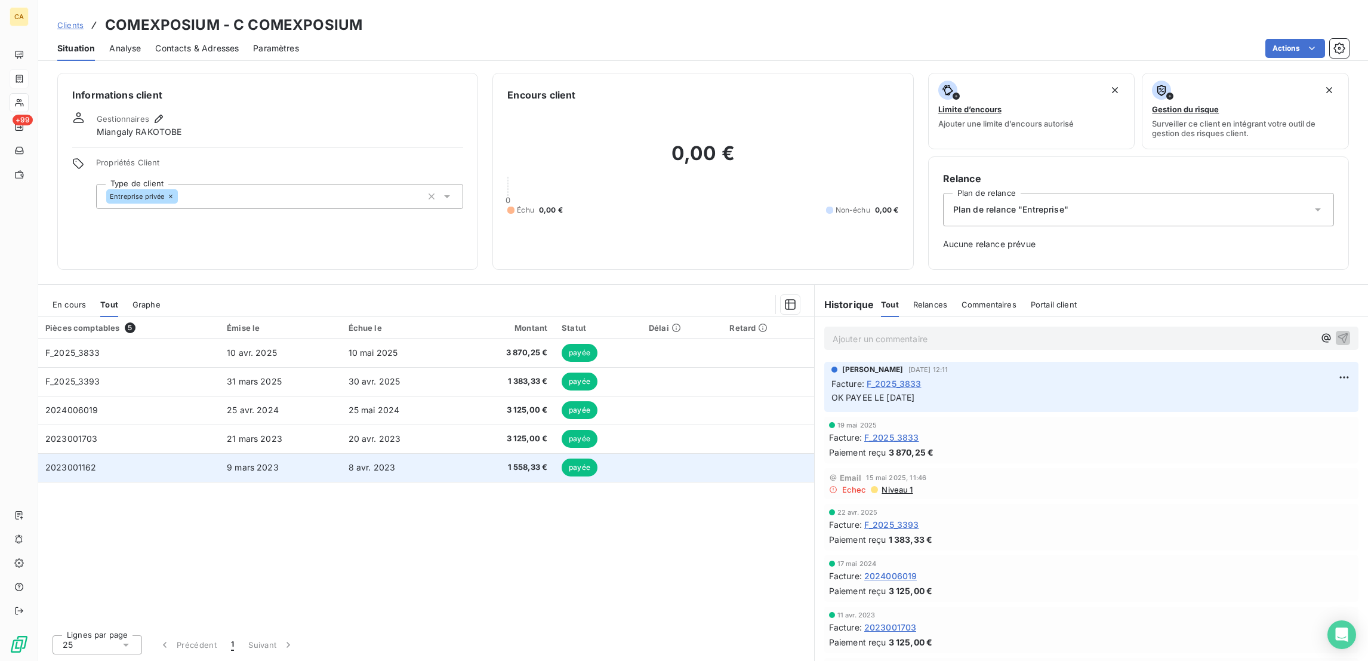
click at [532, 461] on span "1 558,33 €" at bounding box center [505, 467] width 83 height 12
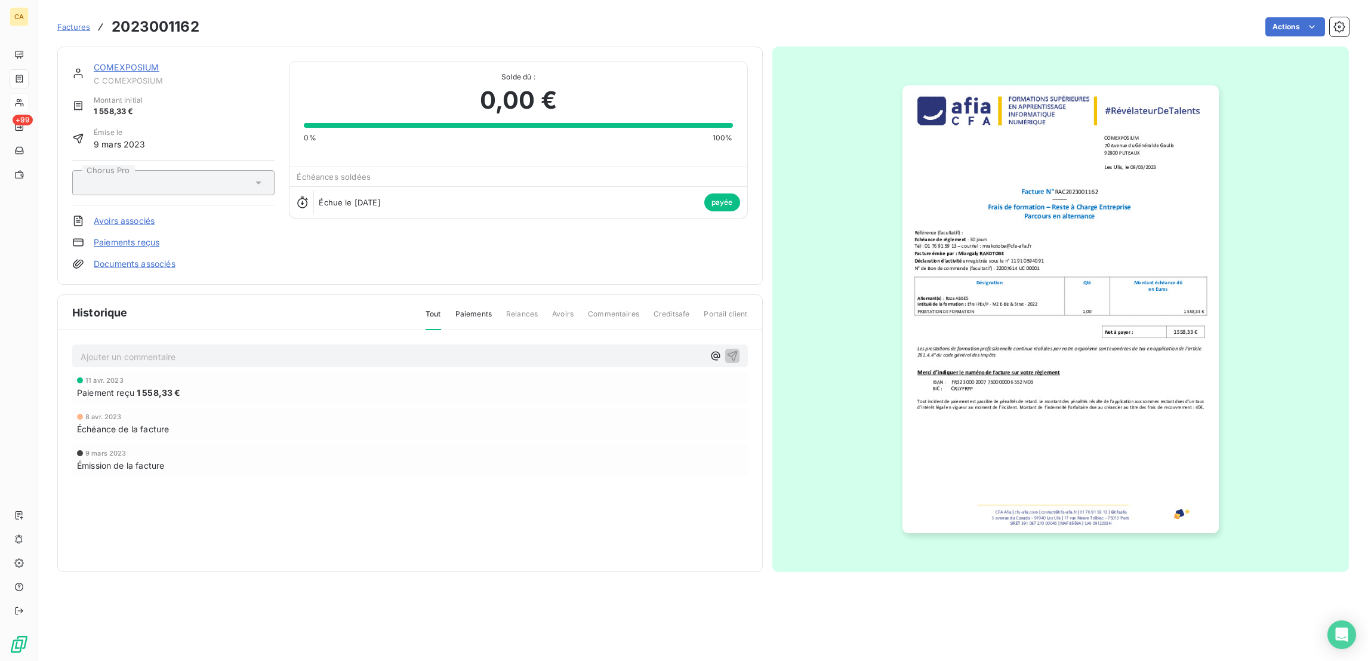
click at [467, 491] on div "Historique Tout Paiements Relances Avoirs Commentaires Creditsafe Portail clien…" at bounding box center [410, 433] width 704 height 276
click at [847, 601] on section "Factures 2023001162 Actions COMEXPOSIUM C COMEXPOSIUM Montant initial 1 558,33 …" at bounding box center [702, 330] width 1329 height 661
click at [468, 564] on section "Factures 2023001162 Actions COMEXPOSIUM C COMEXPOSIUM Montant initial 1 558,33 …" at bounding box center [702, 330] width 1329 height 661
click at [117, 62] on link "COMEXPOSIUM" at bounding box center [127, 67] width 66 height 10
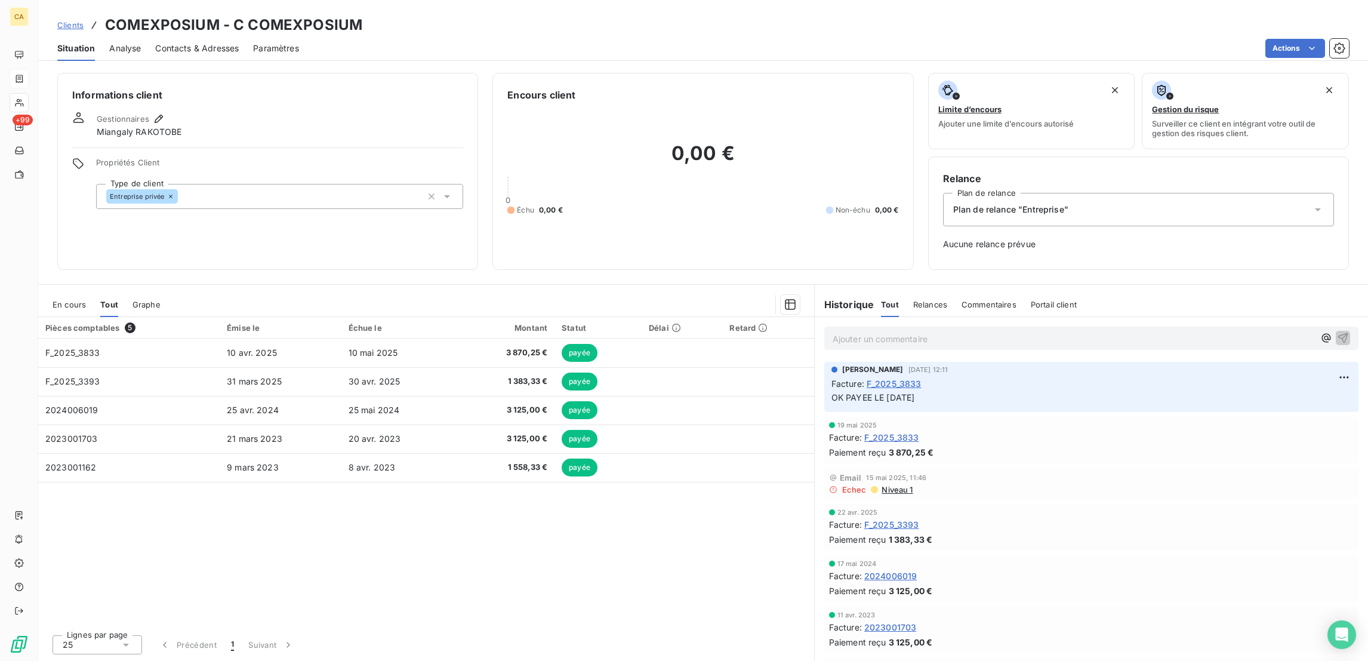
click at [365, 487] on div "Pièces comptables 5 Émise le Échue le Montant Statut Délai Retard F_2025_3833 […" at bounding box center [426, 471] width 776 height 308
click at [55, 292] on div "En cours" at bounding box center [69, 304] width 33 height 25
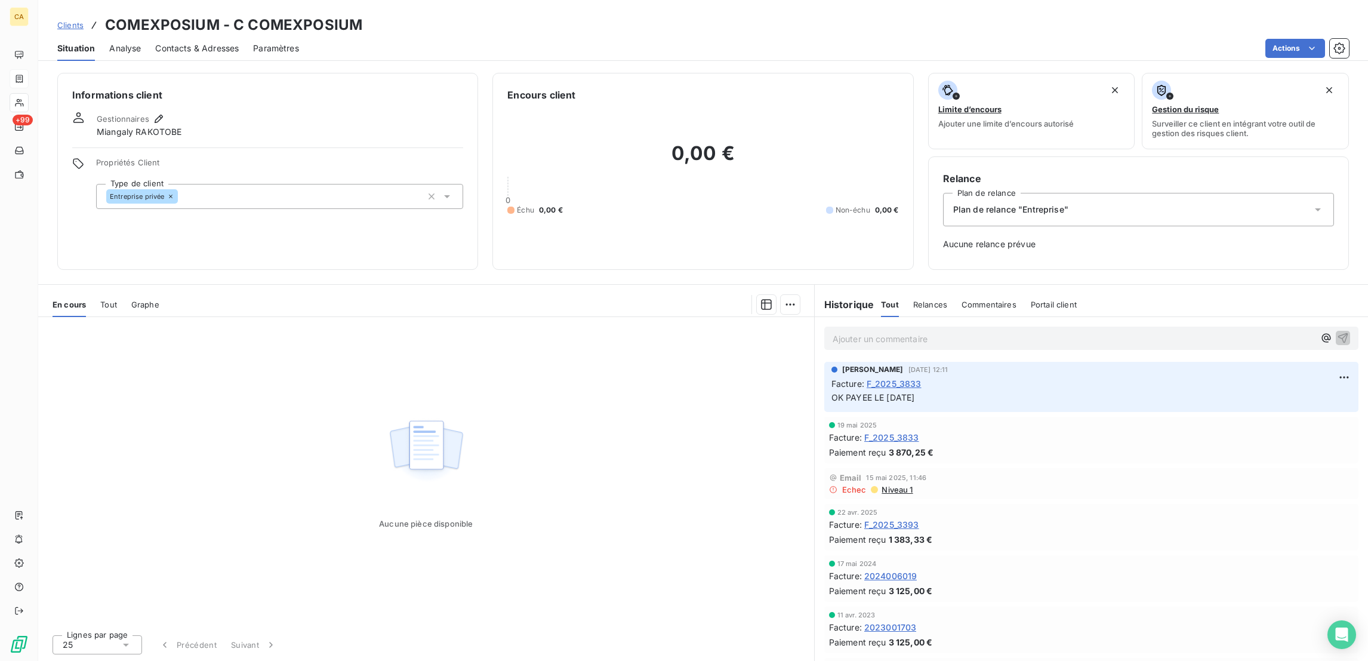
click at [320, 377] on div "Aucune pièce disponible" at bounding box center [426, 471] width 776 height 308
click at [524, 447] on div "Aucune pièce disponible" at bounding box center [426, 471] width 776 height 308
click at [885, 484] on span "Niveau 1" at bounding box center [896, 489] width 32 height 10
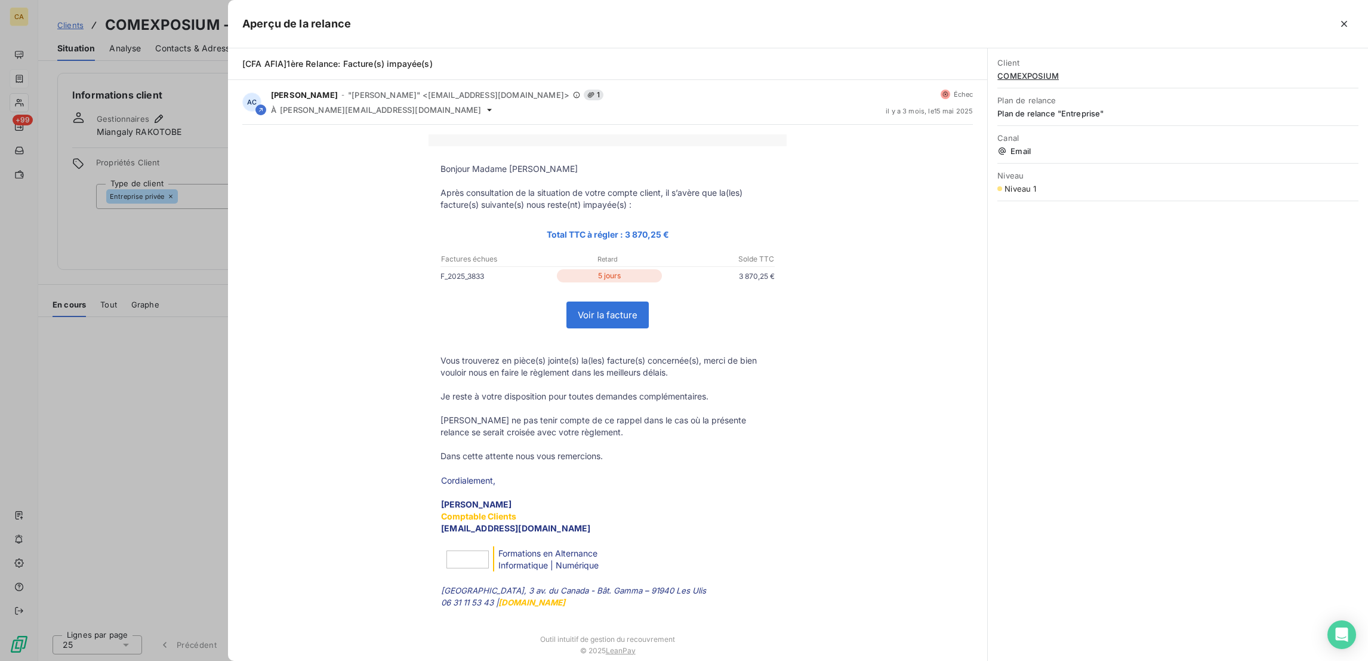
click at [146, 263] on div at bounding box center [684, 330] width 1368 height 661
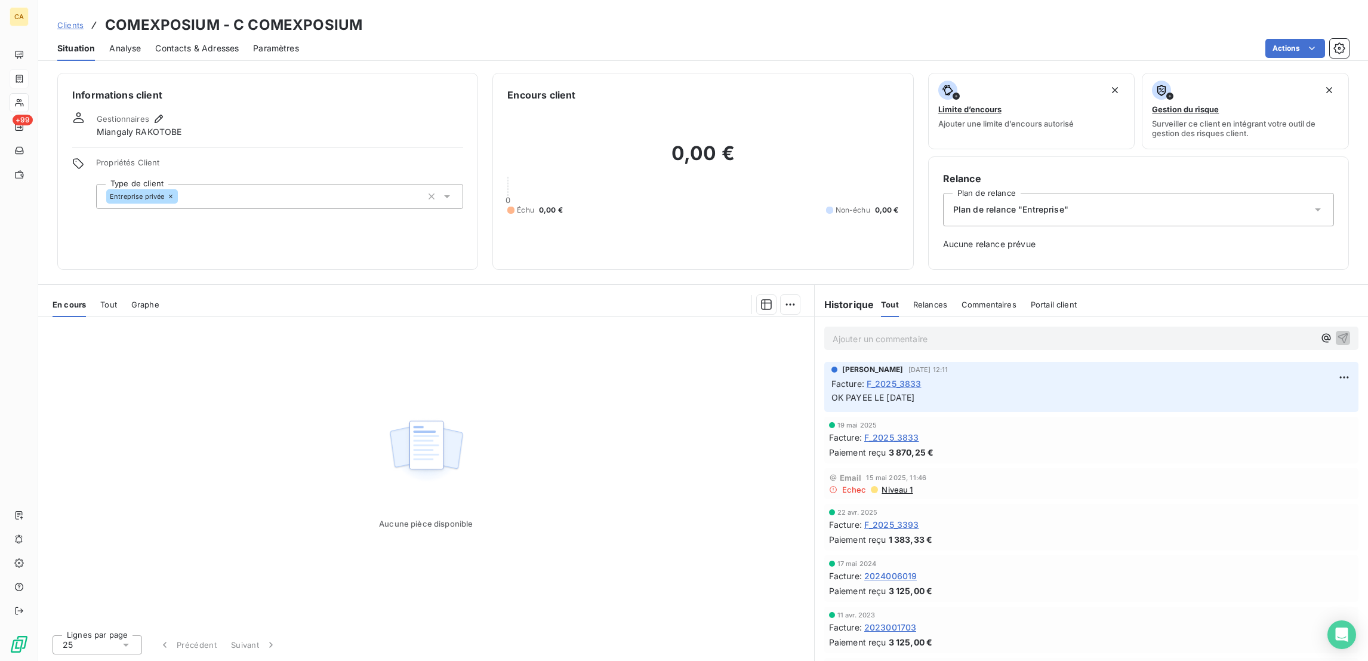
click at [169, 42] on span "Contacts & Adresses" at bounding box center [197, 48] width 84 height 12
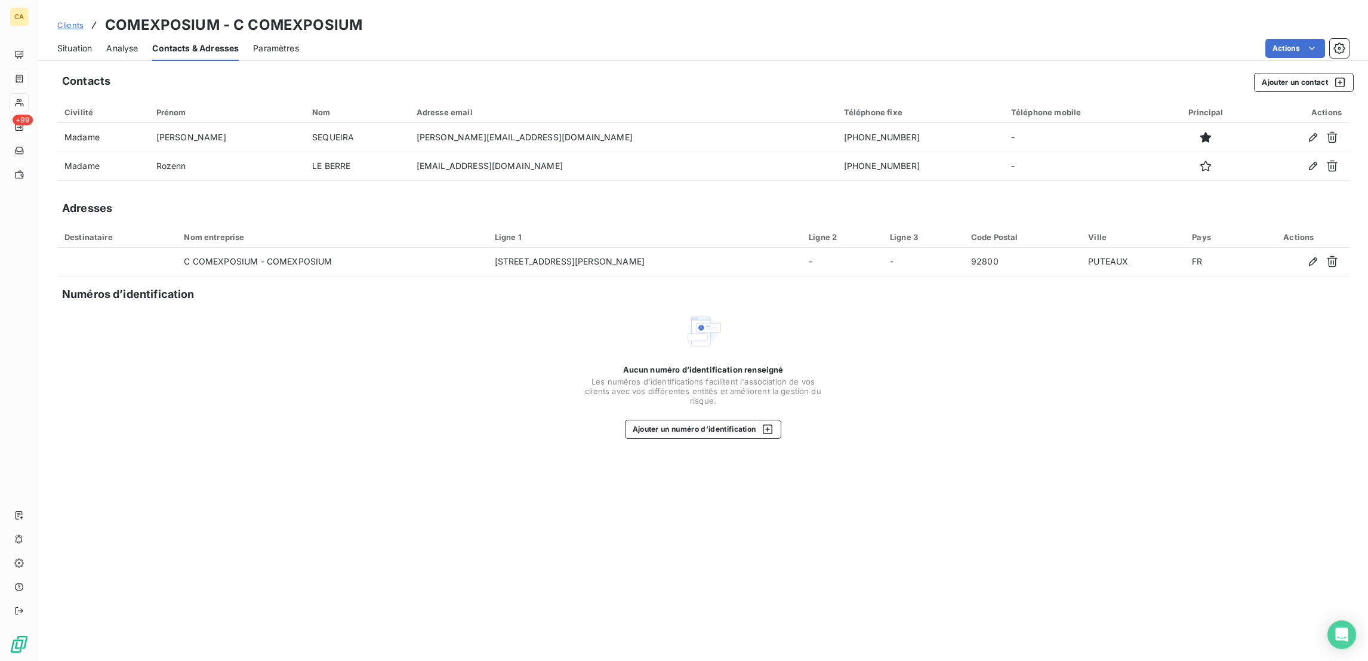
click at [60, 42] on span "Situation" at bounding box center [74, 48] width 35 height 12
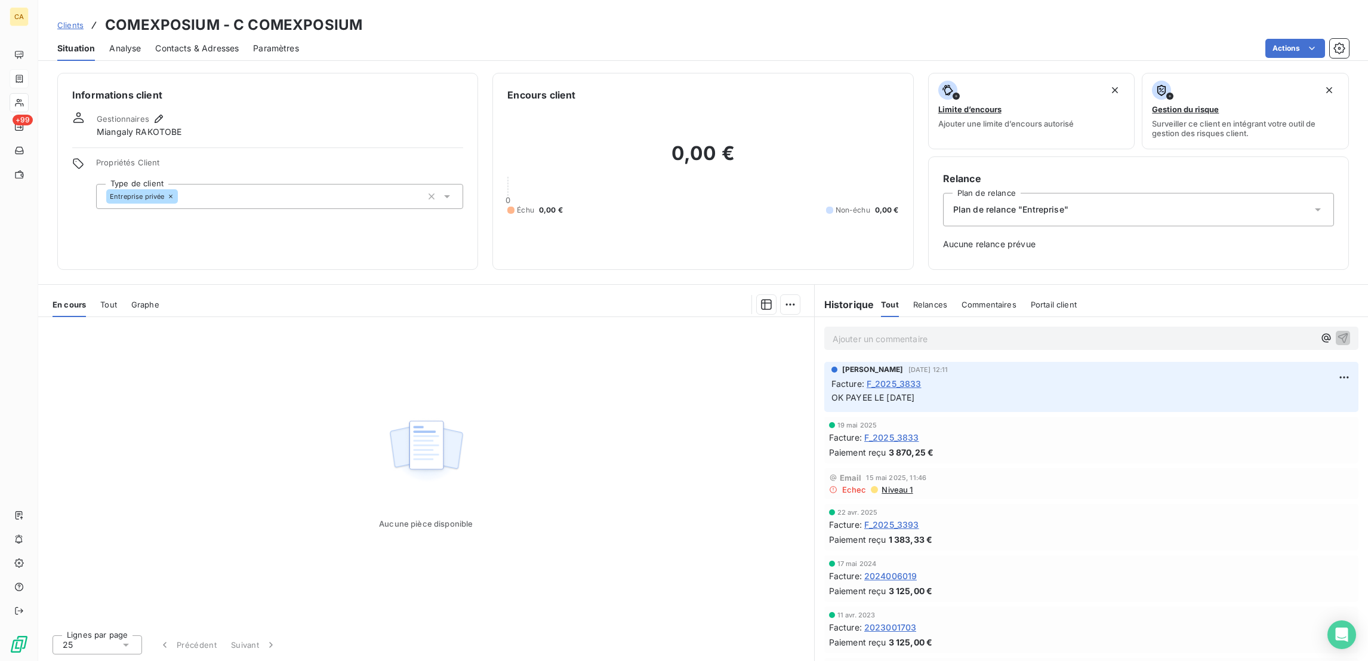
click at [528, 317] on div "Aucune pièce disponible" at bounding box center [426, 471] width 776 height 308
click at [421, 438] on img at bounding box center [426, 450] width 76 height 74
